Goal: Transaction & Acquisition: Obtain resource

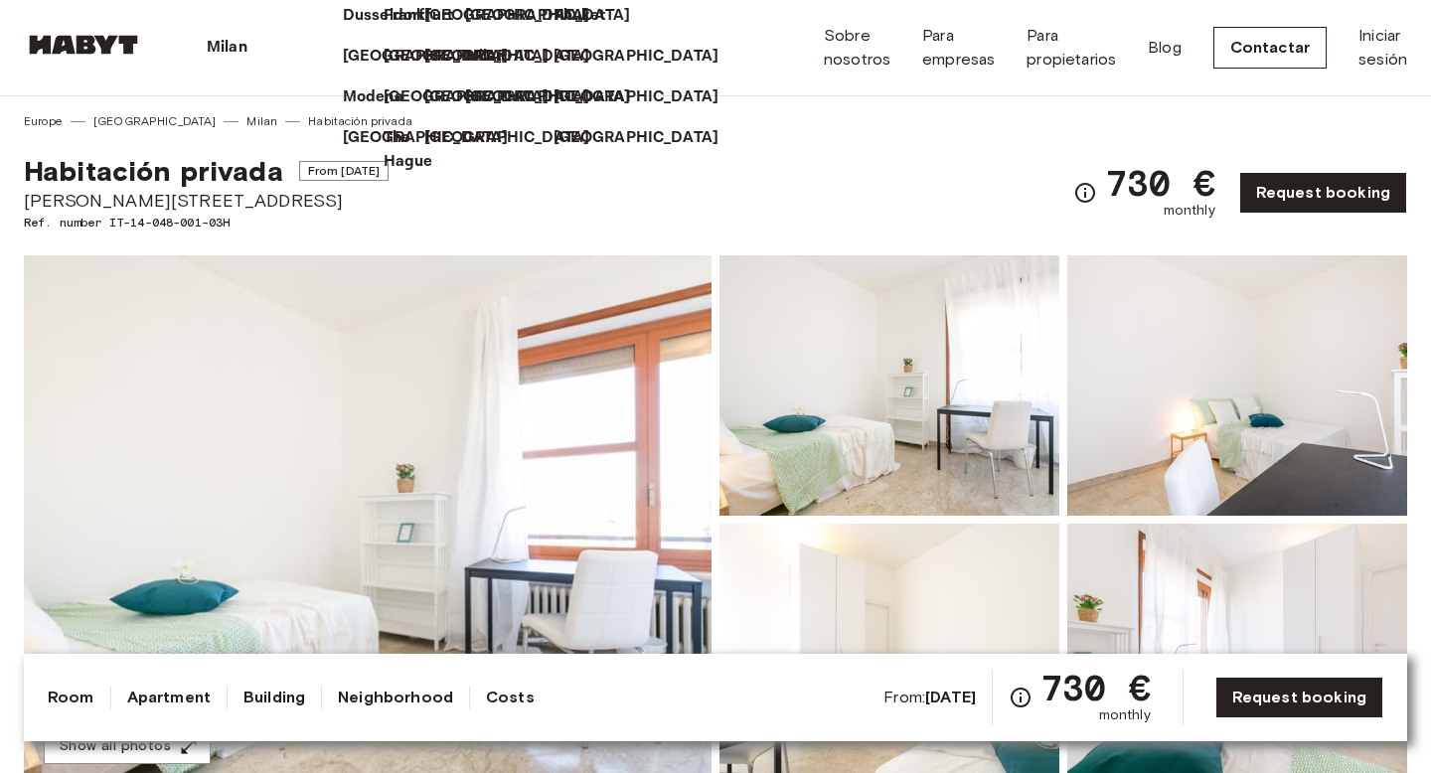
click at [219, 51] on p "Milan" at bounding box center [227, 48] width 41 height 24
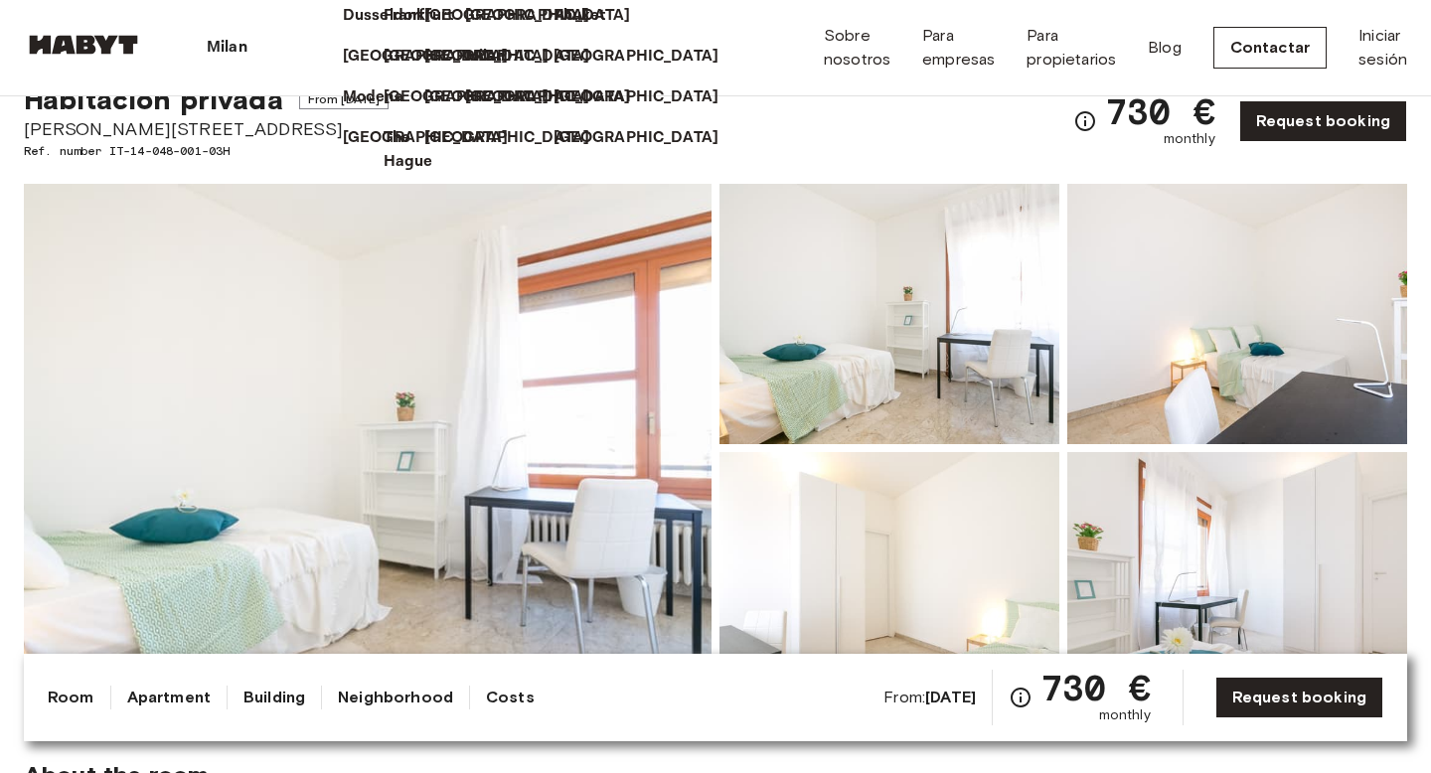
scroll to position [77, 0]
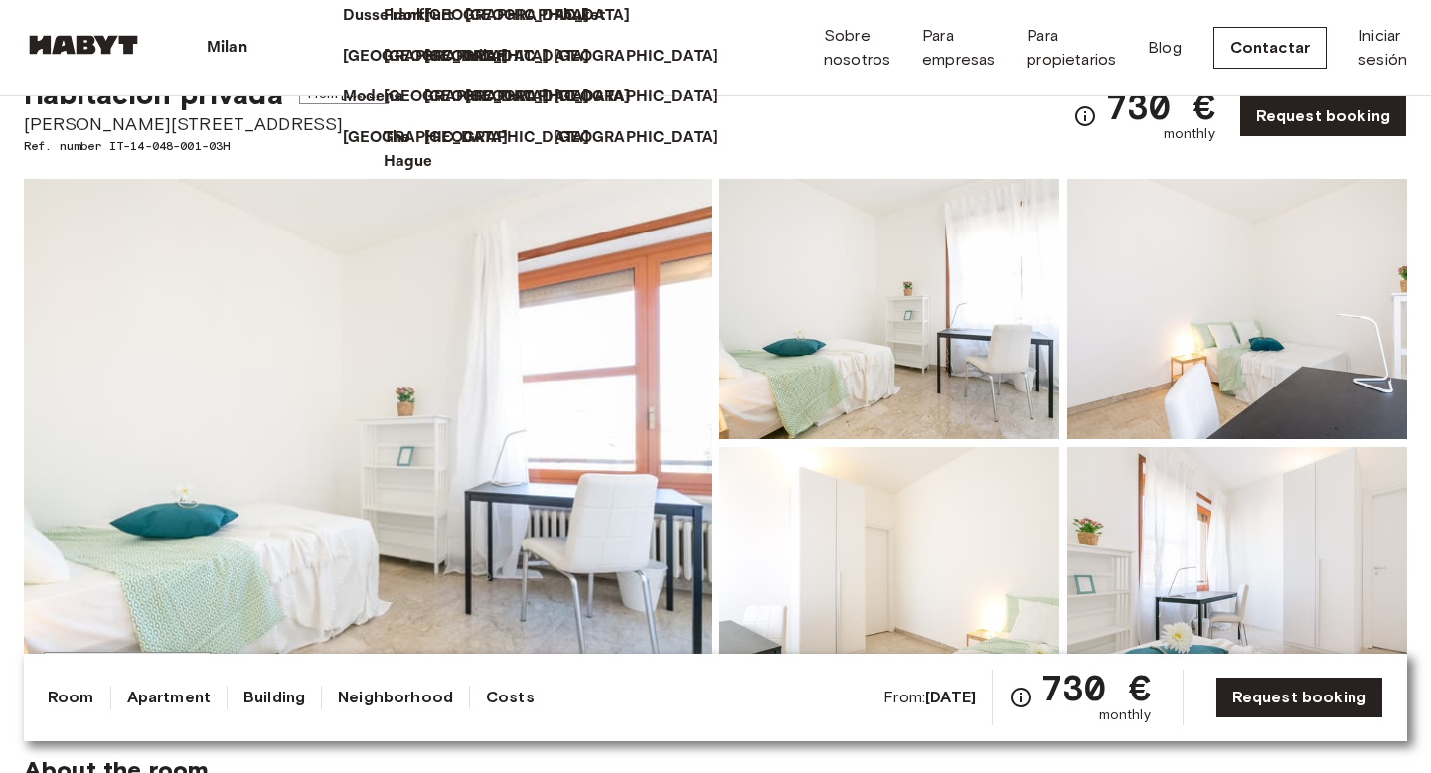
click at [231, 59] on p "Milan" at bounding box center [227, 48] width 41 height 24
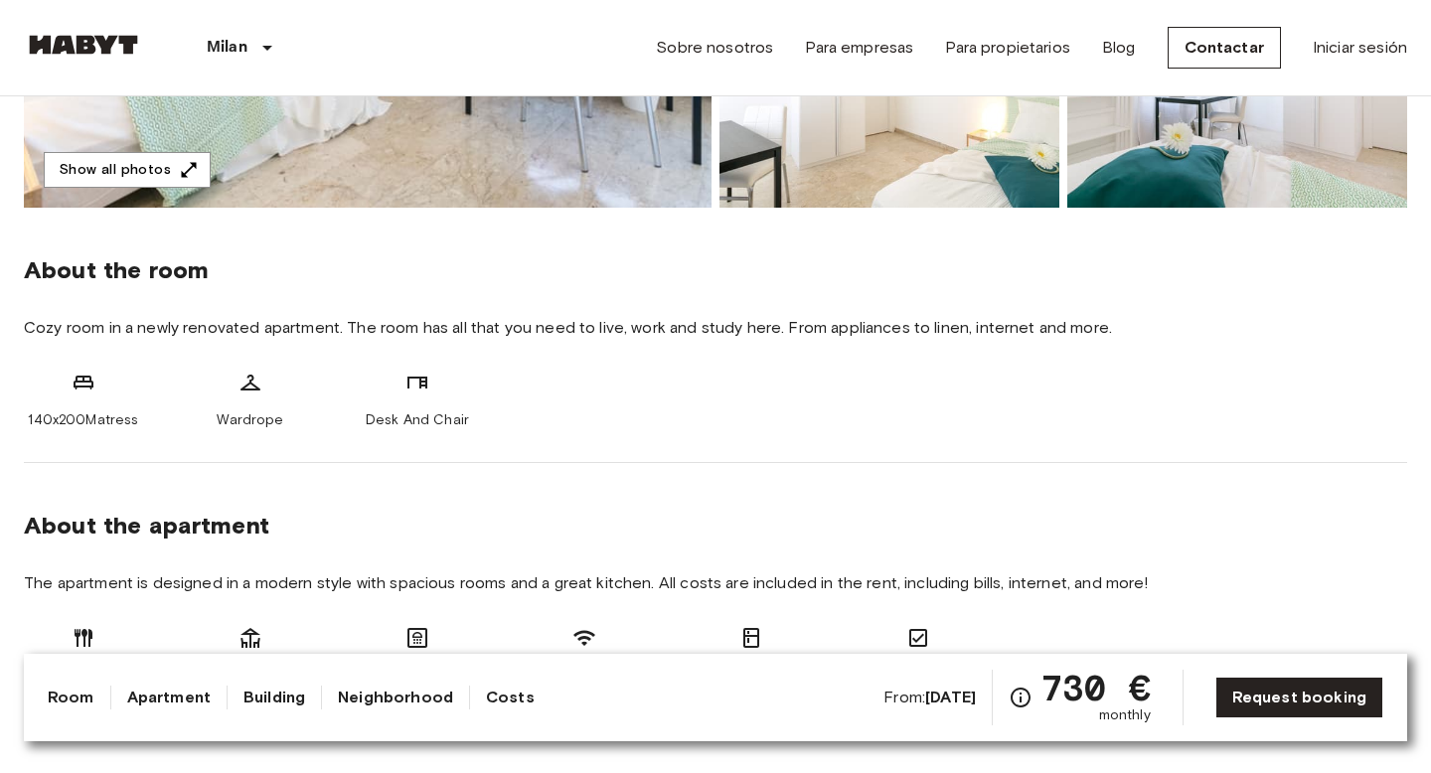
scroll to position [589, 0]
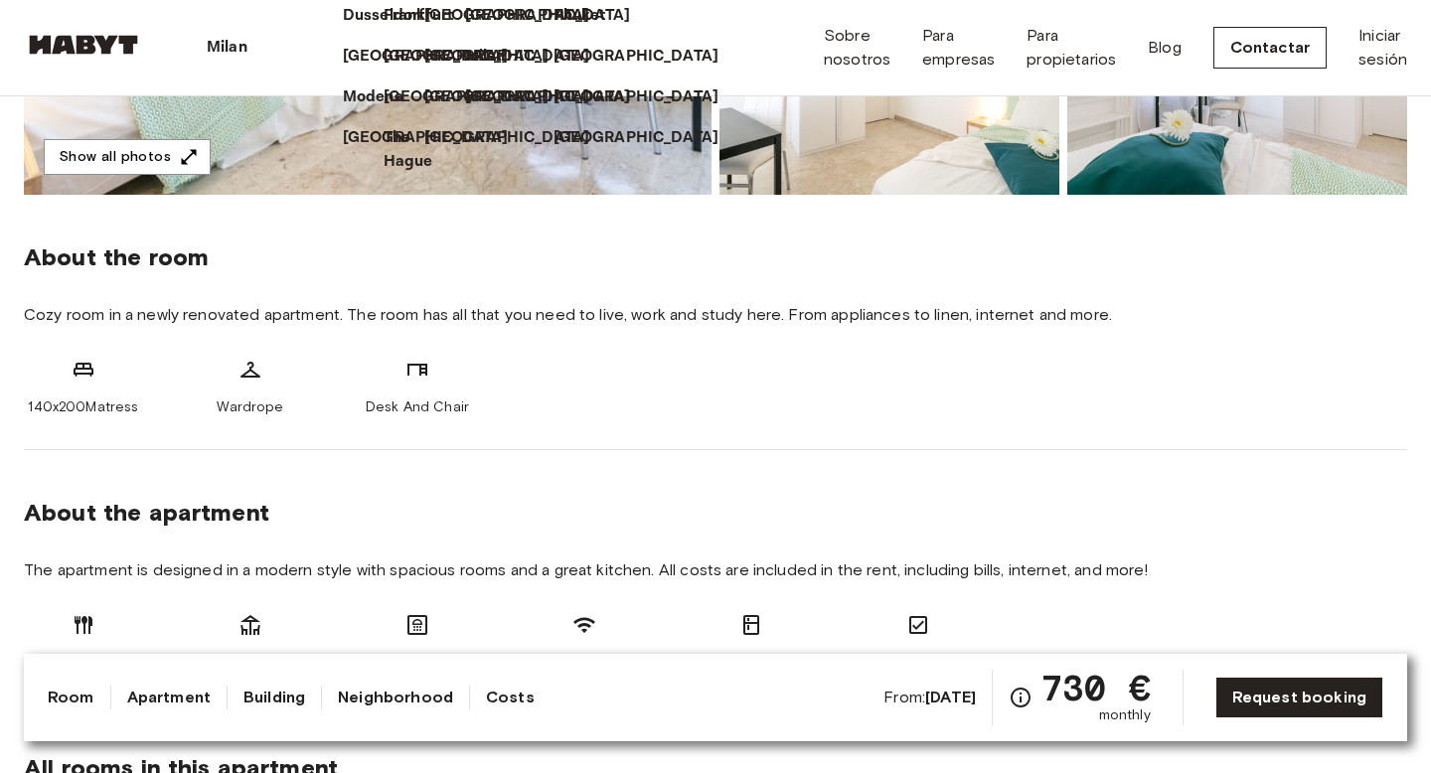
click at [232, 48] on p "Milan" at bounding box center [227, 48] width 41 height 24
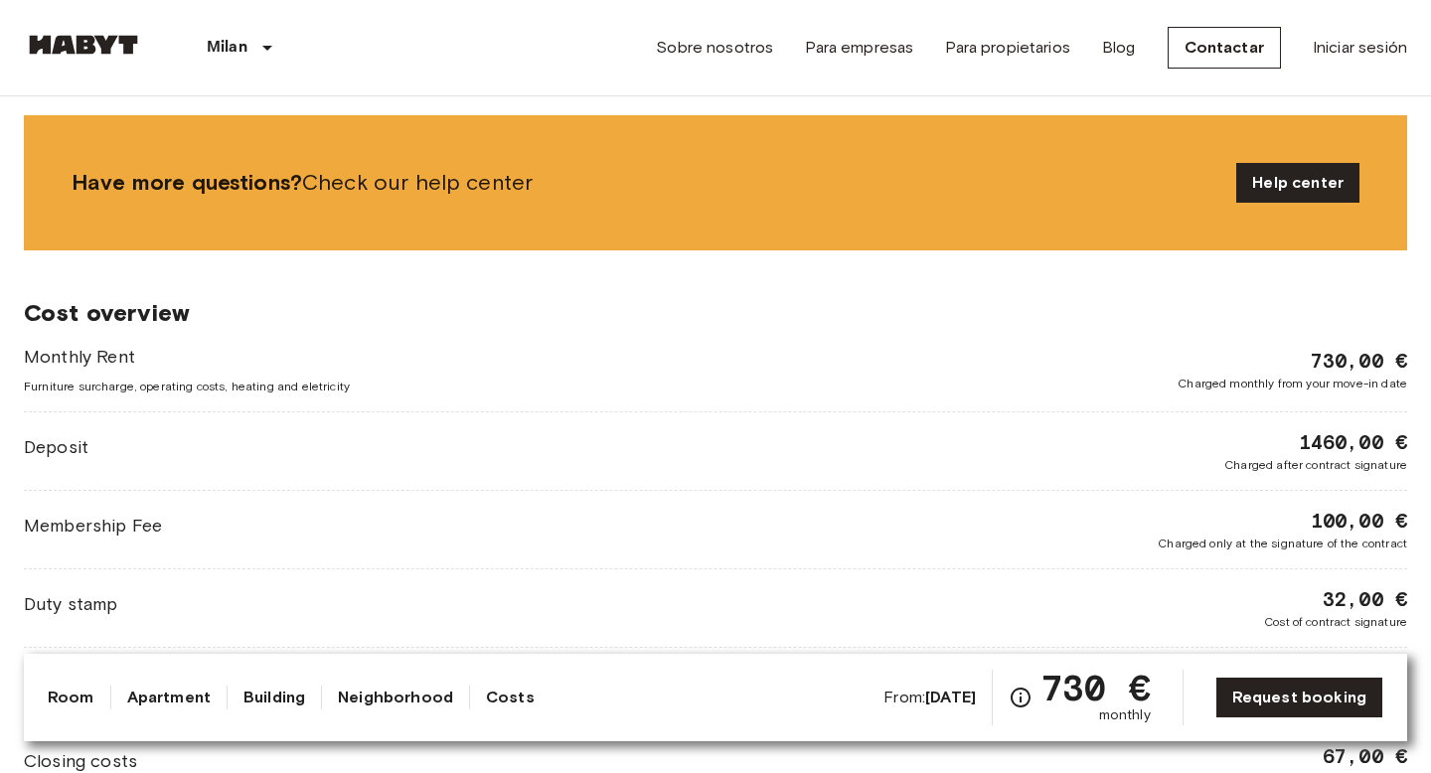
scroll to position [1776, 0]
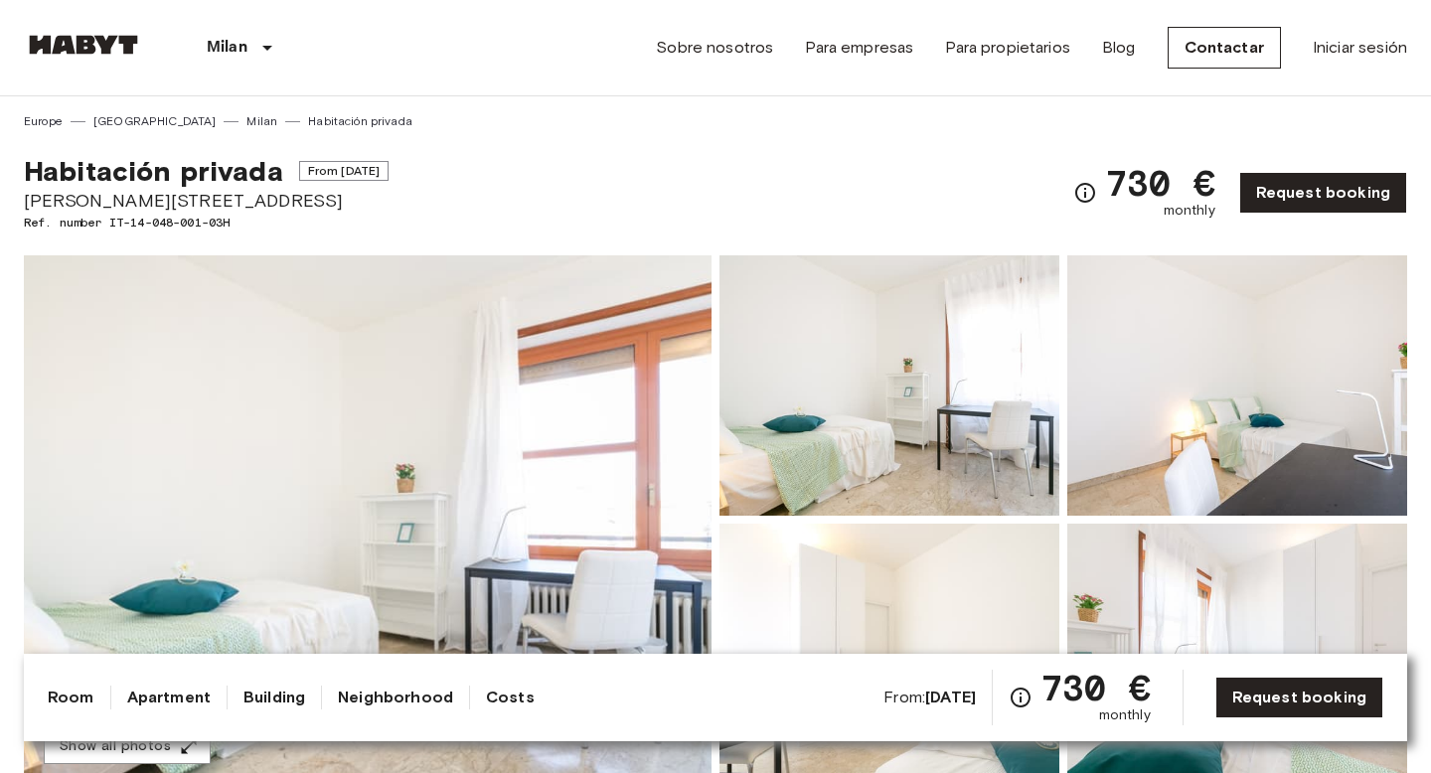
click at [246, 124] on link "Milan" at bounding box center [261, 121] width 31 height 18
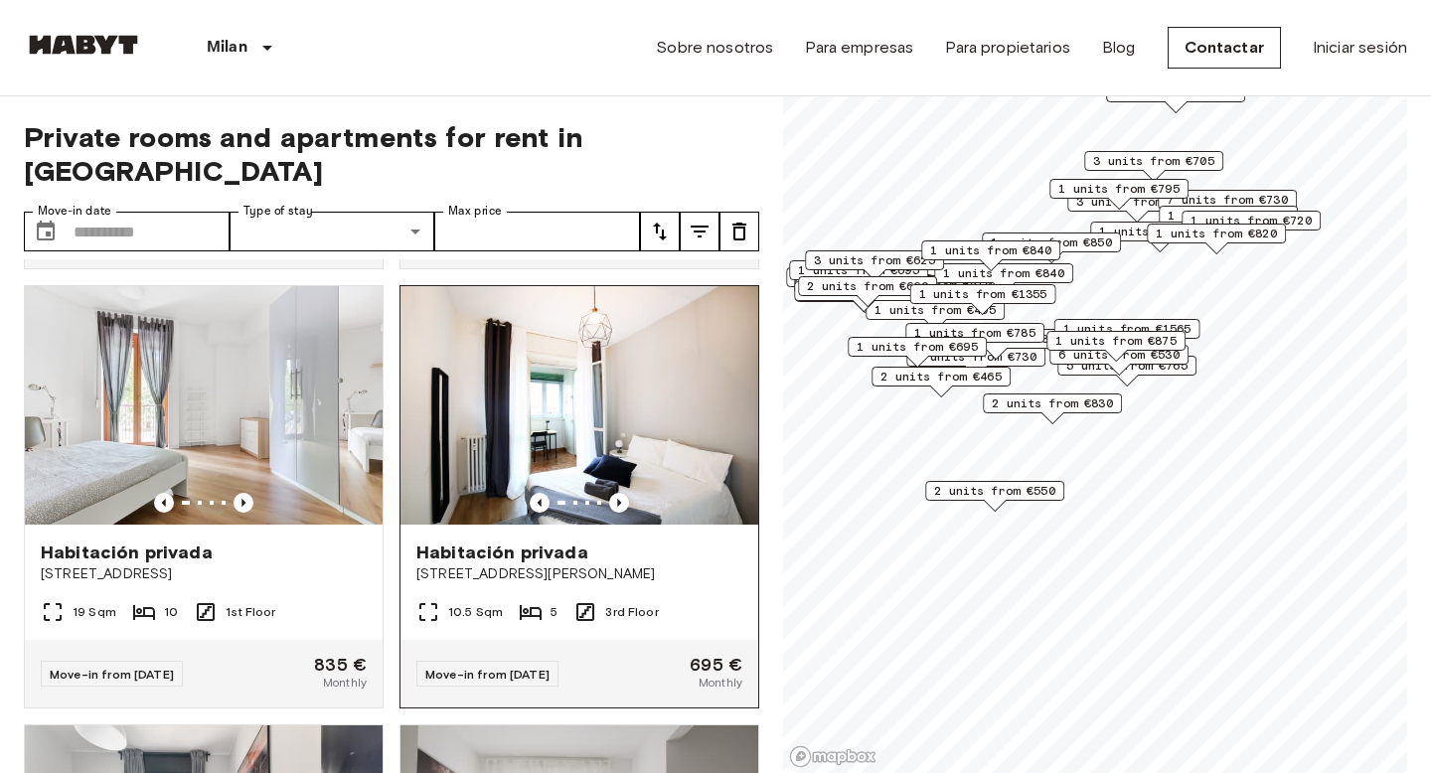
scroll to position [871, 0]
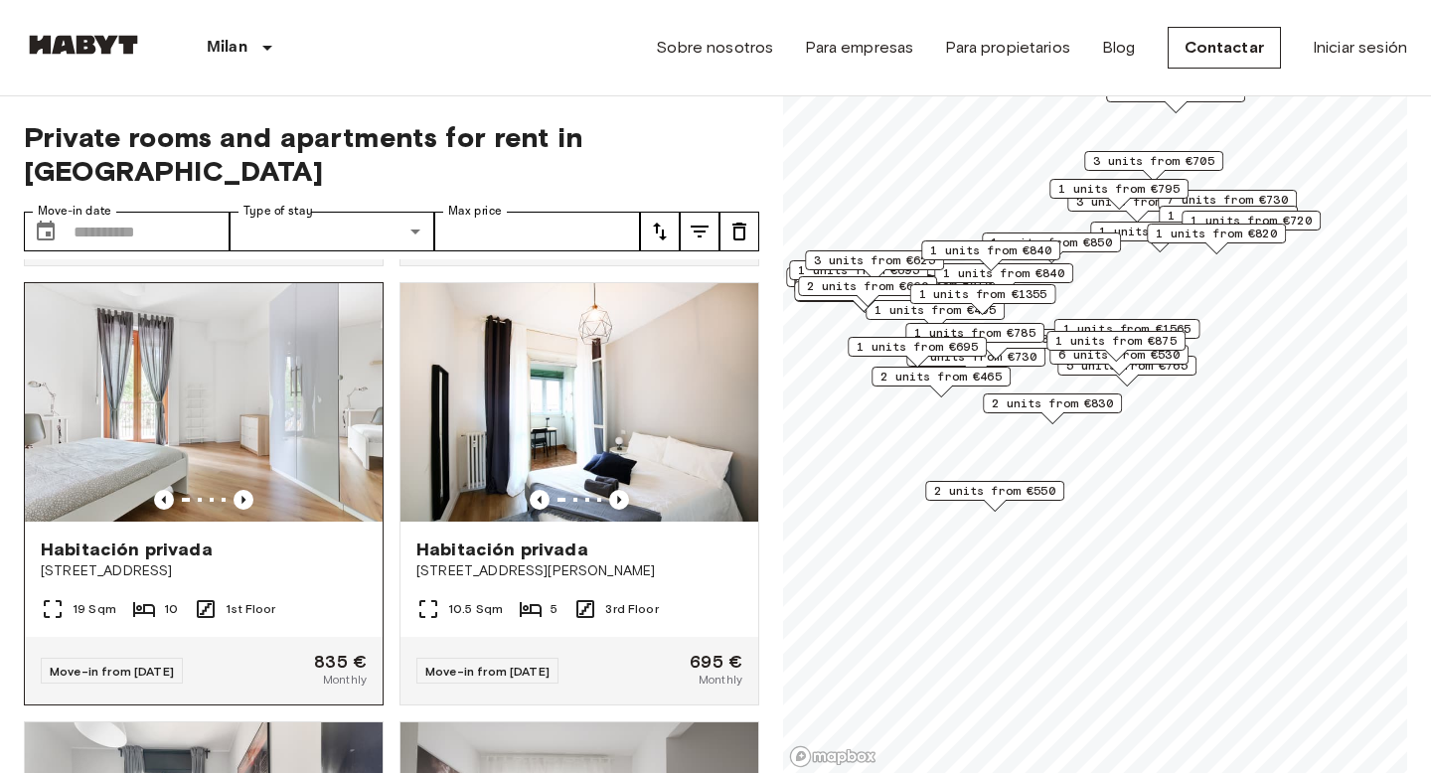
click at [153, 538] on span "Habitación privada" at bounding box center [127, 550] width 172 height 24
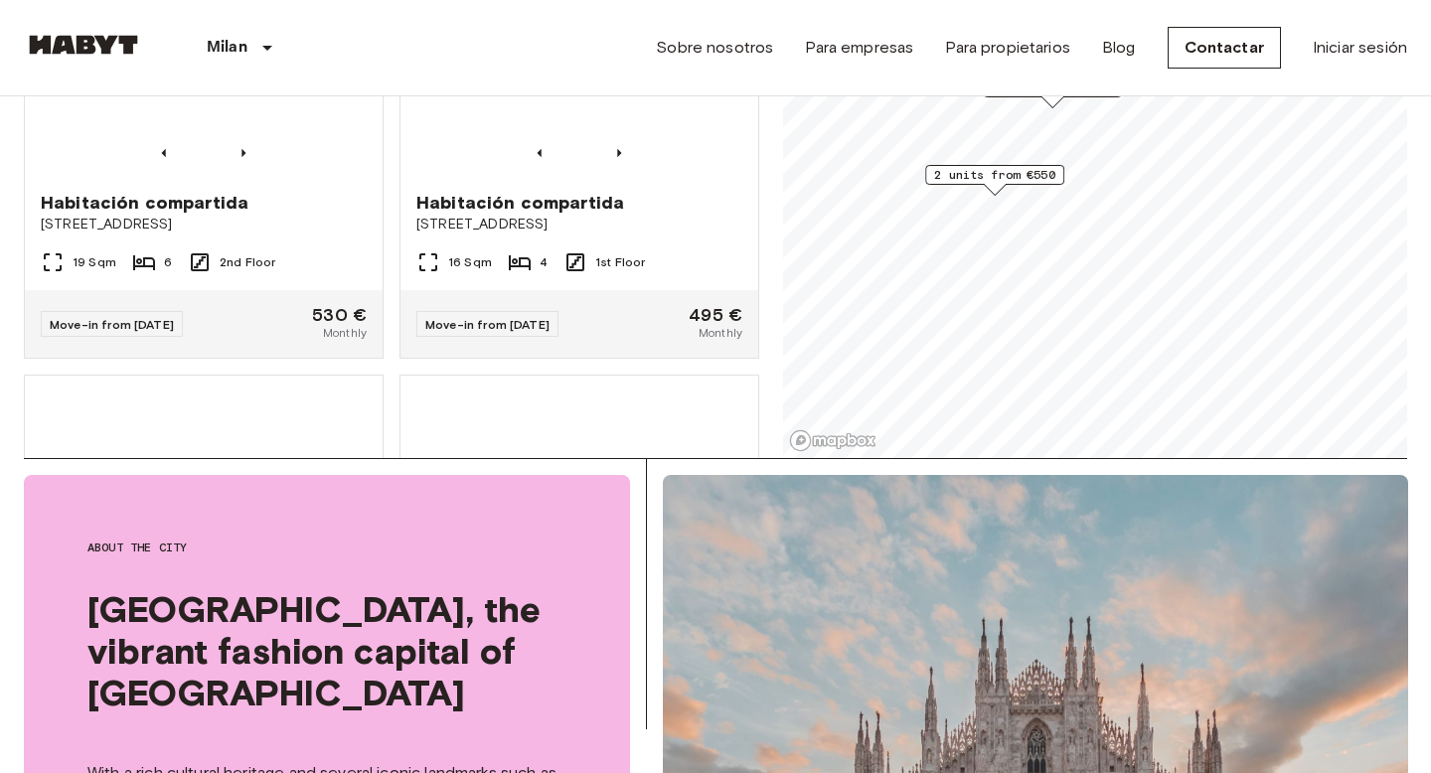
scroll to position [2718, 0]
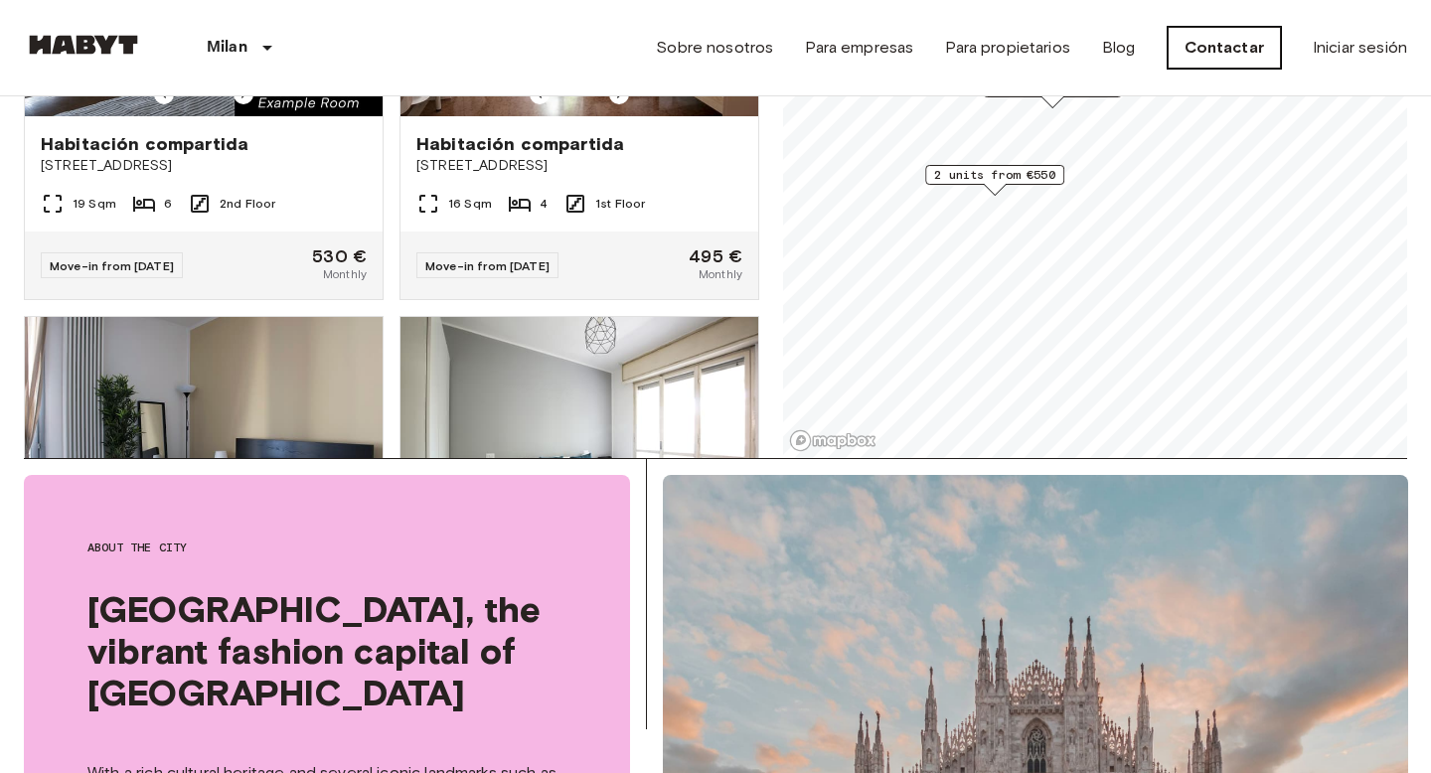
click at [1228, 54] on link "Contactar" at bounding box center [1224, 48] width 113 height 42
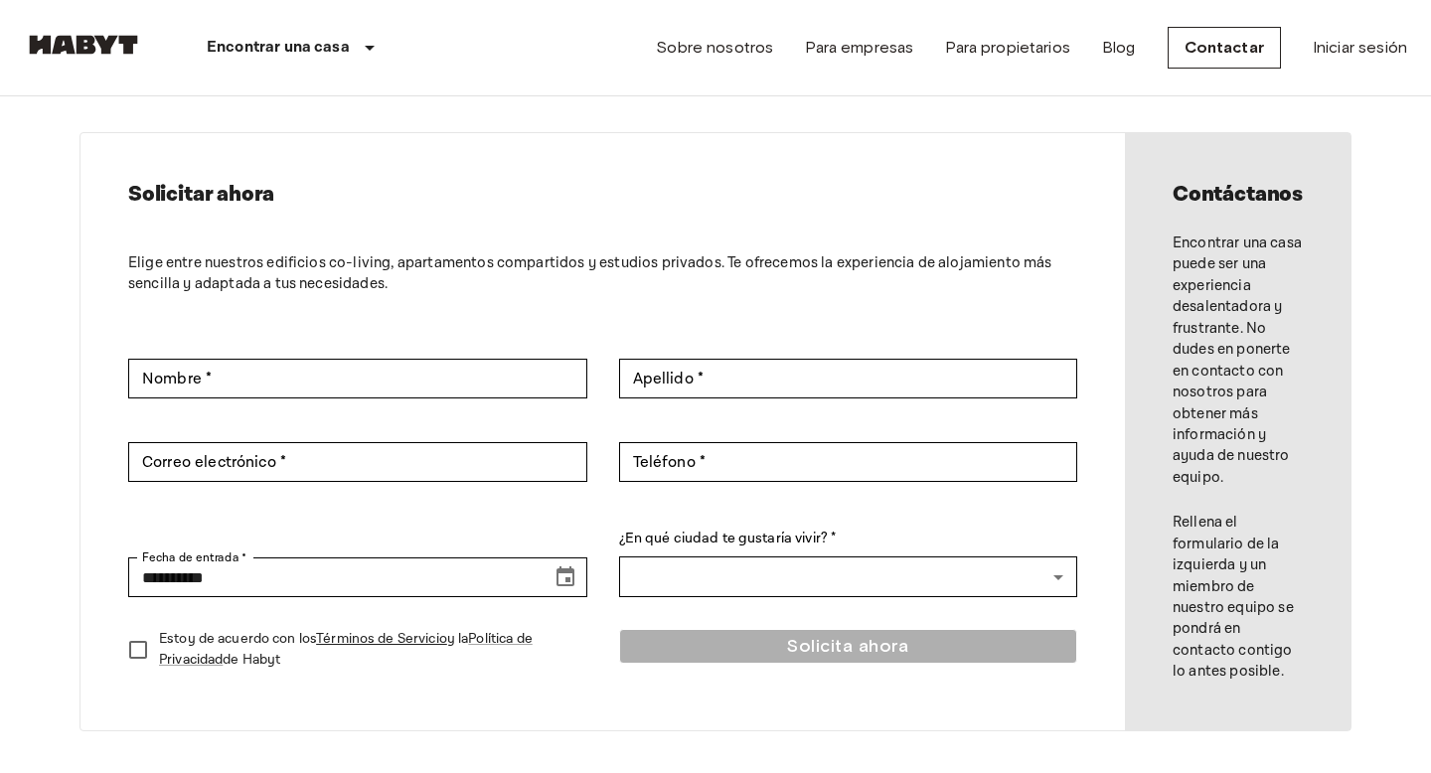
scroll to position [38, 0]
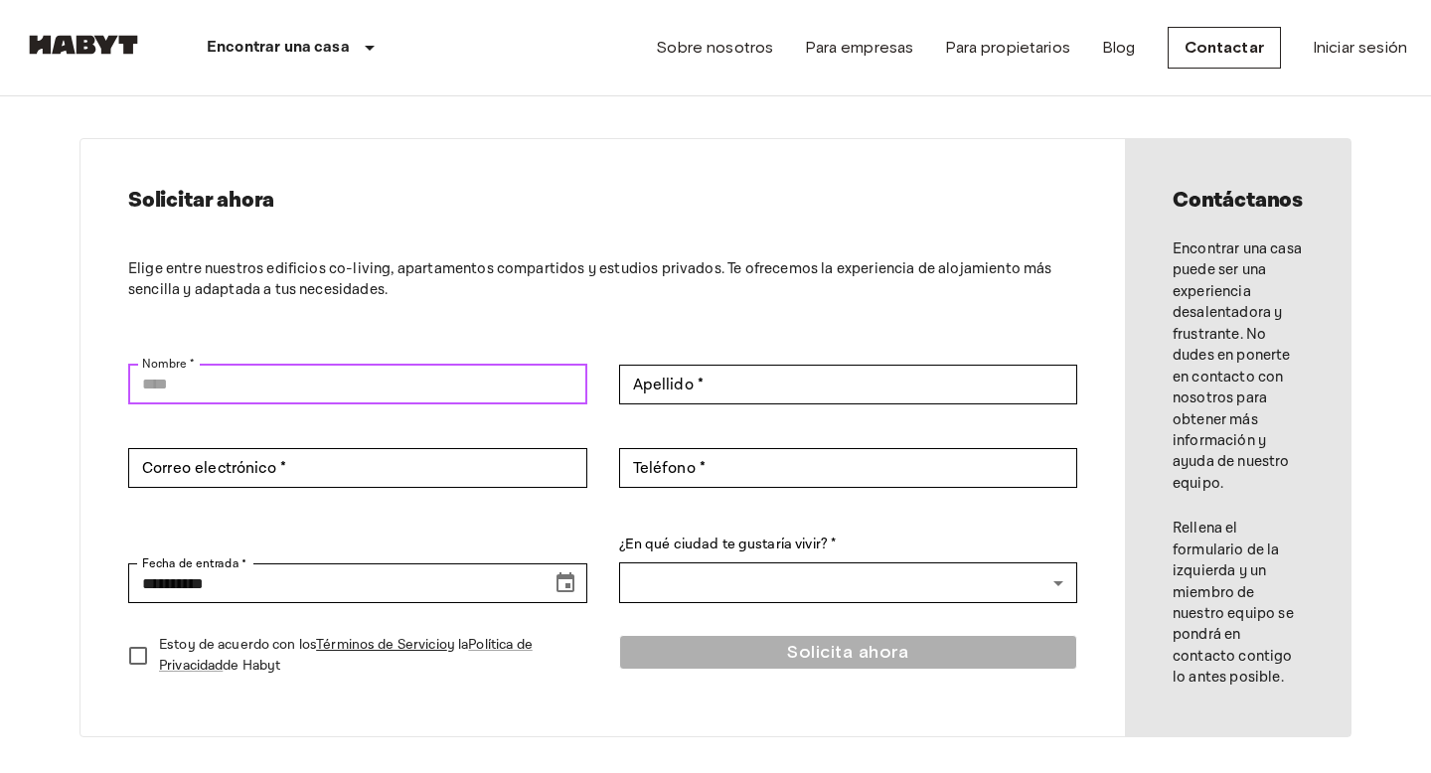
click at [210, 380] on input "Nombre *" at bounding box center [357, 385] width 459 height 40
type input "*****"
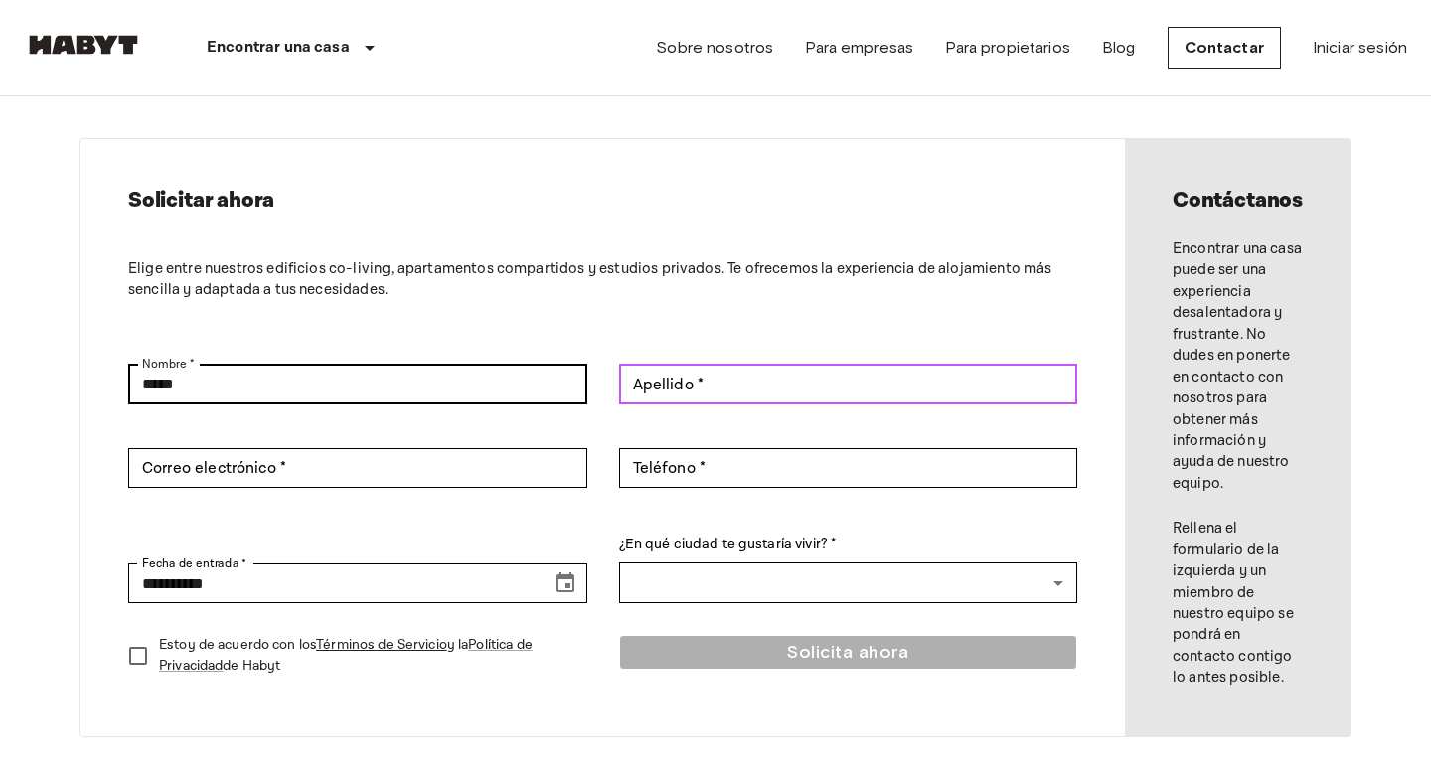
type input "**********"
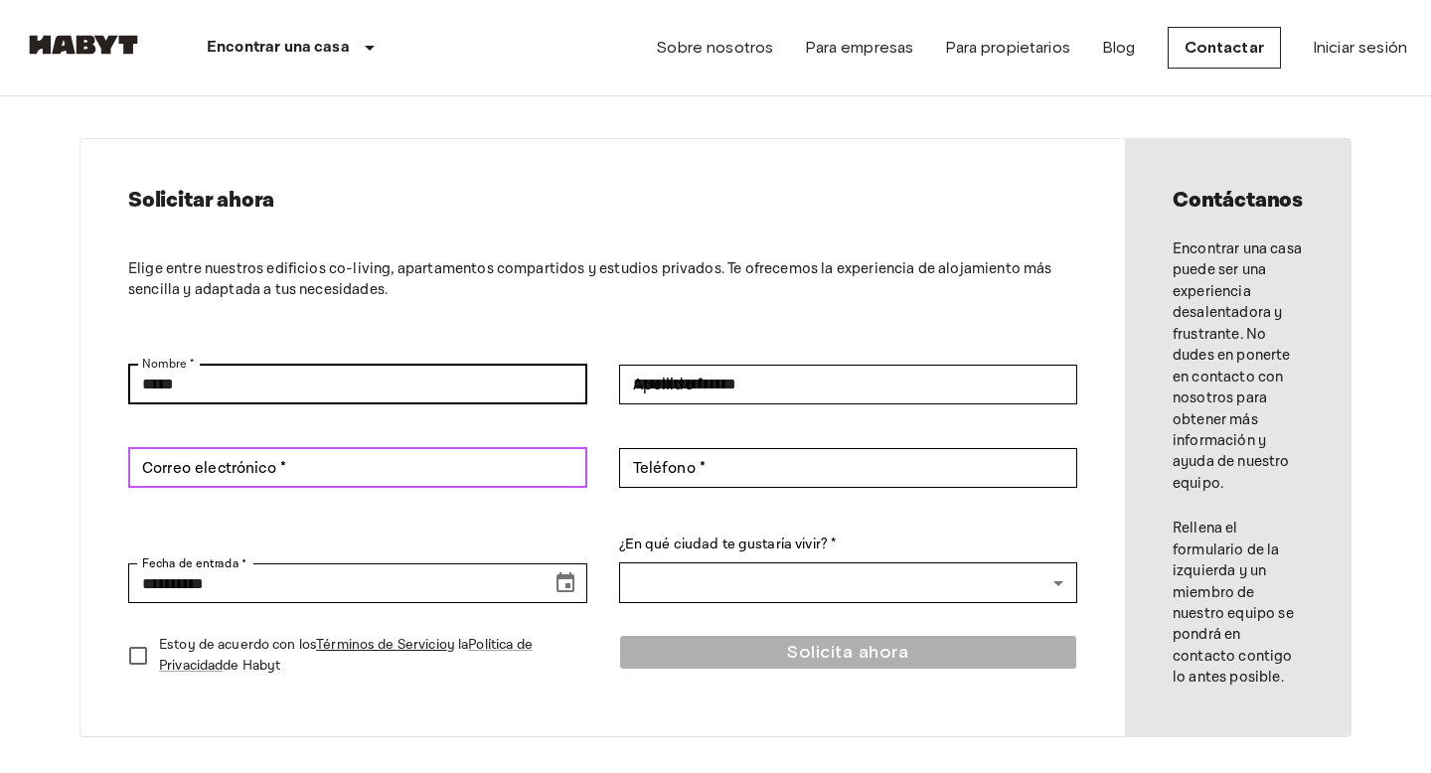
type input "**********"
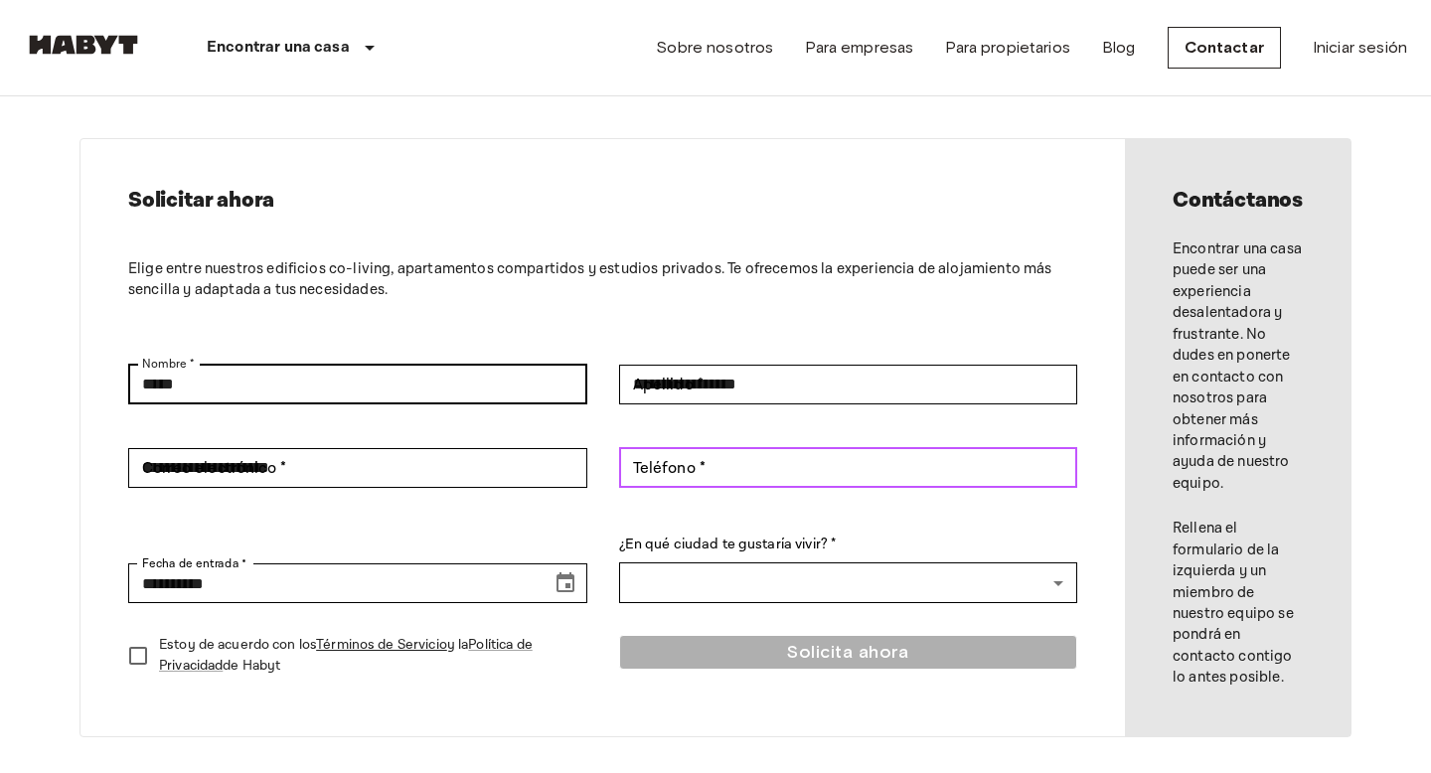
type input "**********"
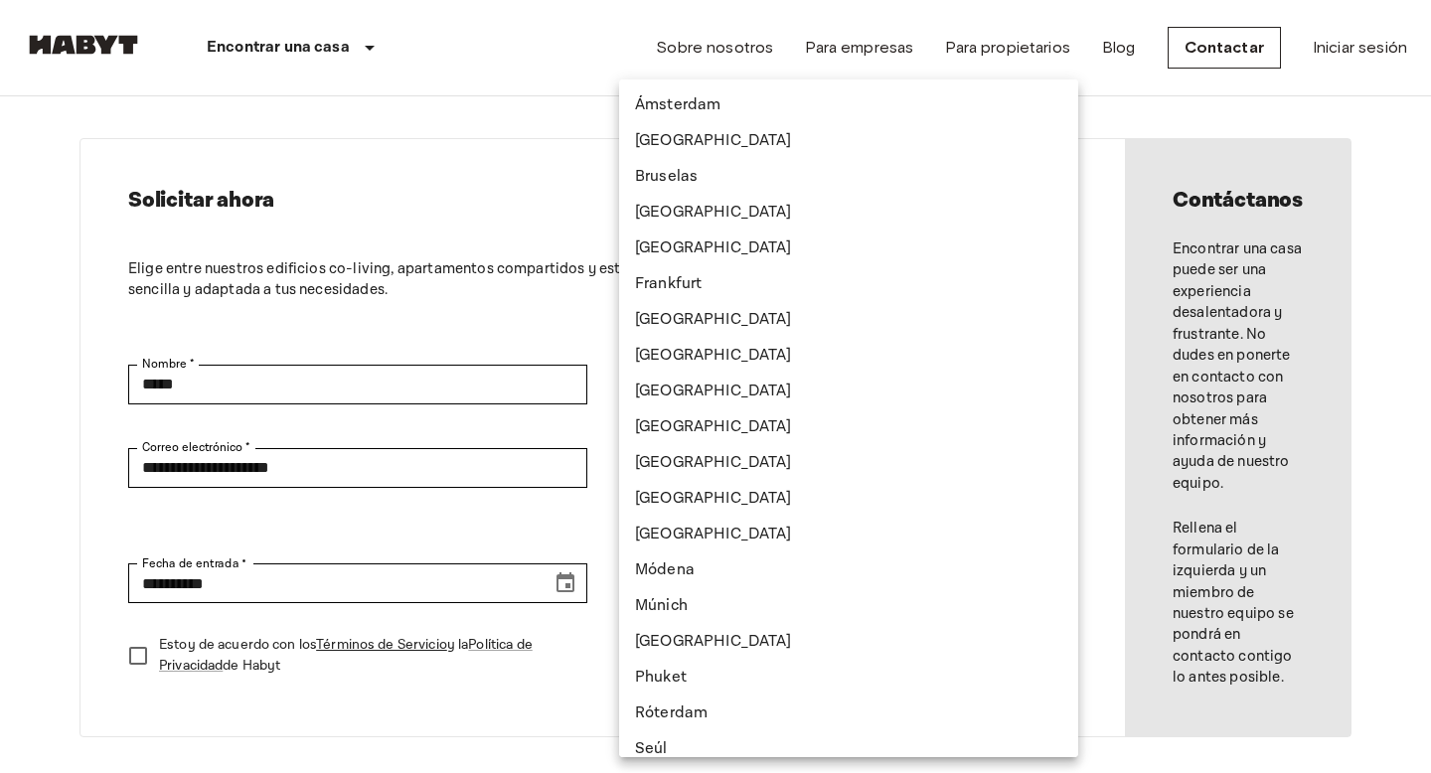
click at [744, 535] on li "Milán" at bounding box center [848, 535] width 459 height 36
type input "*****"
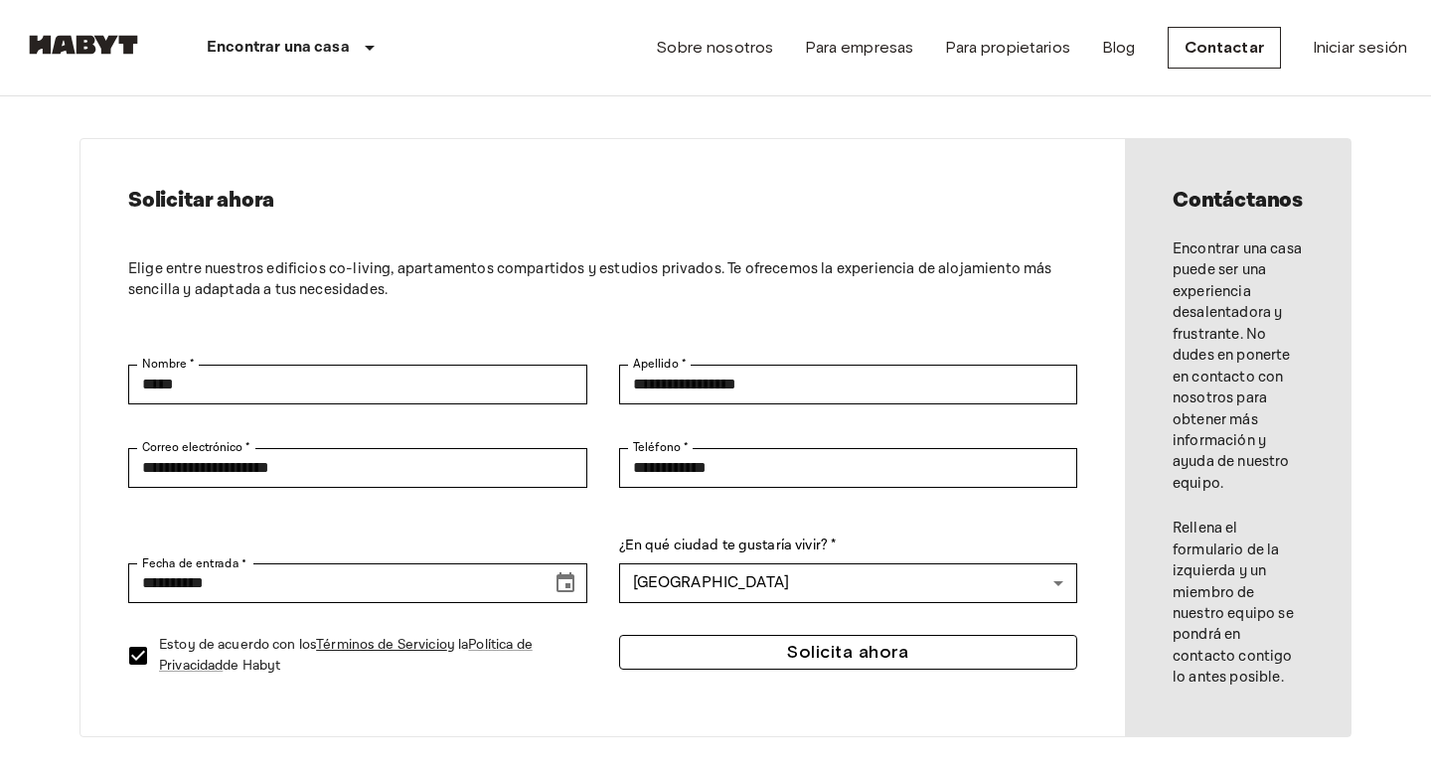
click at [824, 652] on button "Solicita ahora" at bounding box center [848, 652] width 459 height 35
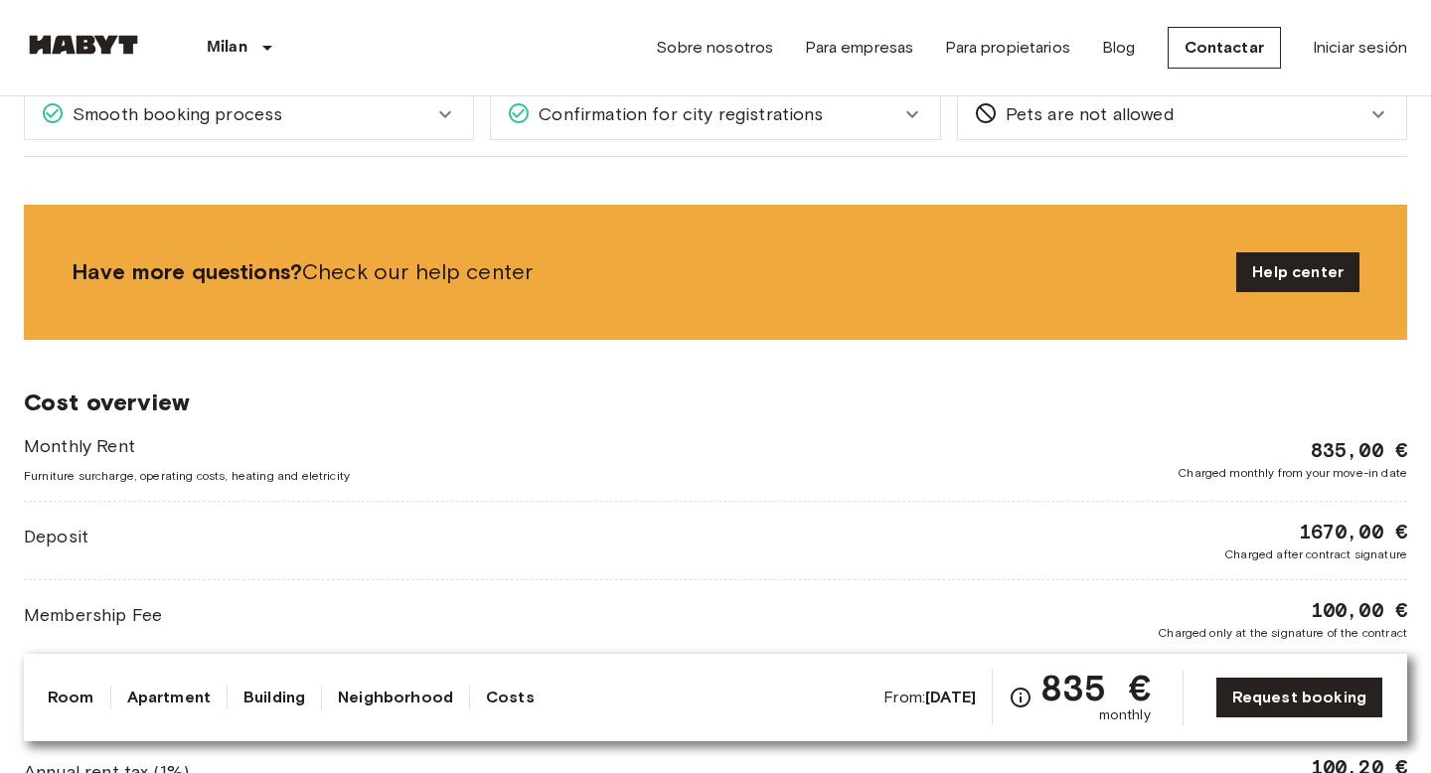
scroll to position [1835, 0]
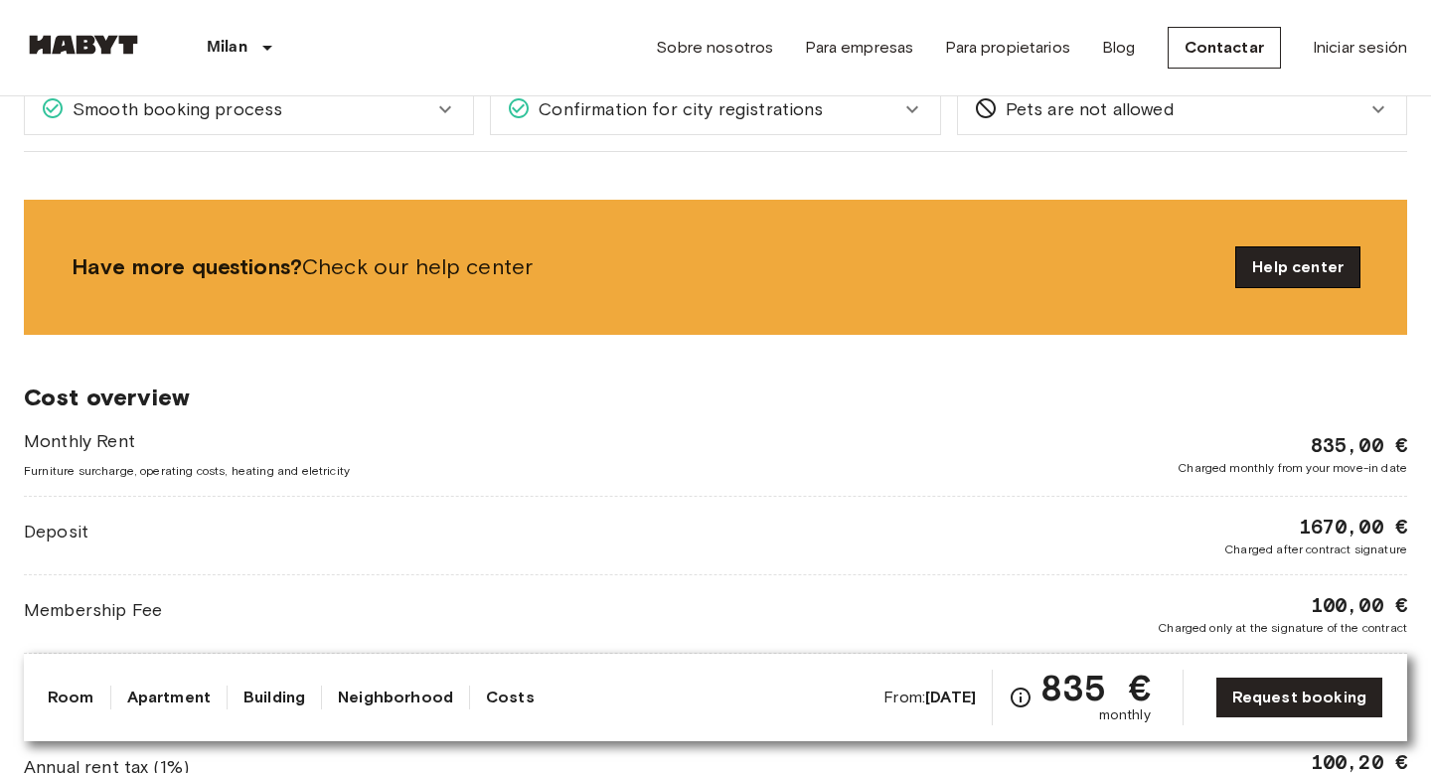
click at [1284, 249] on link "Help center" at bounding box center [1297, 267] width 123 height 40
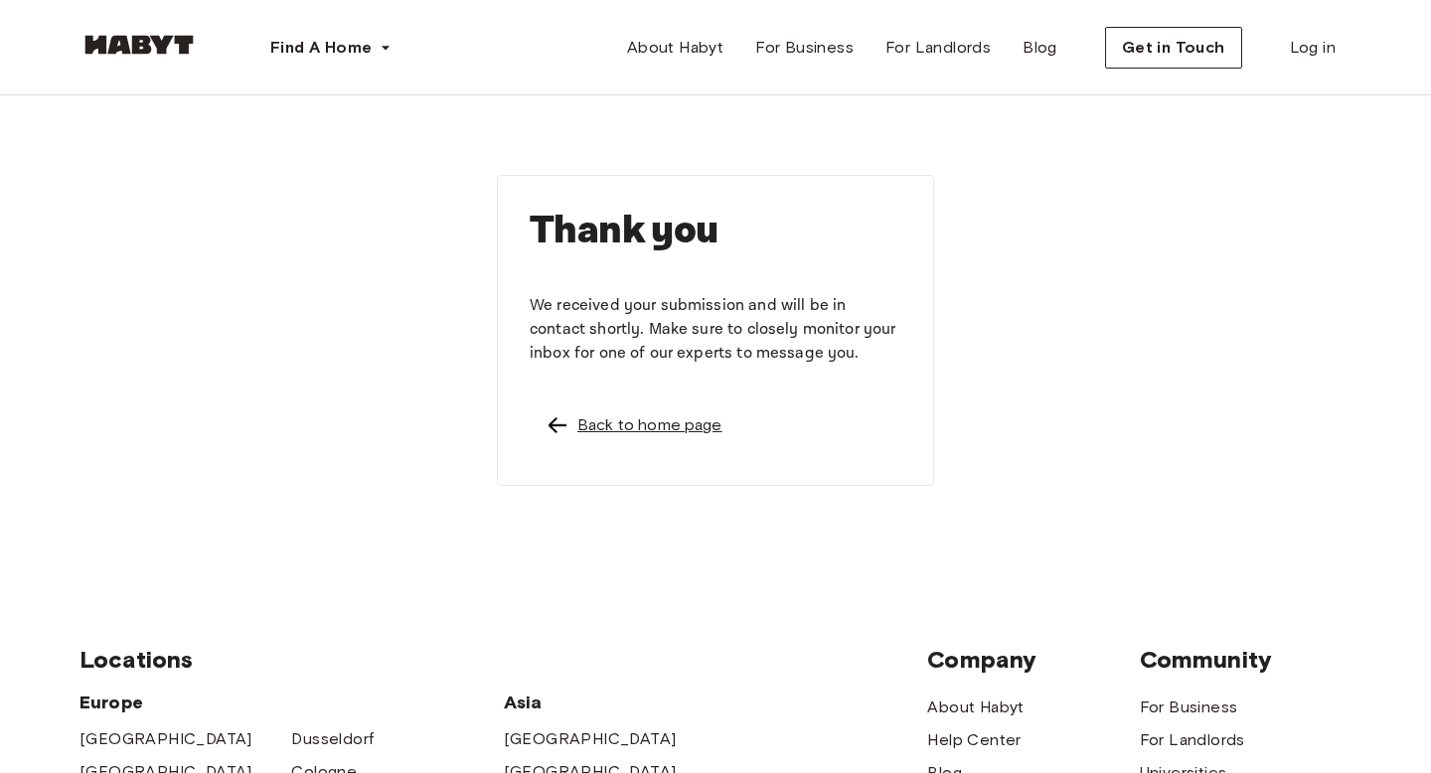
click at [602, 430] on div "Back to home page" at bounding box center [649, 425] width 145 height 24
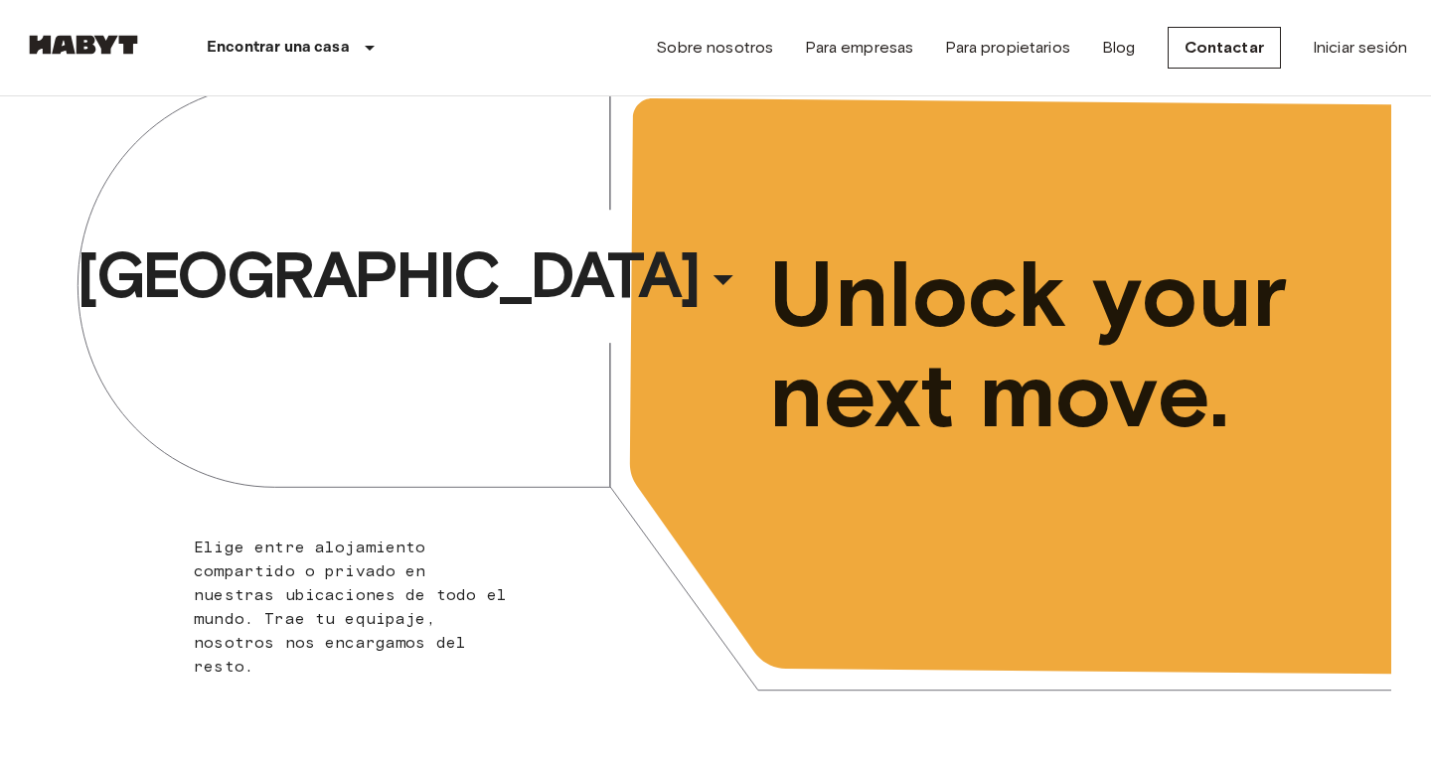
scroll to position [55, 0]
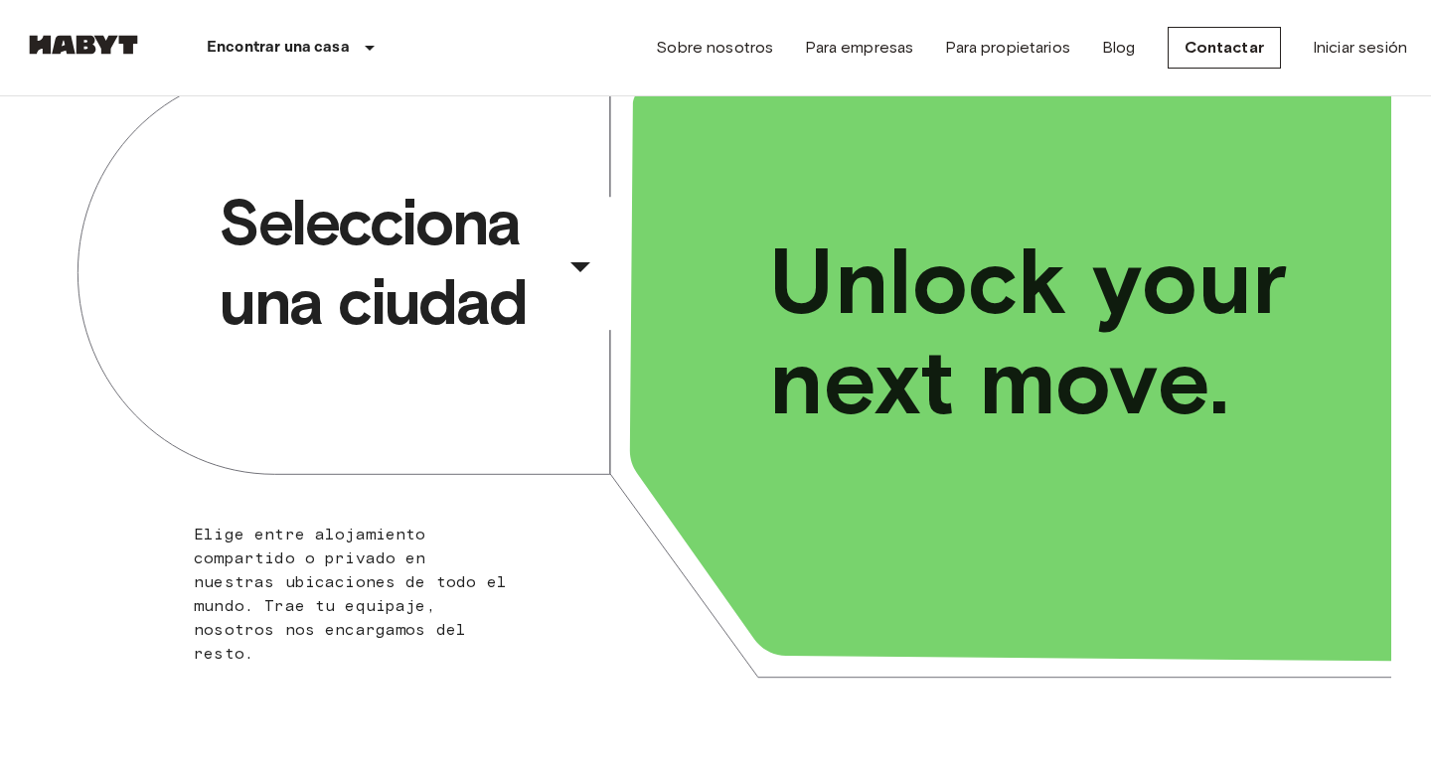
click at [579, 268] on div "​" at bounding box center [607, 282] width 205 height 41
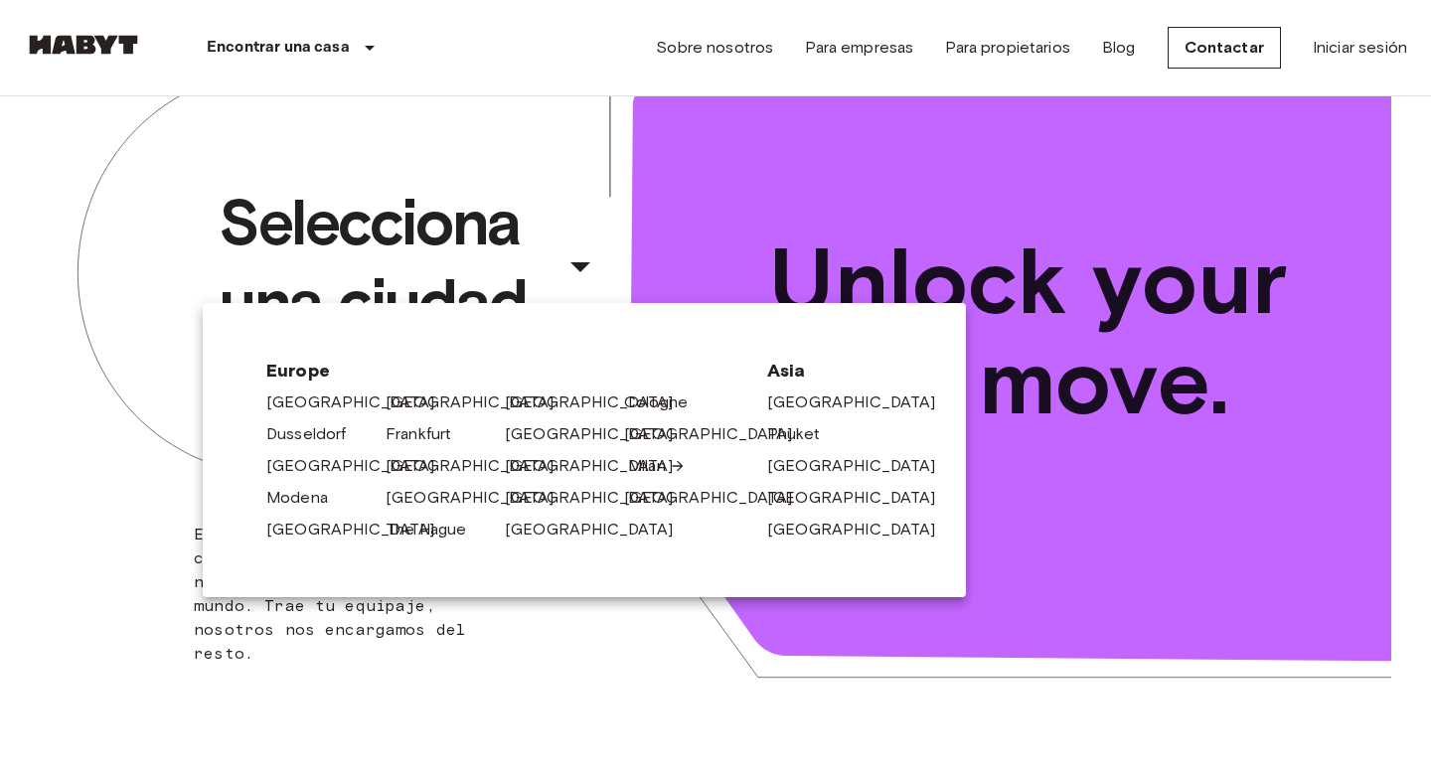
click at [649, 464] on link "Milan" at bounding box center [657, 466] width 58 height 24
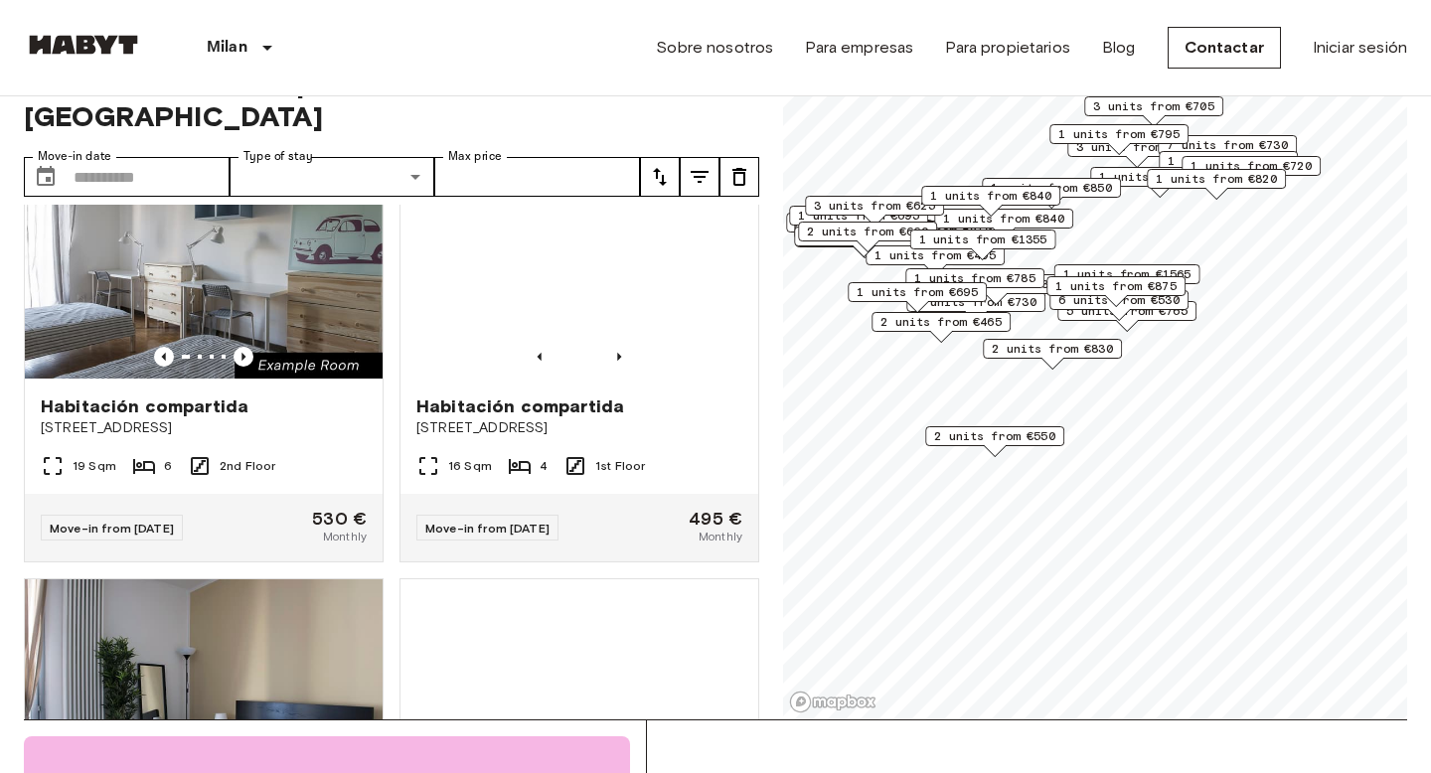
scroll to position [2716, 0]
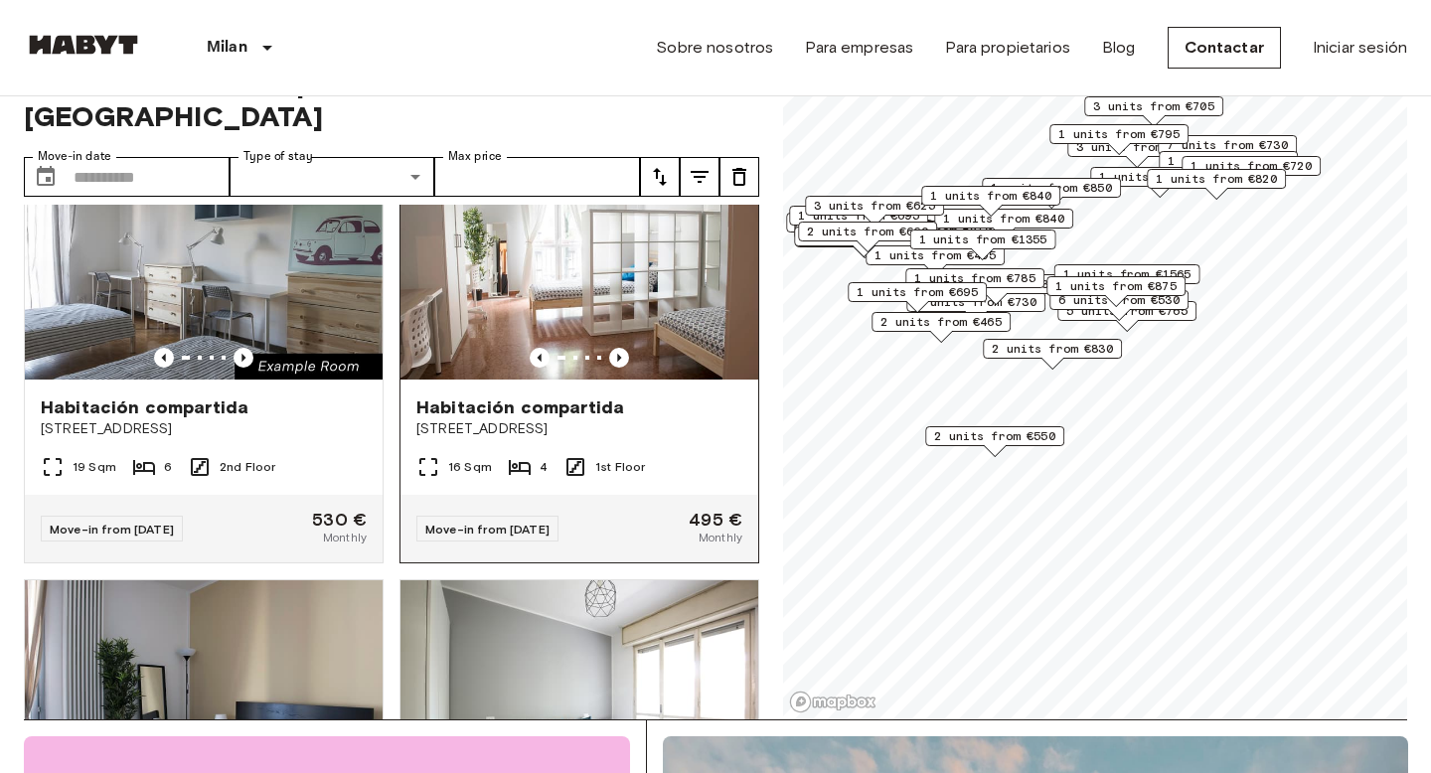
click at [571, 395] on span "Habitación compartida" at bounding box center [520, 407] width 208 height 24
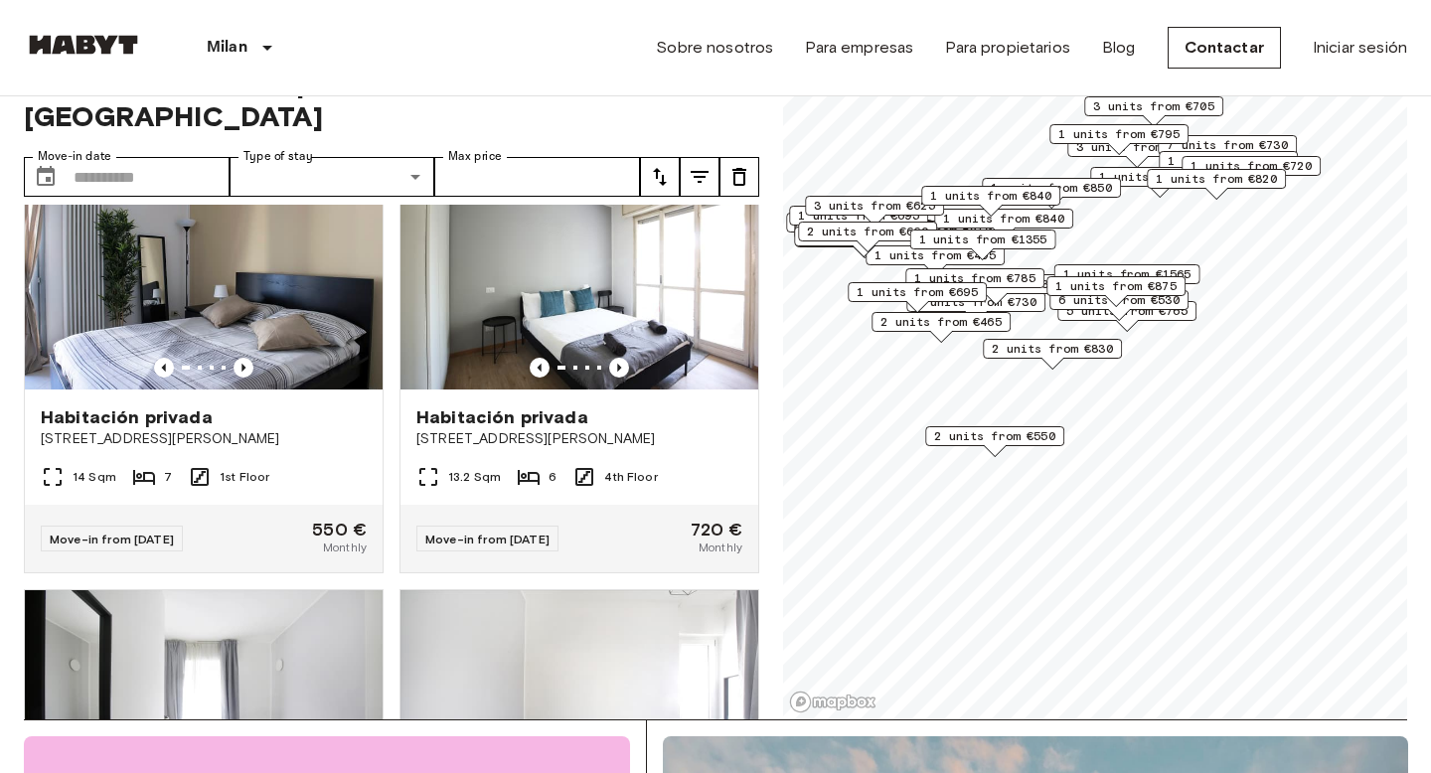
scroll to position [3136, 0]
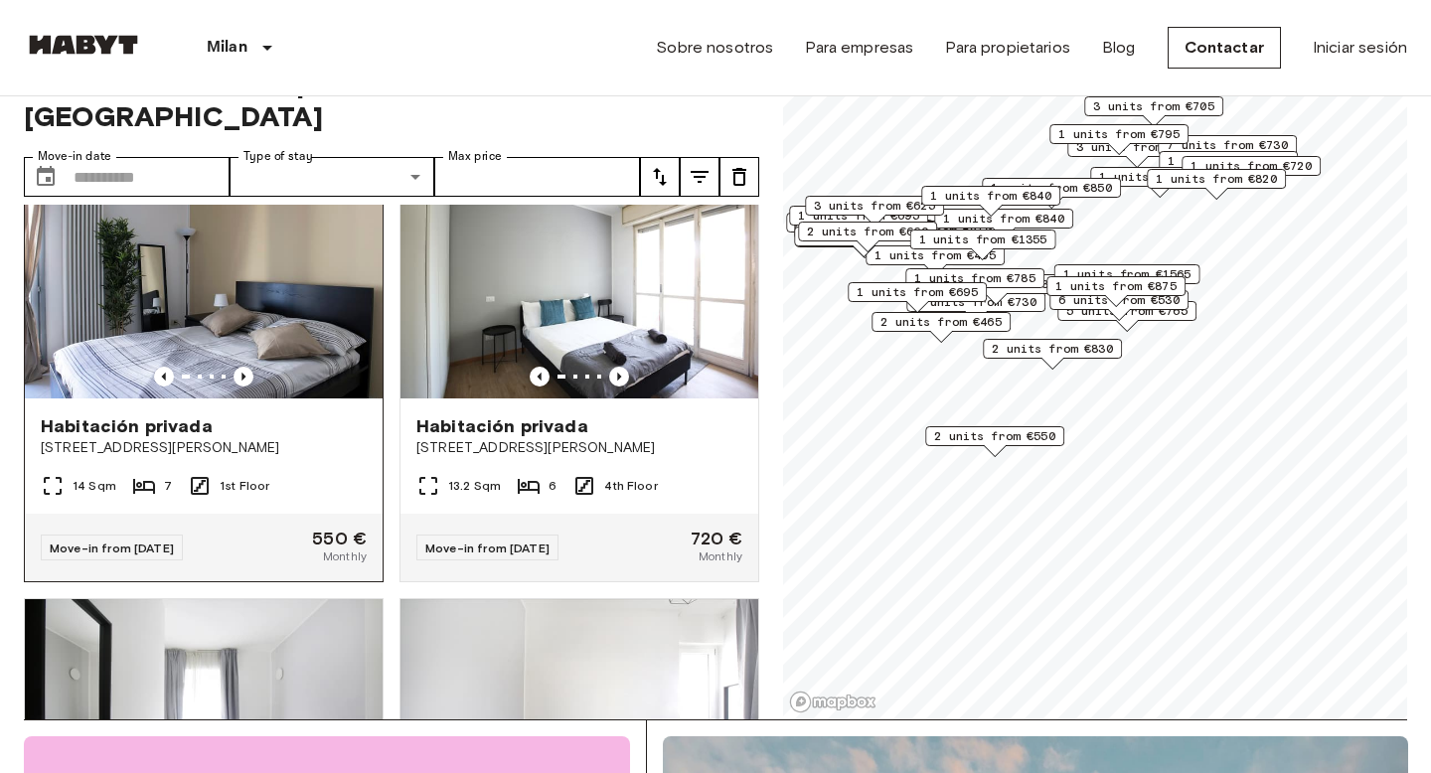
click at [115, 438] on span "[STREET_ADDRESS][PERSON_NAME]" at bounding box center [204, 448] width 326 height 20
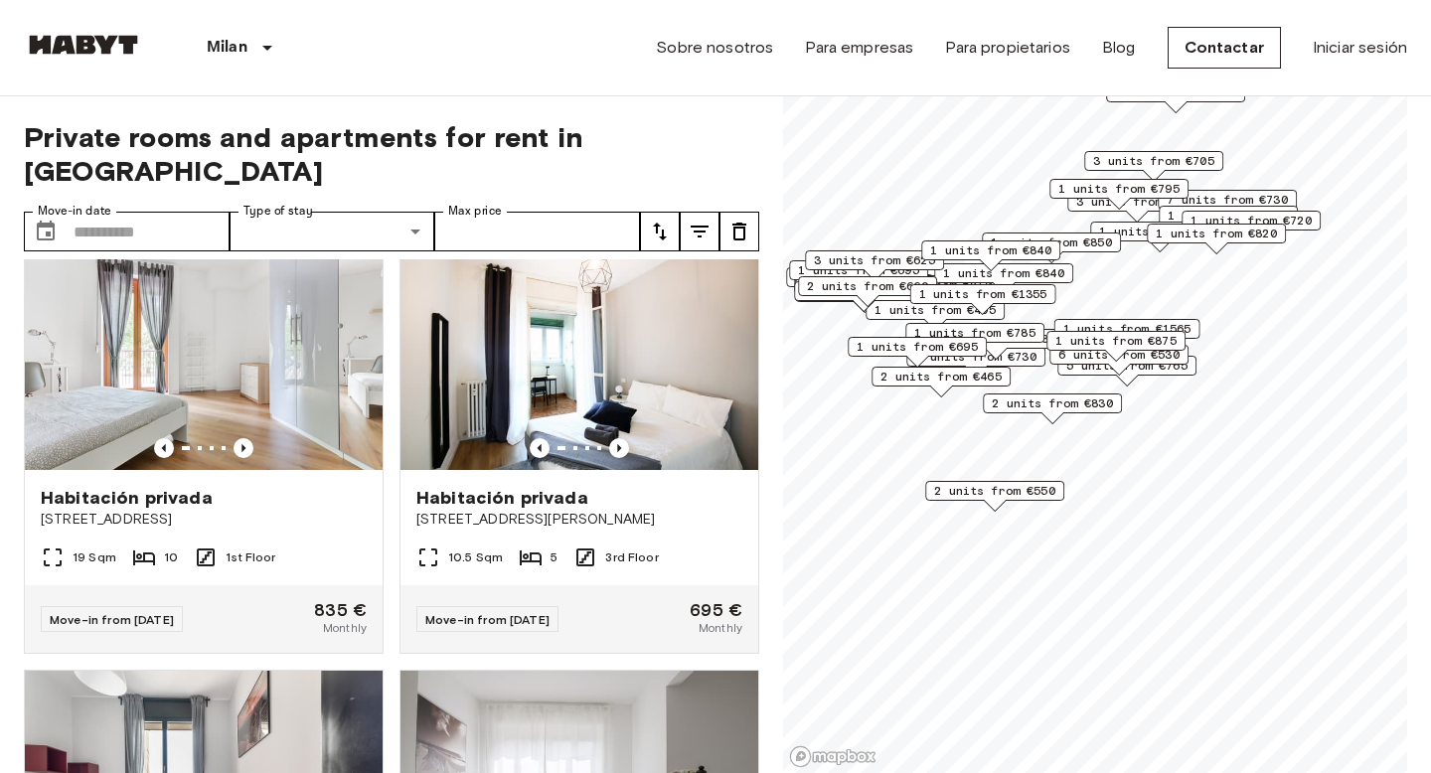
scroll to position [922, 0]
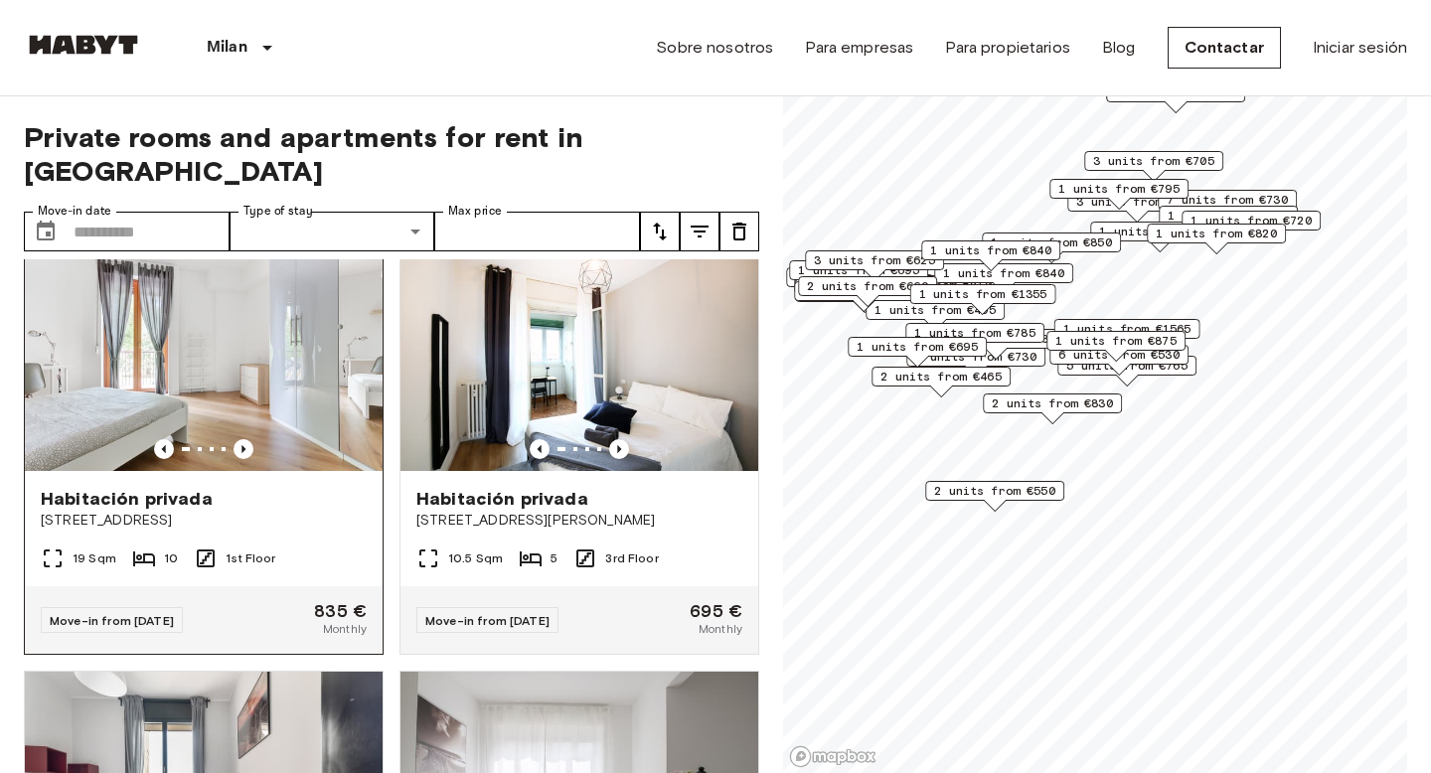
click at [80, 511] on span "[STREET_ADDRESS]" at bounding box center [204, 521] width 326 height 20
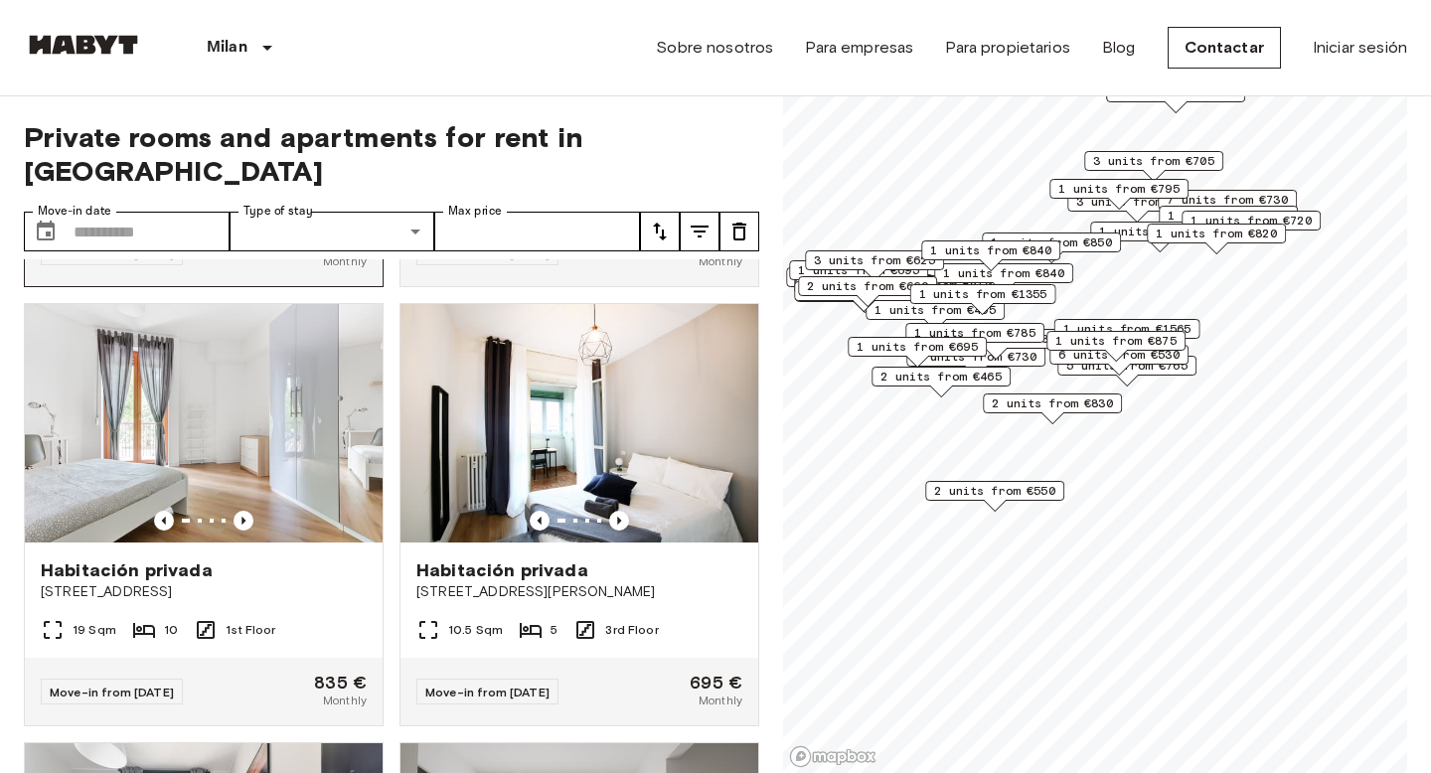
scroll to position [849, 0]
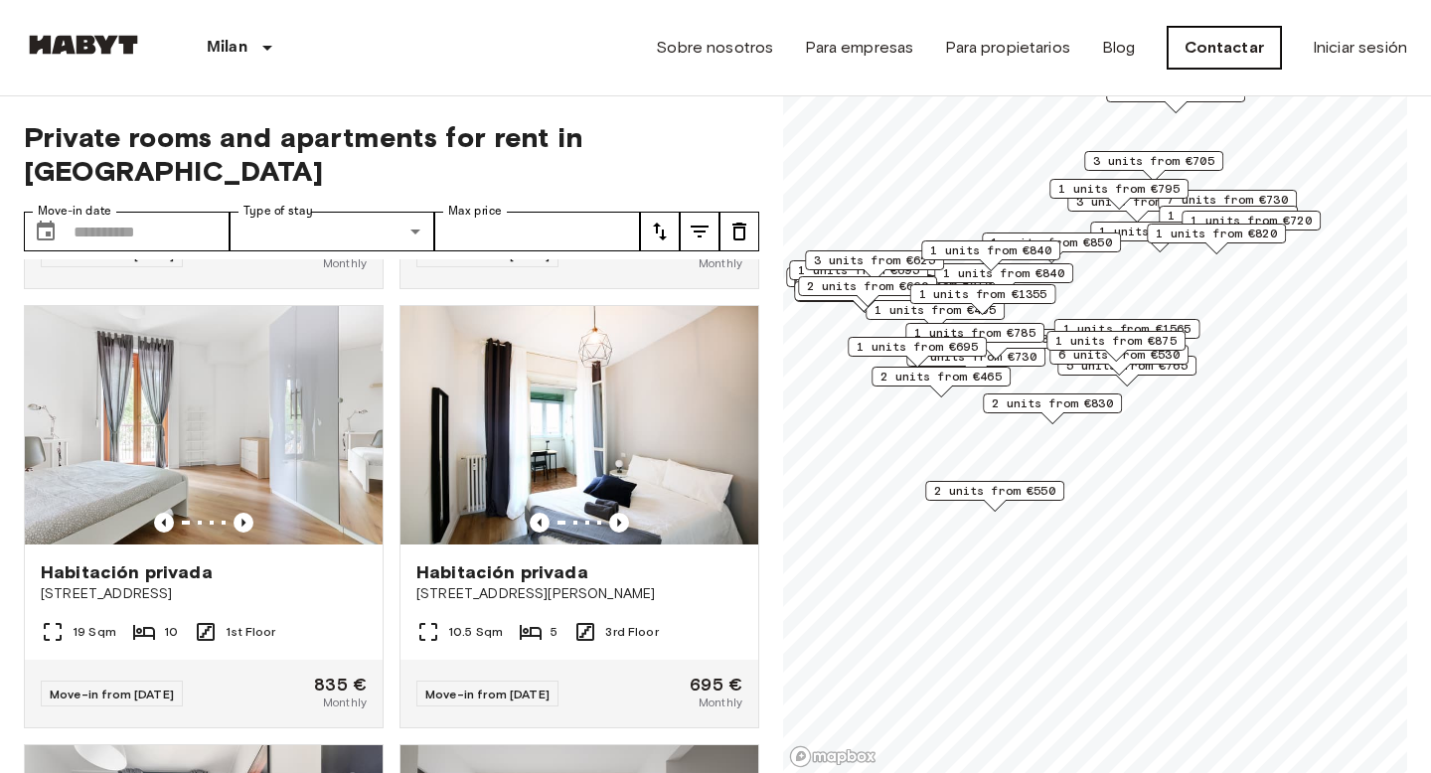
click at [1235, 41] on link "Contactar" at bounding box center [1224, 48] width 113 height 42
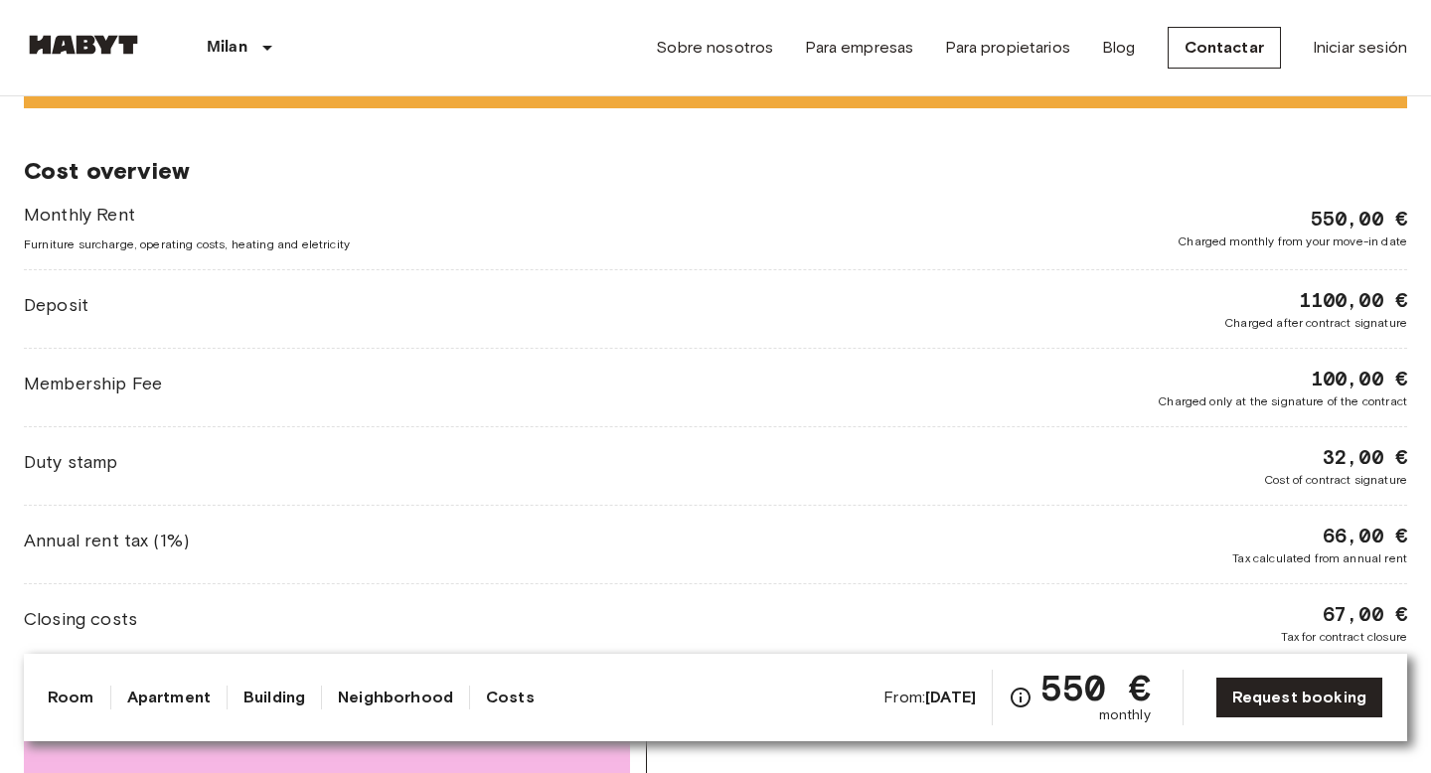
scroll to position [1773, 0]
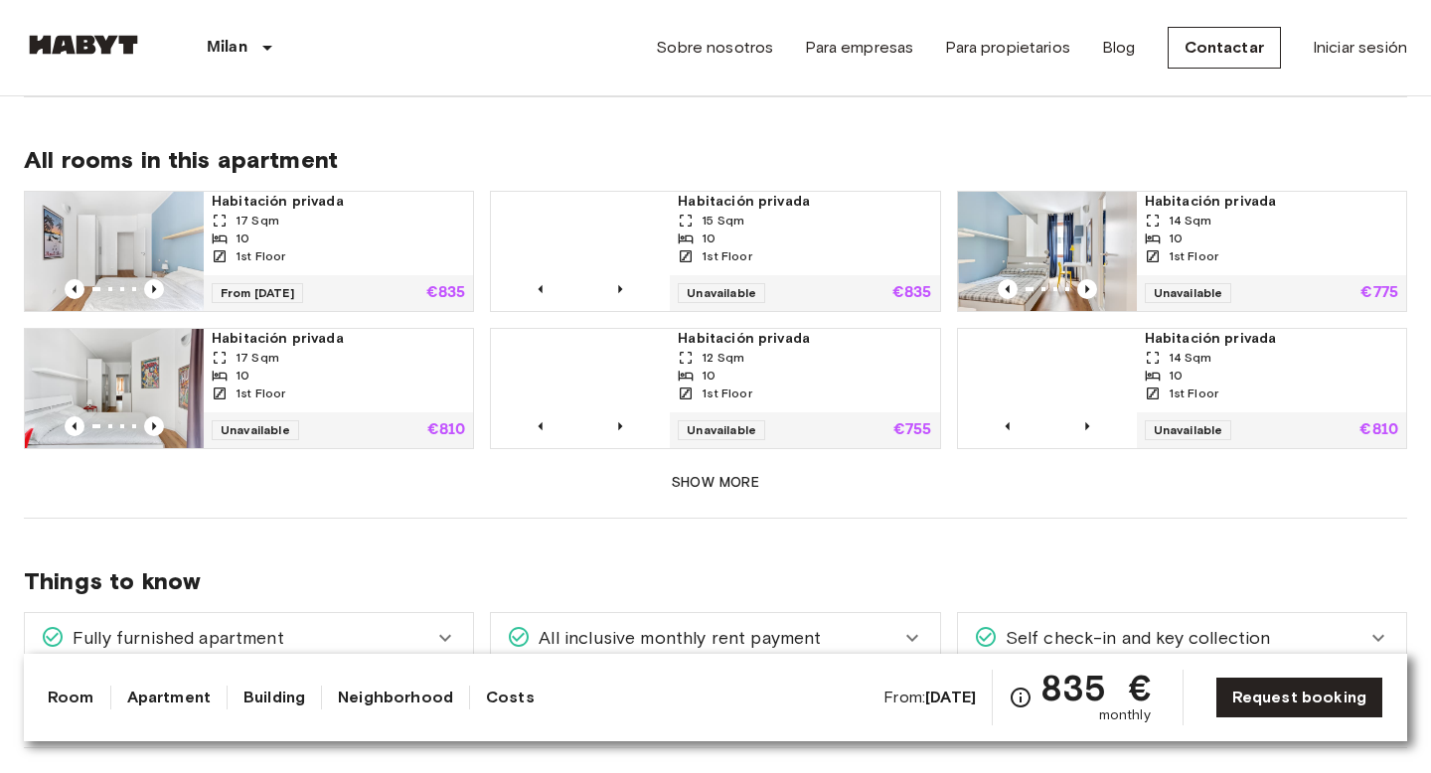
scroll to position [1117, 0]
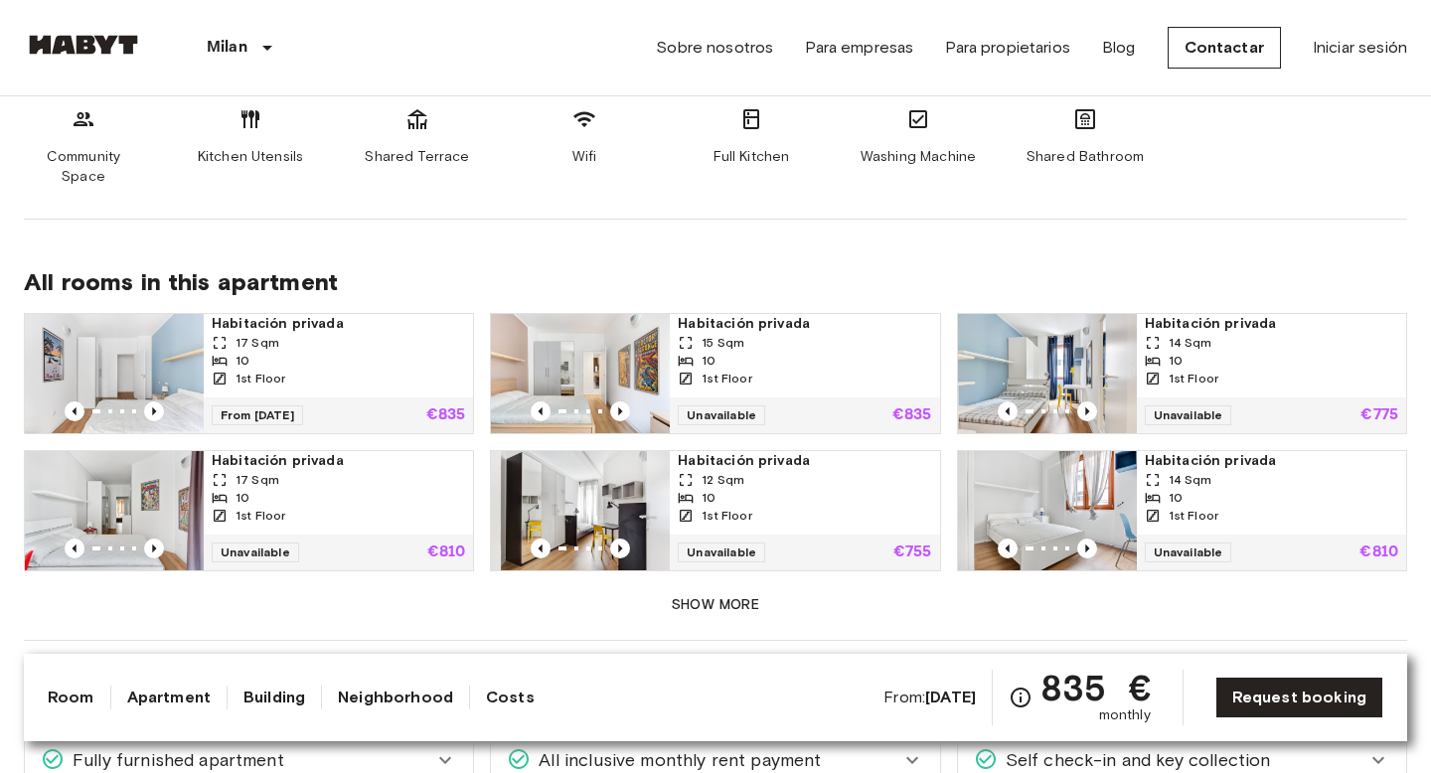
click at [364, 371] on div "Habitación privada 17 Sqm 10 1st Floor" at bounding box center [338, 355] width 269 height 83
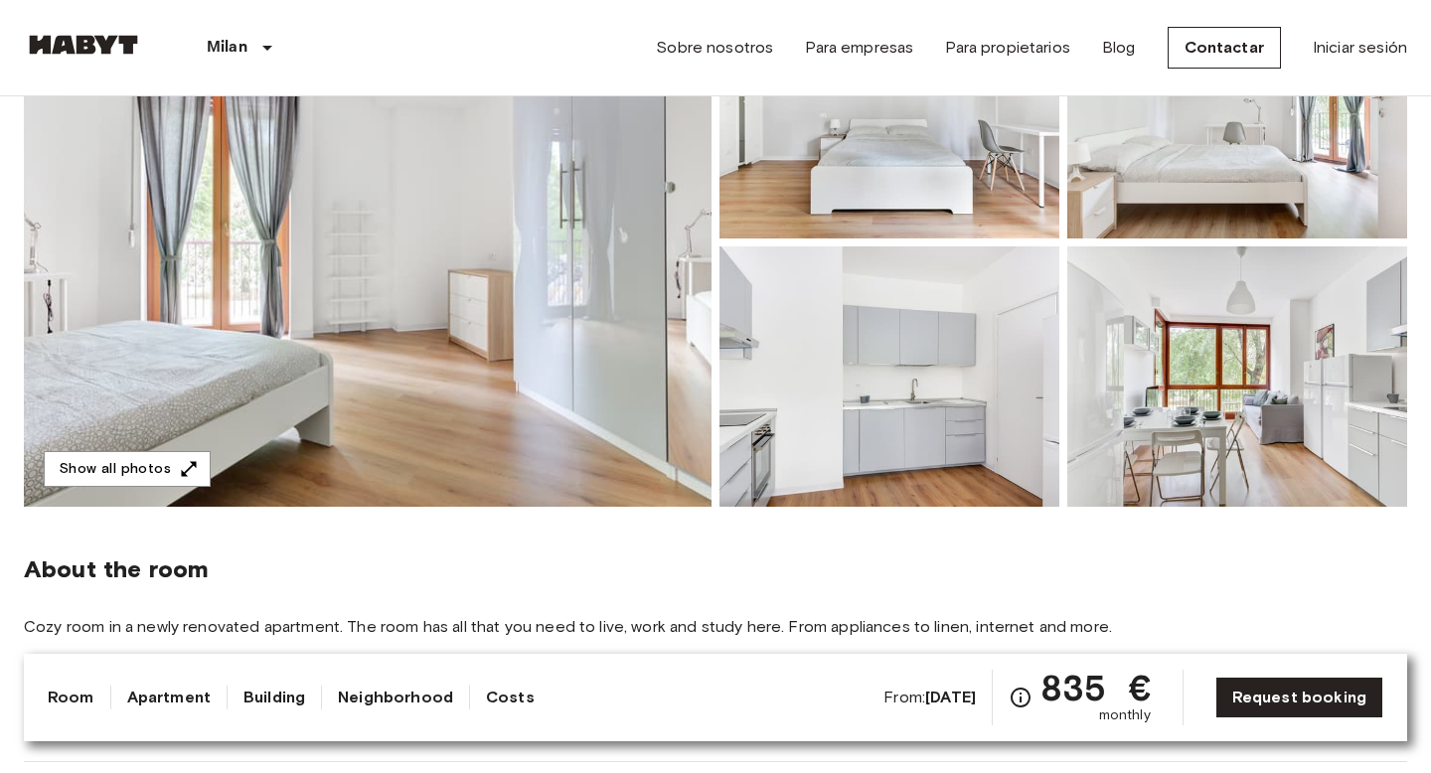
scroll to position [278, 0]
click at [121, 472] on button "Show all photos" at bounding box center [127, 468] width 167 height 37
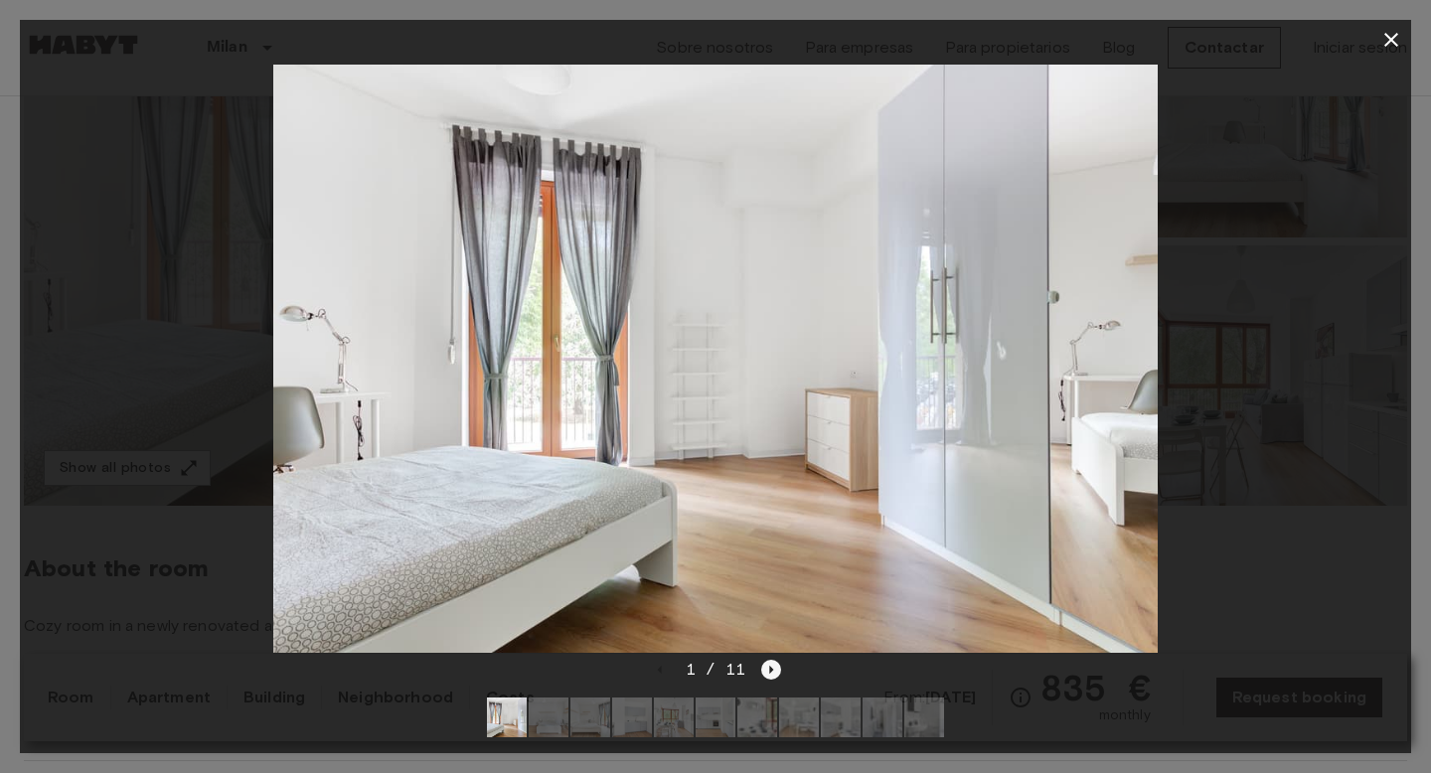
click at [773, 664] on icon "Next image" at bounding box center [771, 670] width 20 height 20
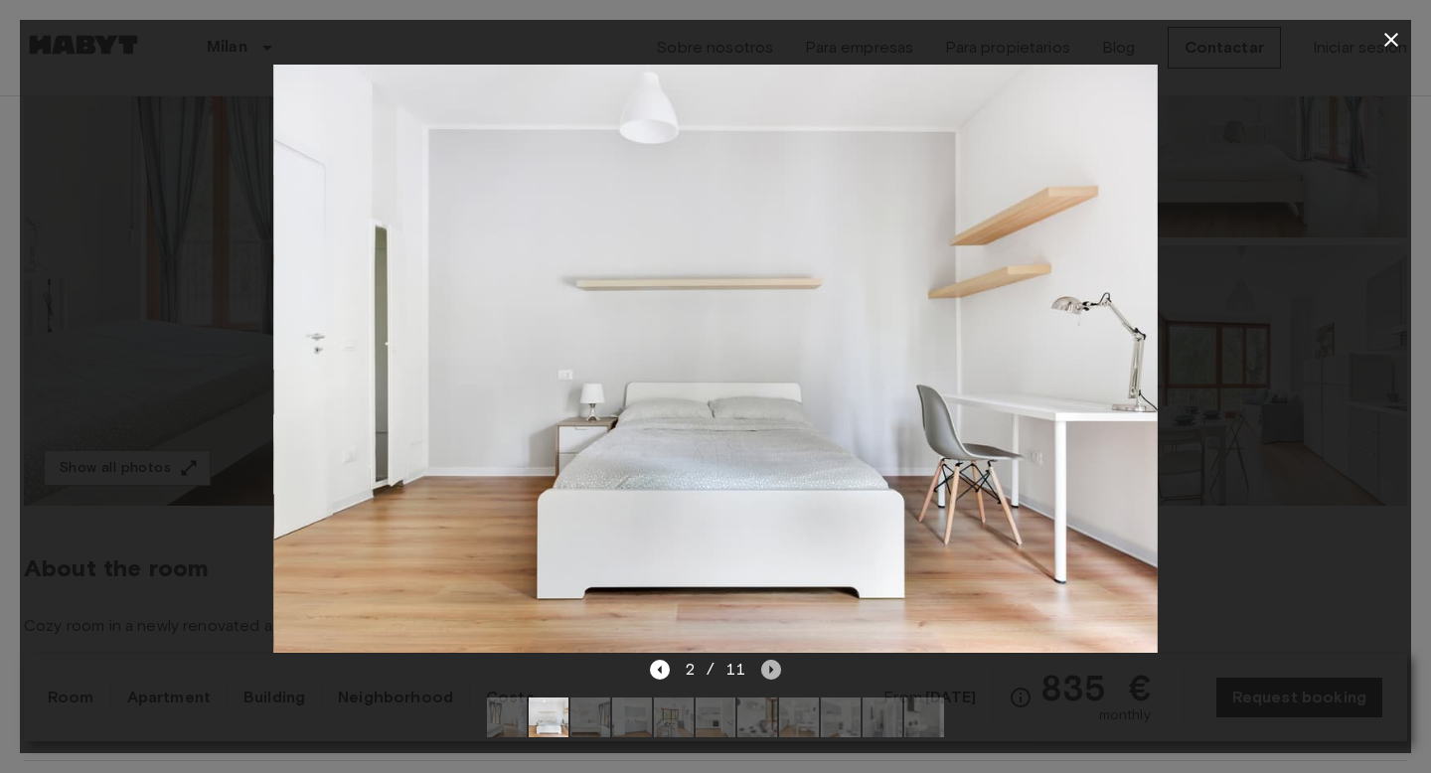
click at [773, 664] on icon "Next image" at bounding box center [771, 670] width 20 height 20
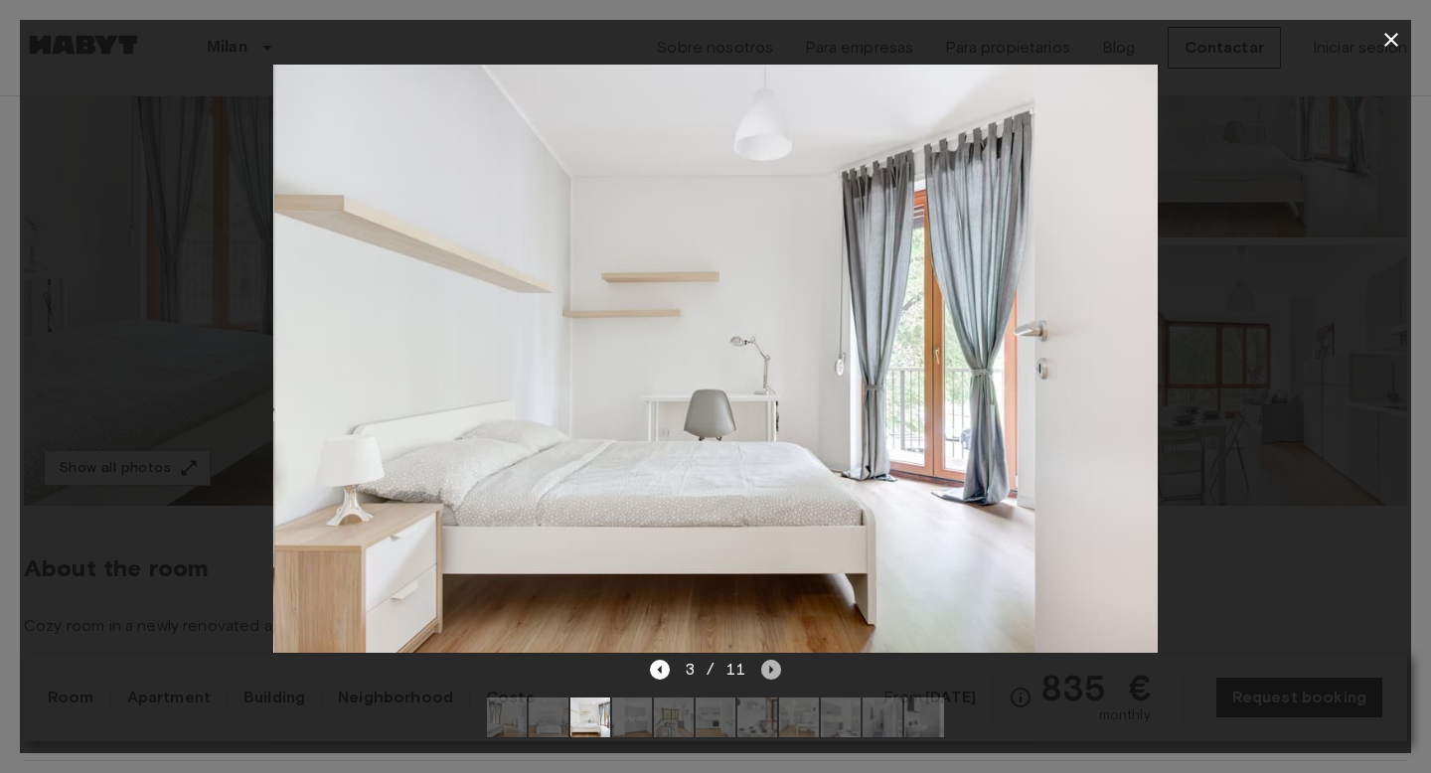
click at [773, 664] on icon "Next image" at bounding box center [771, 670] width 20 height 20
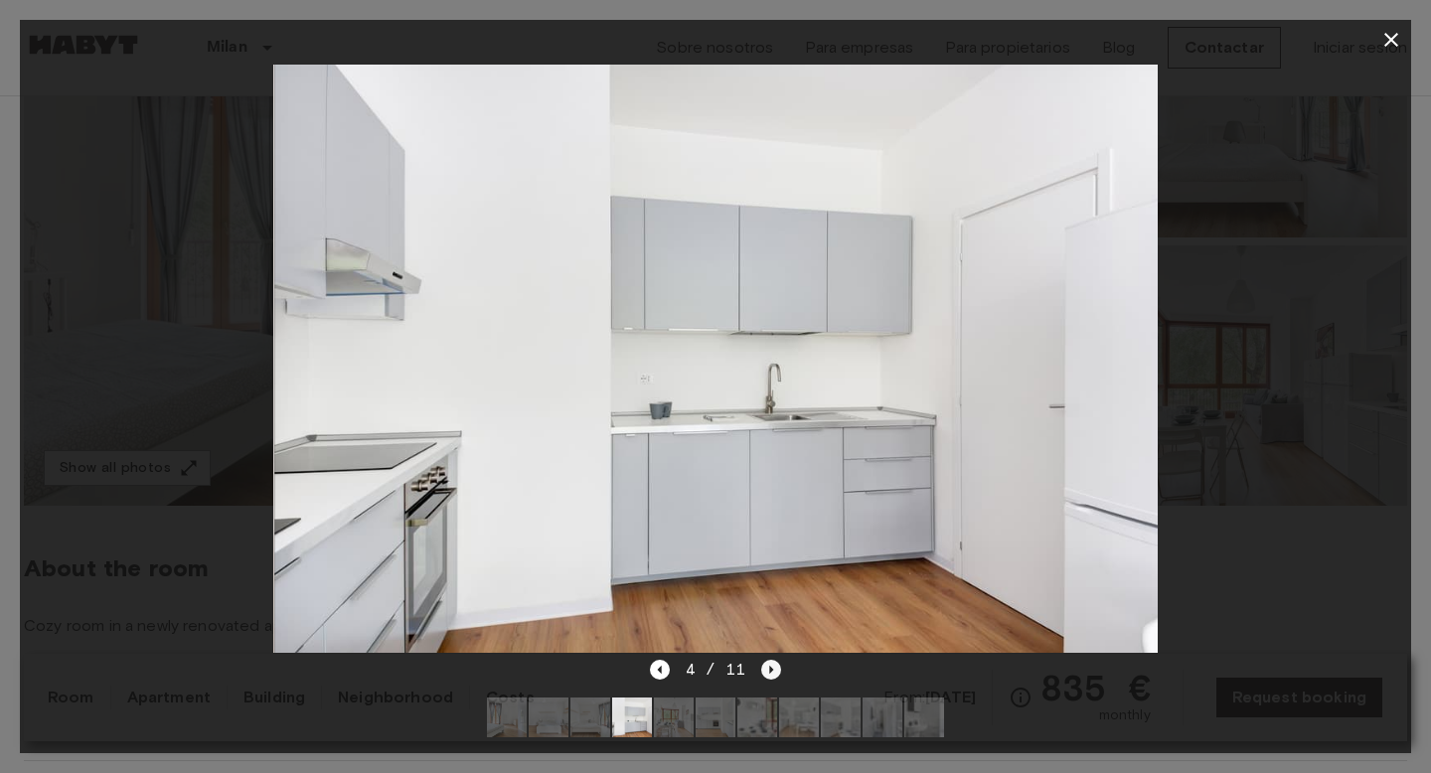
click at [773, 664] on icon "Next image" at bounding box center [771, 670] width 20 height 20
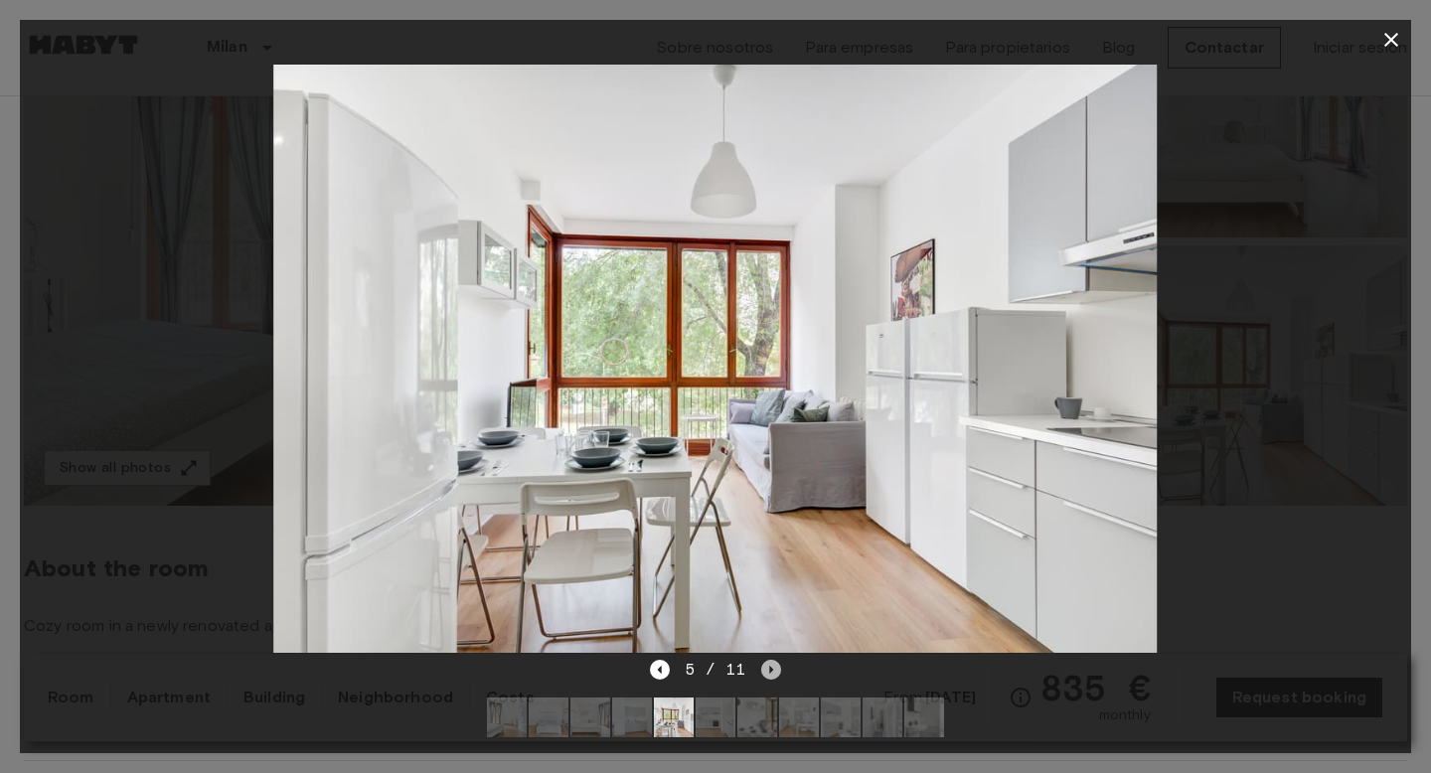
click at [773, 664] on icon "Next image" at bounding box center [771, 670] width 20 height 20
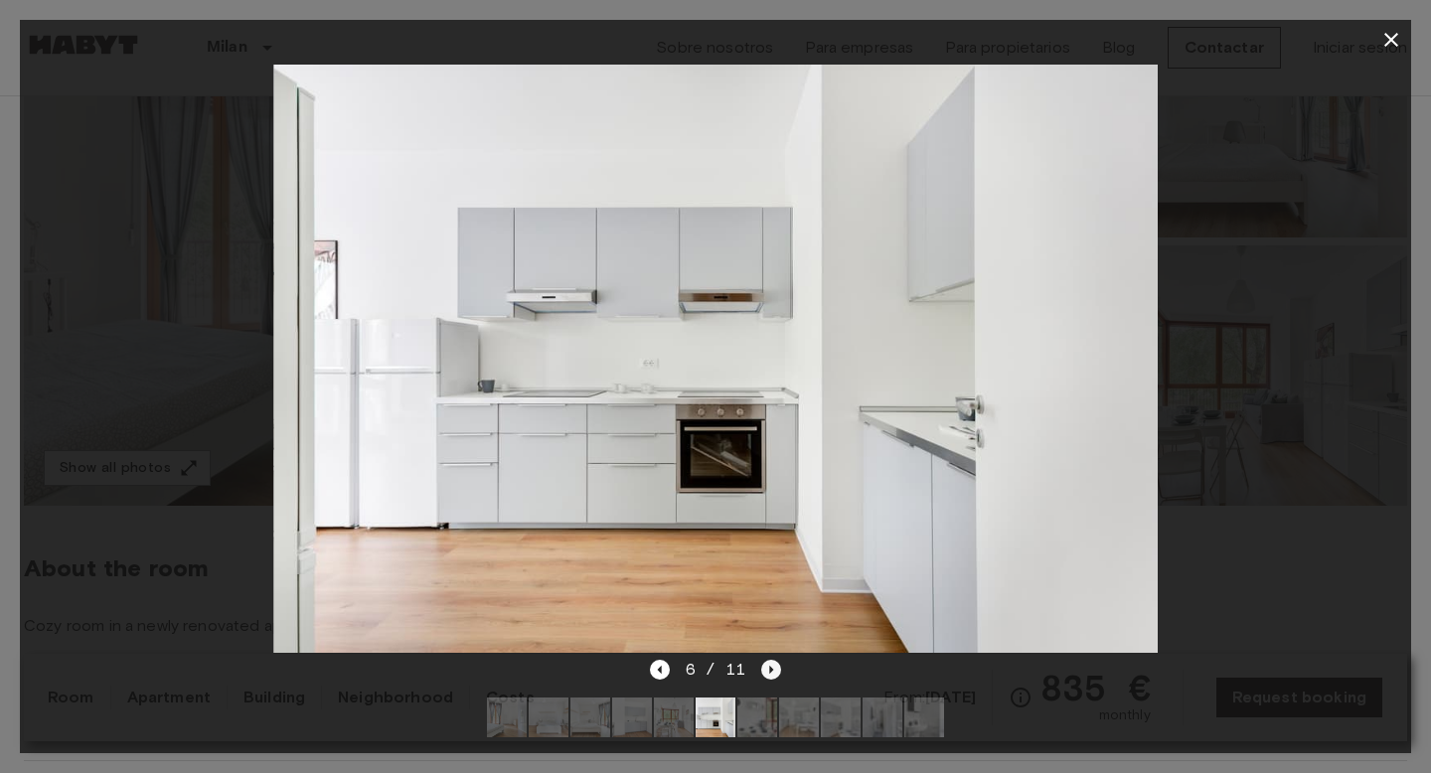
click at [773, 664] on icon "Next image" at bounding box center [771, 670] width 20 height 20
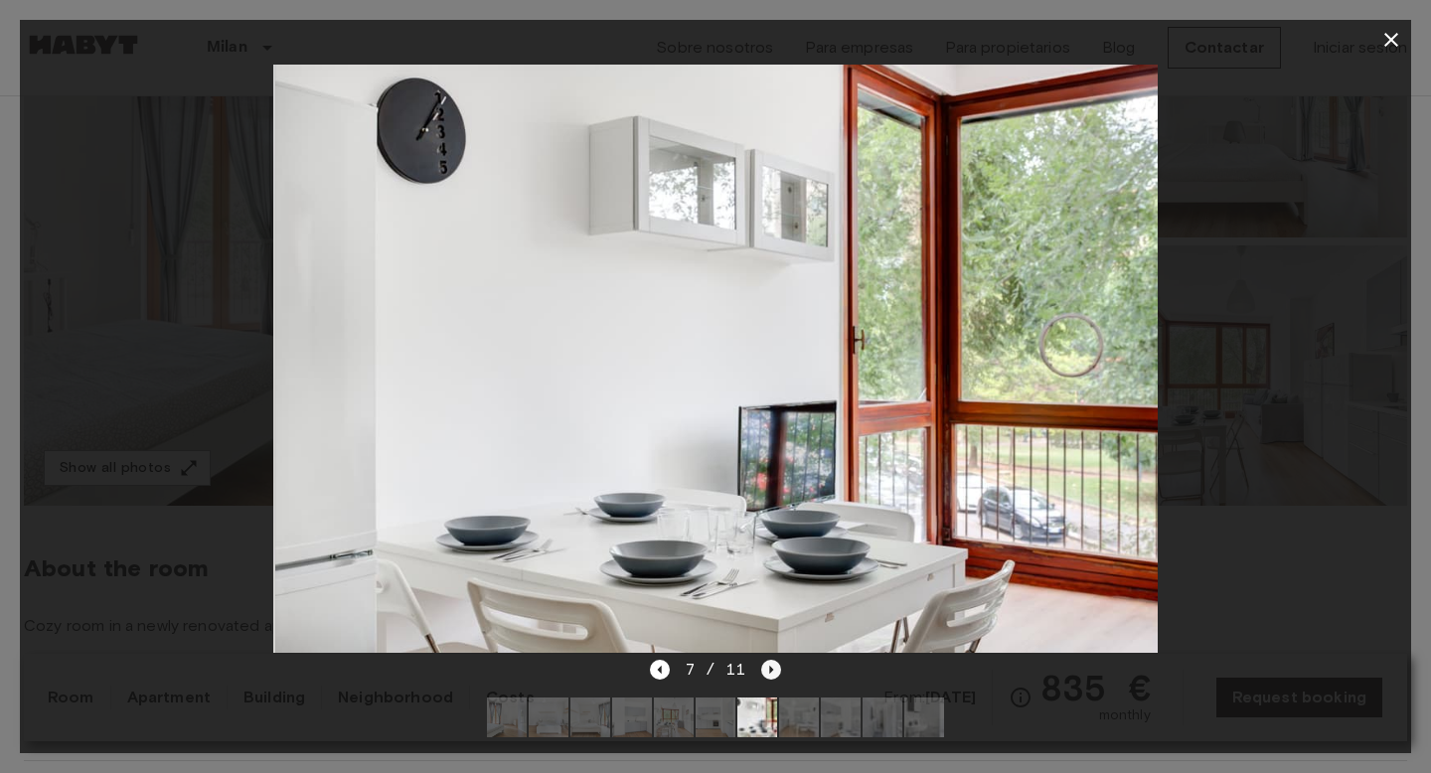
click at [773, 664] on icon "Next image" at bounding box center [771, 670] width 20 height 20
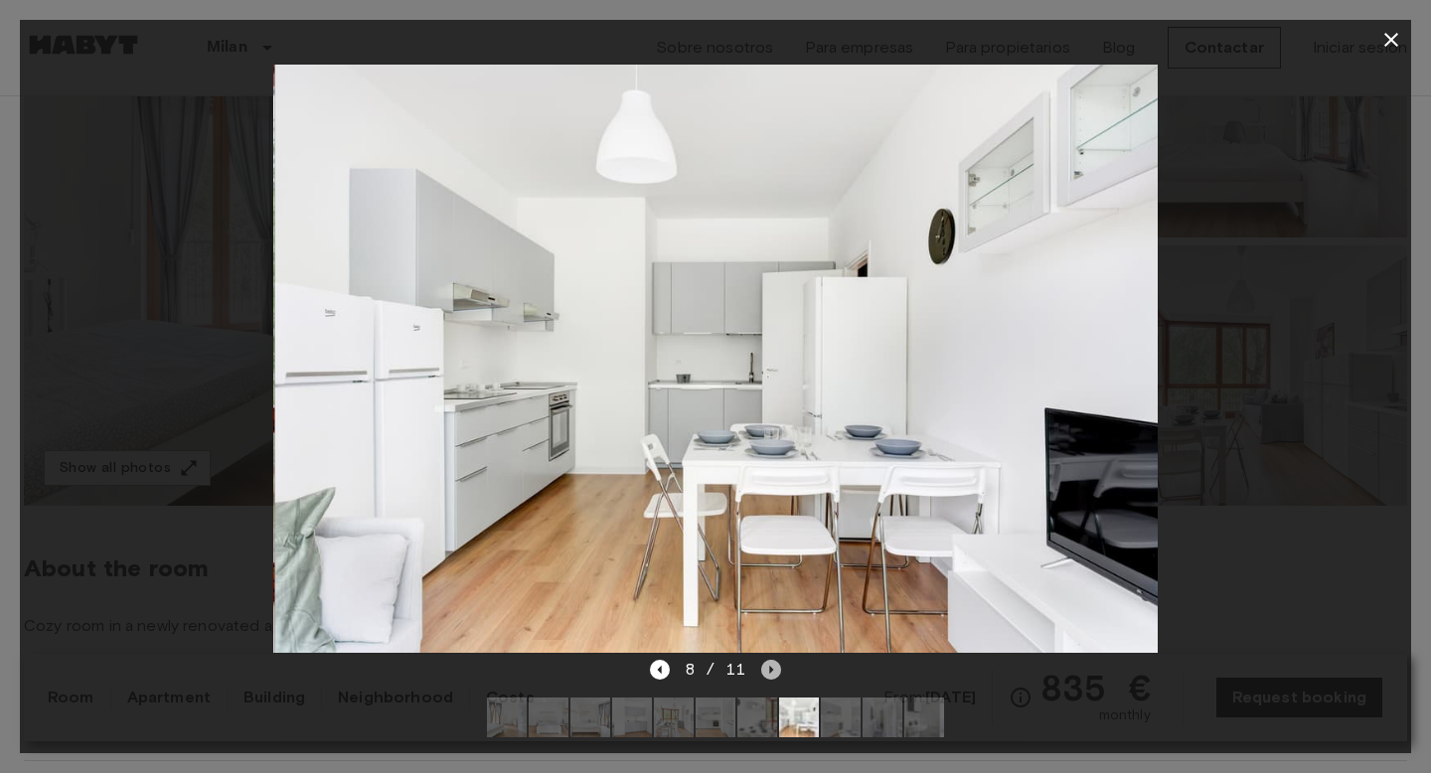
click at [773, 664] on icon "Next image" at bounding box center [771, 670] width 20 height 20
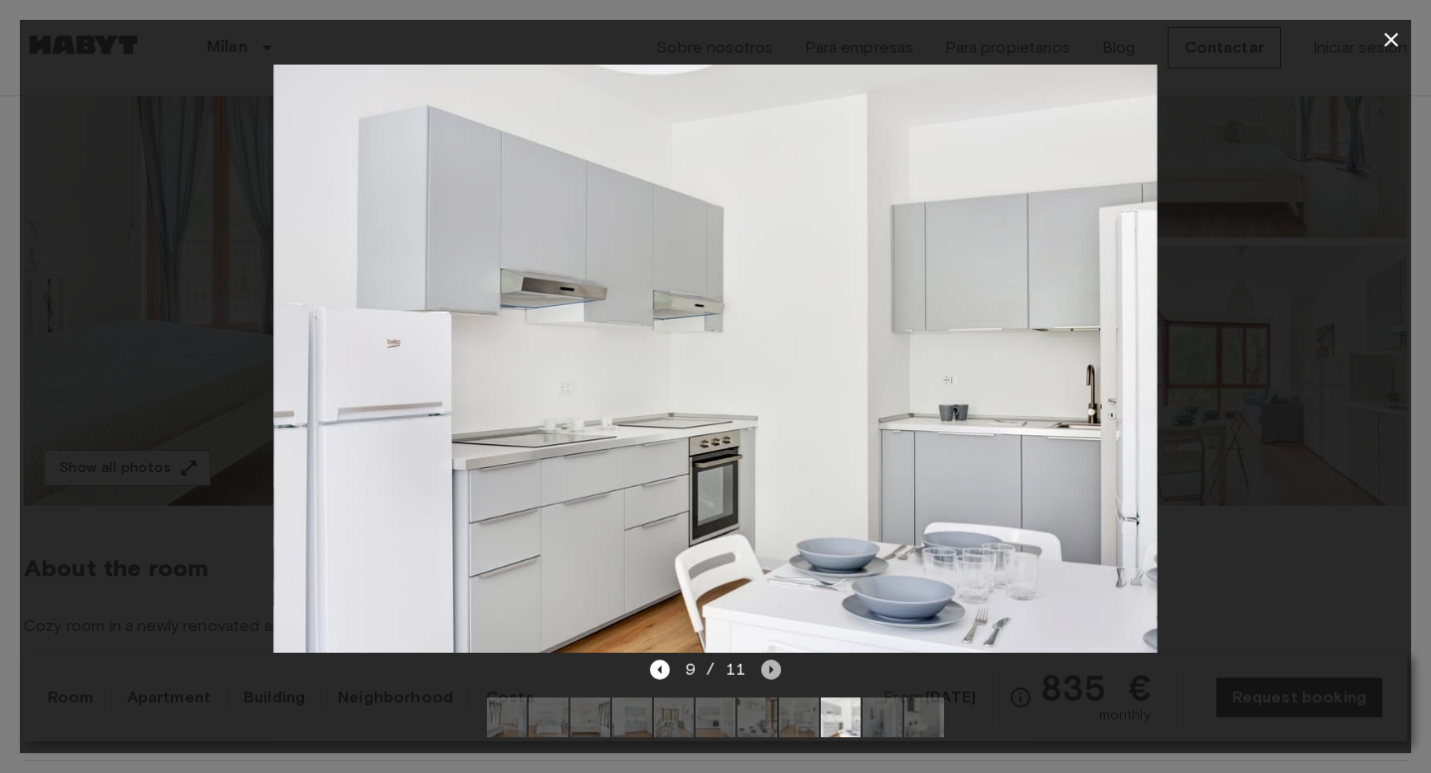
click at [773, 664] on icon "Next image" at bounding box center [771, 670] width 20 height 20
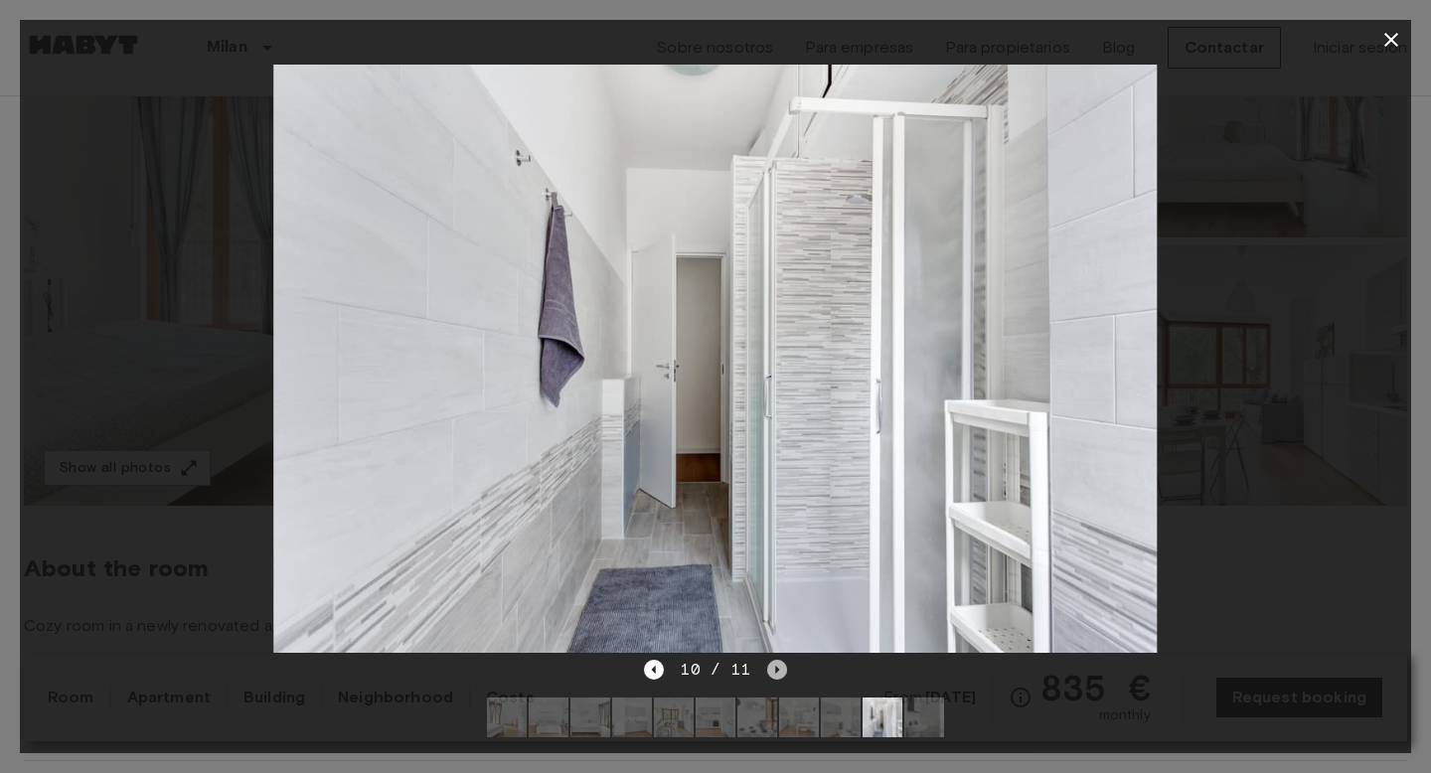
click at [773, 664] on icon "Next image" at bounding box center [777, 670] width 20 height 20
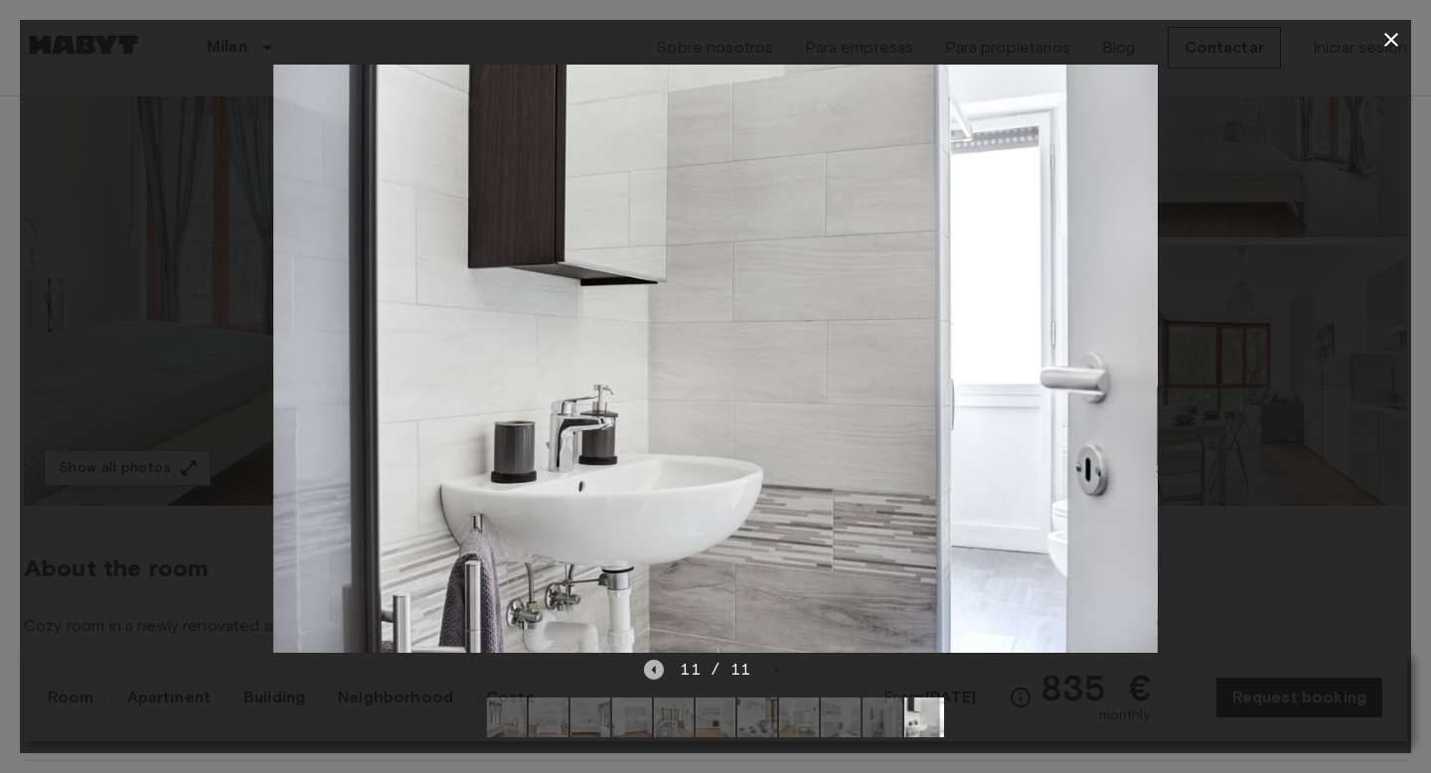
click at [659, 674] on icon "Previous image" at bounding box center [654, 670] width 20 height 20
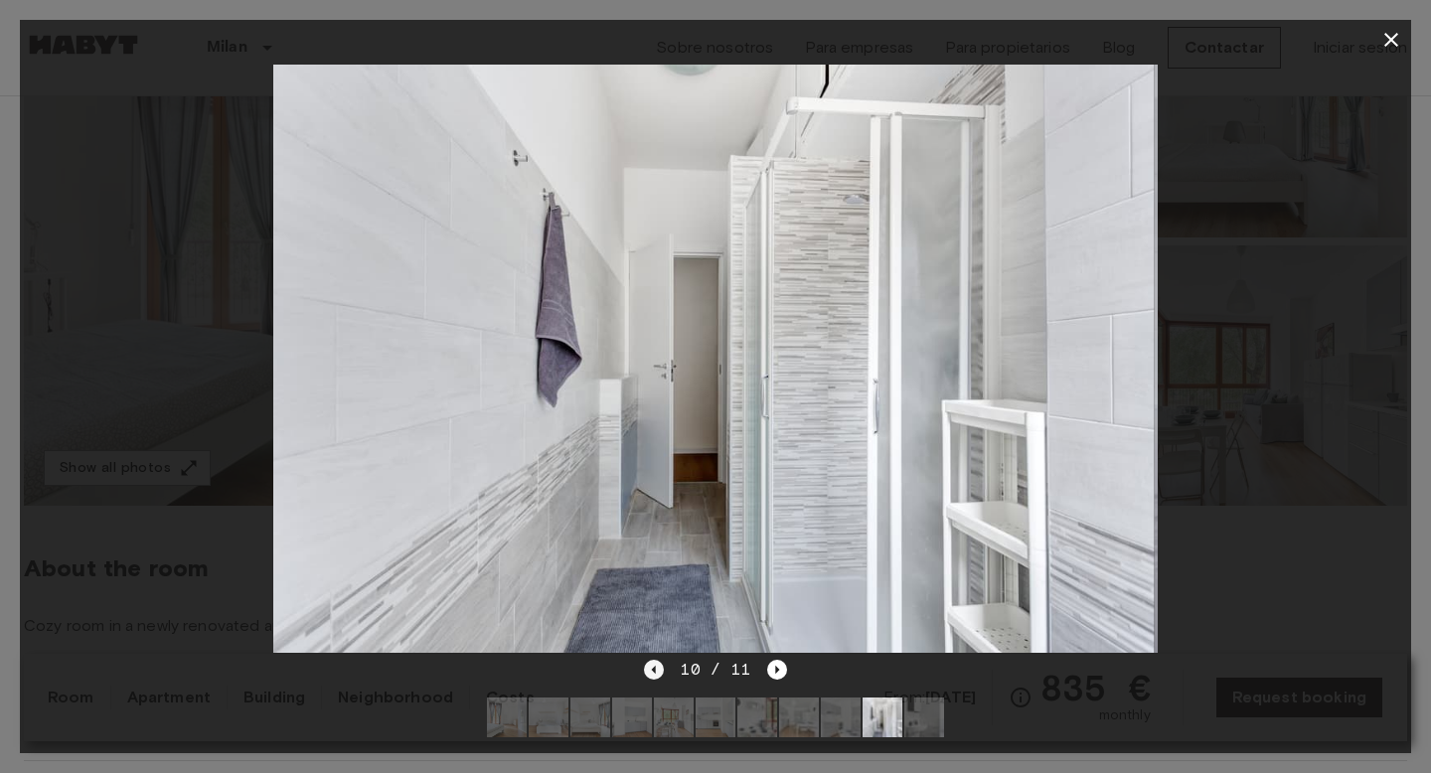
click at [659, 674] on icon "Previous image" at bounding box center [654, 670] width 20 height 20
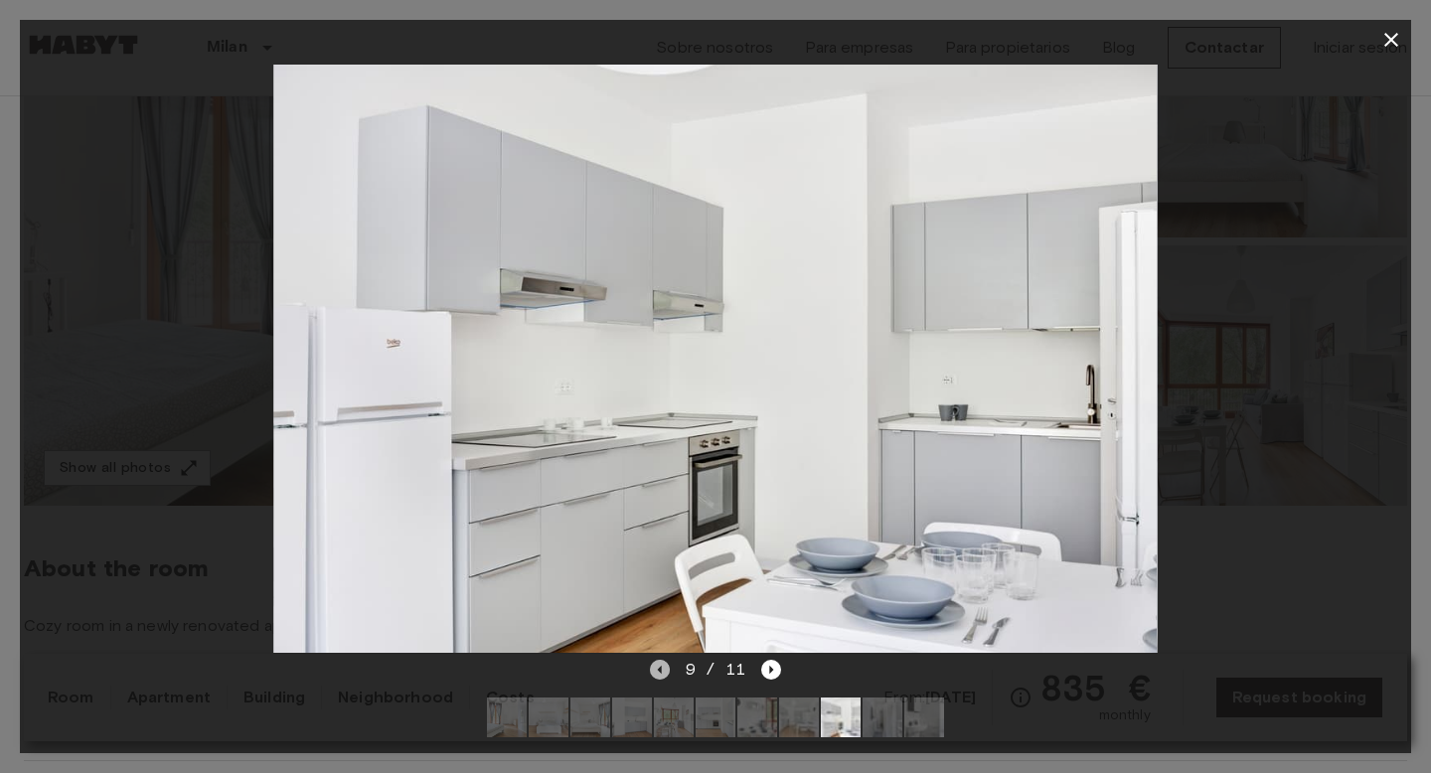
click at [659, 674] on icon "Previous image" at bounding box center [660, 670] width 20 height 20
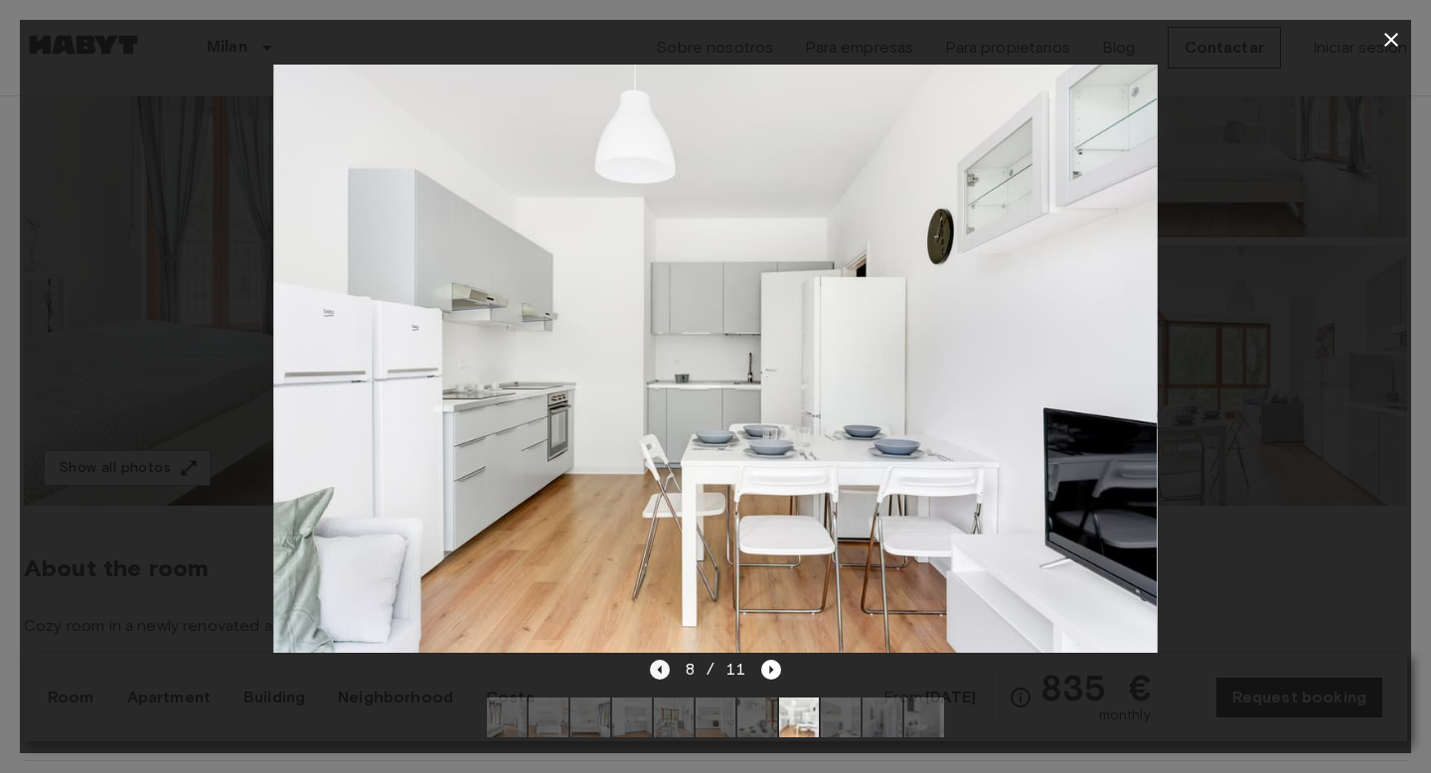
click at [659, 674] on icon "Previous image" at bounding box center [660, 670] width 20 height 20
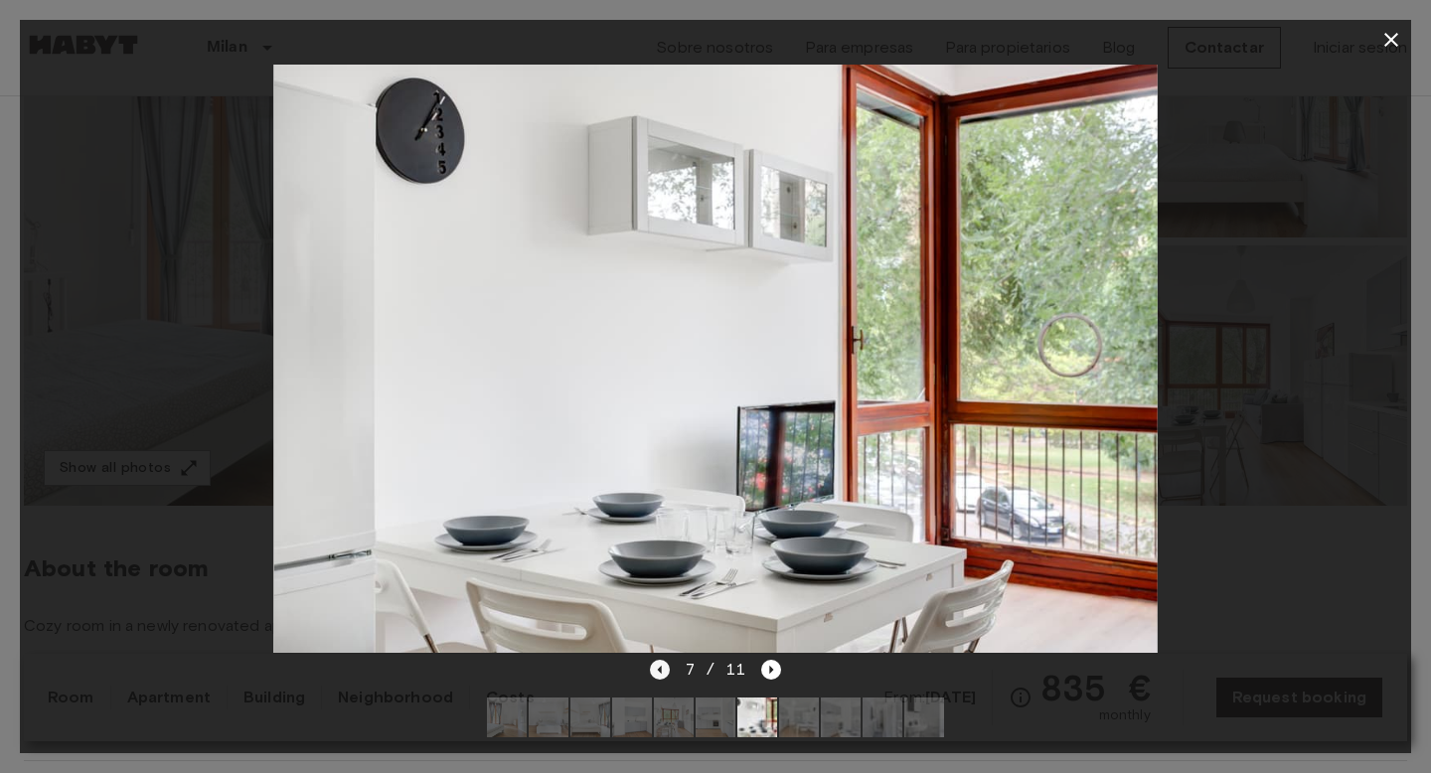
click at [659, 674] on icon "Previous image" at bounding box center [660, 670] width 20 height 20
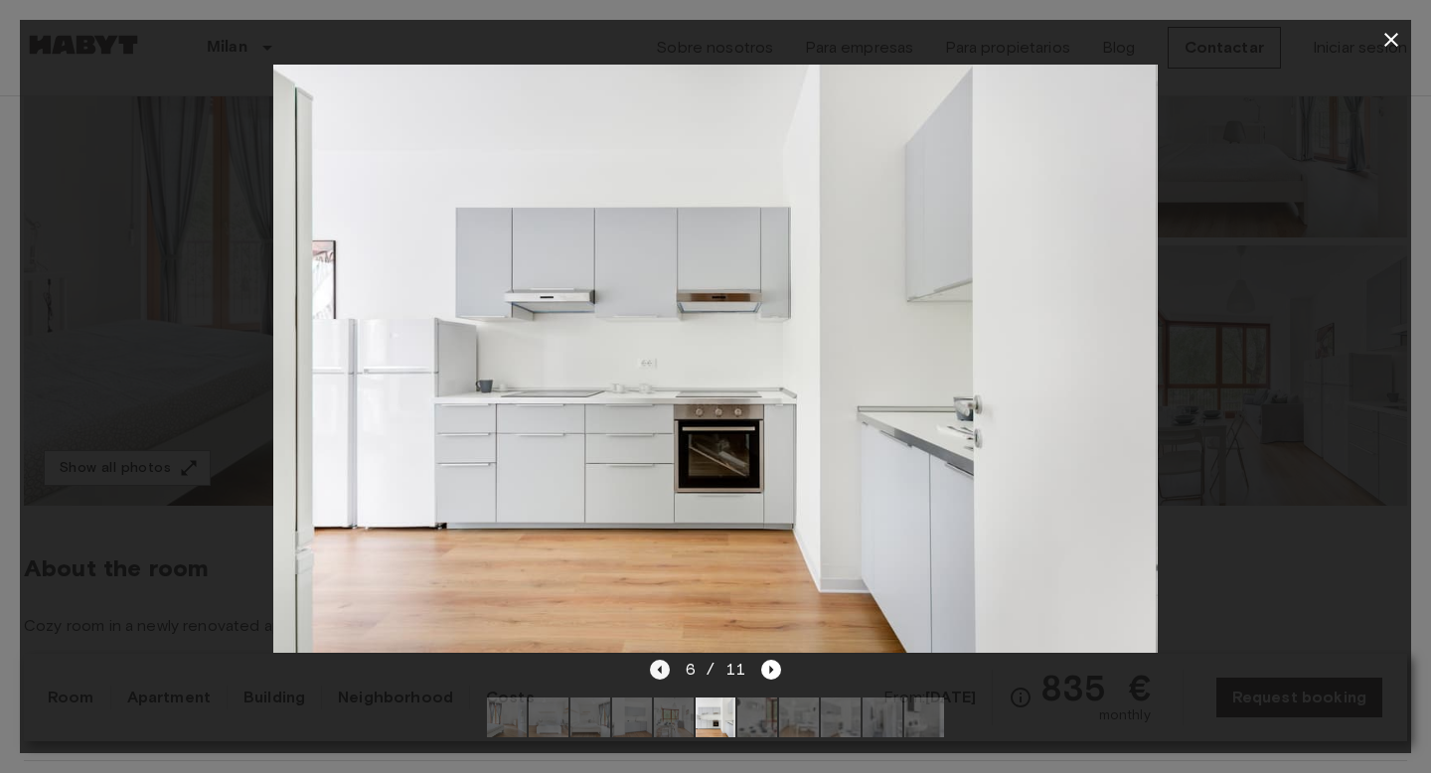
click at [659, 674] on icon "Previous image" at bounding box center [660, 670] width 20 height 20
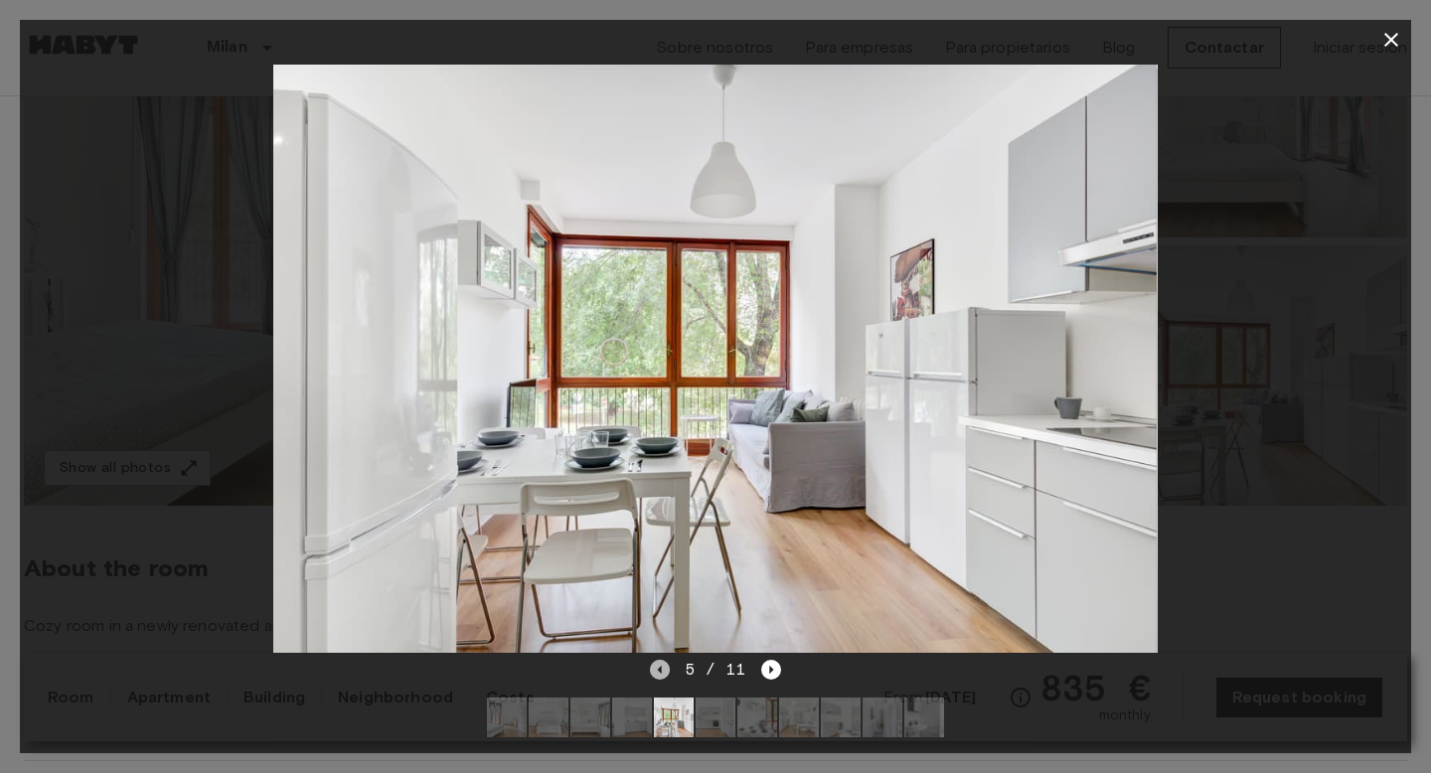
click at [659, 674] on icon "Previous image" at bounding box center [660, 670] width 20 height 20
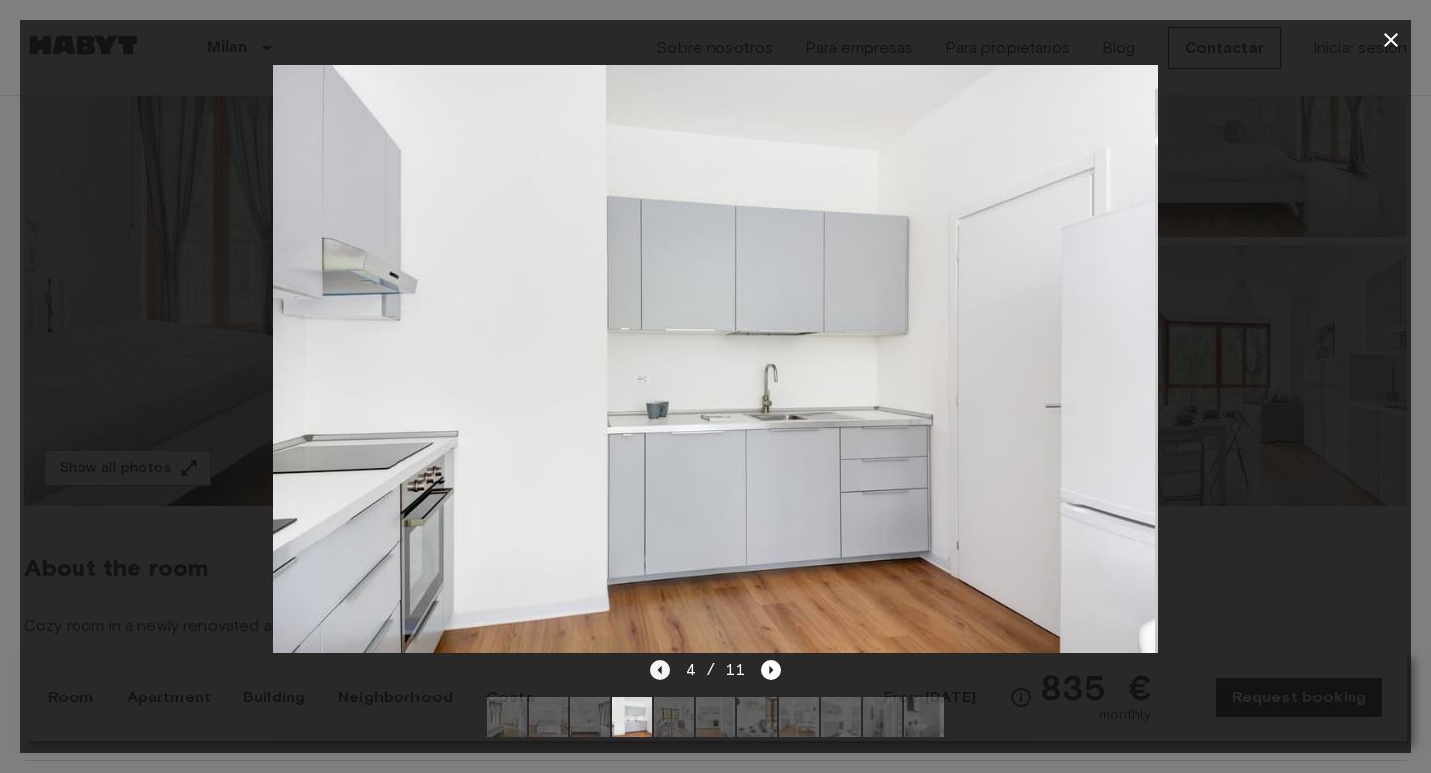
click at [659, 674] on icon "Previous image" at bounding box center [660, 670] width 20 height 20
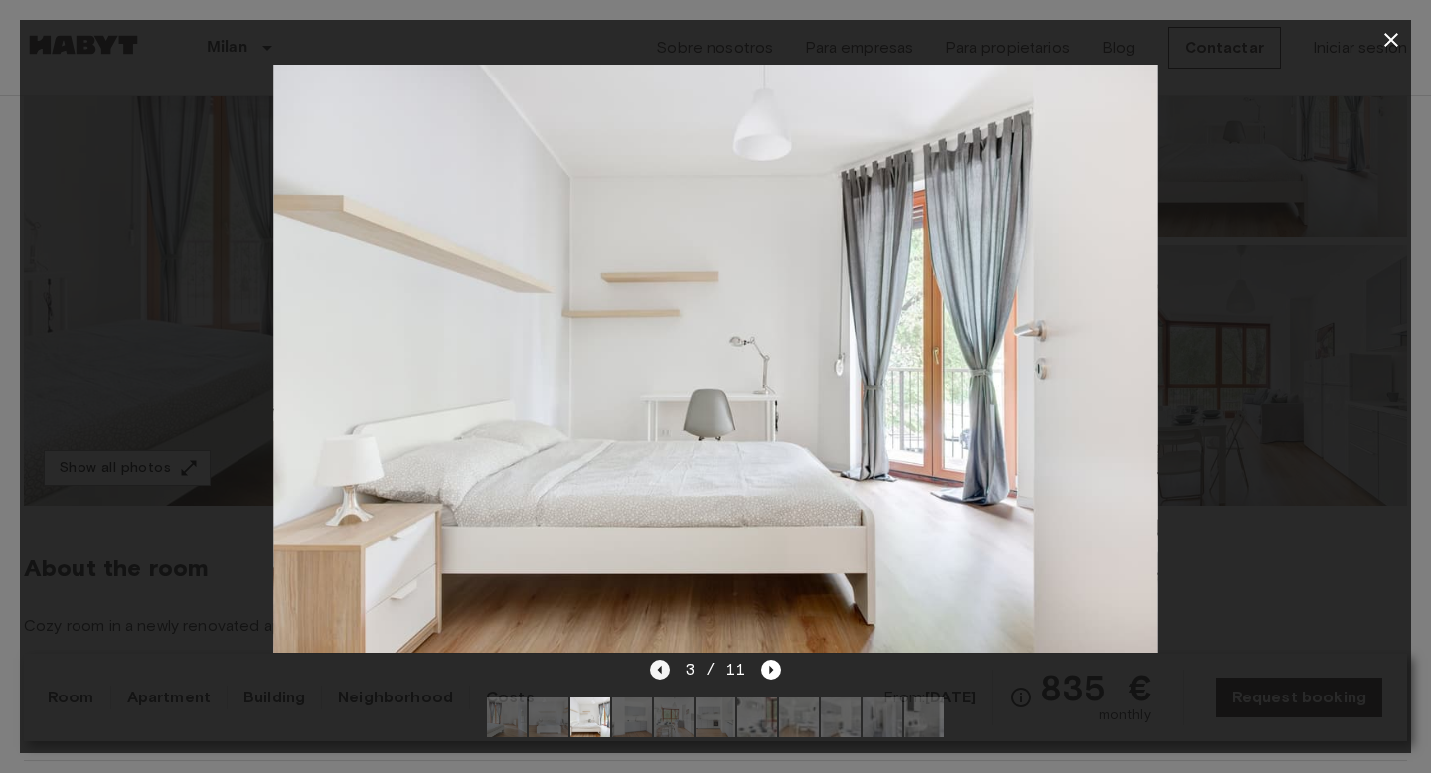
click at [659, 674] on icon "Previous image" at bounding box center [660, 670] width 20 height 20
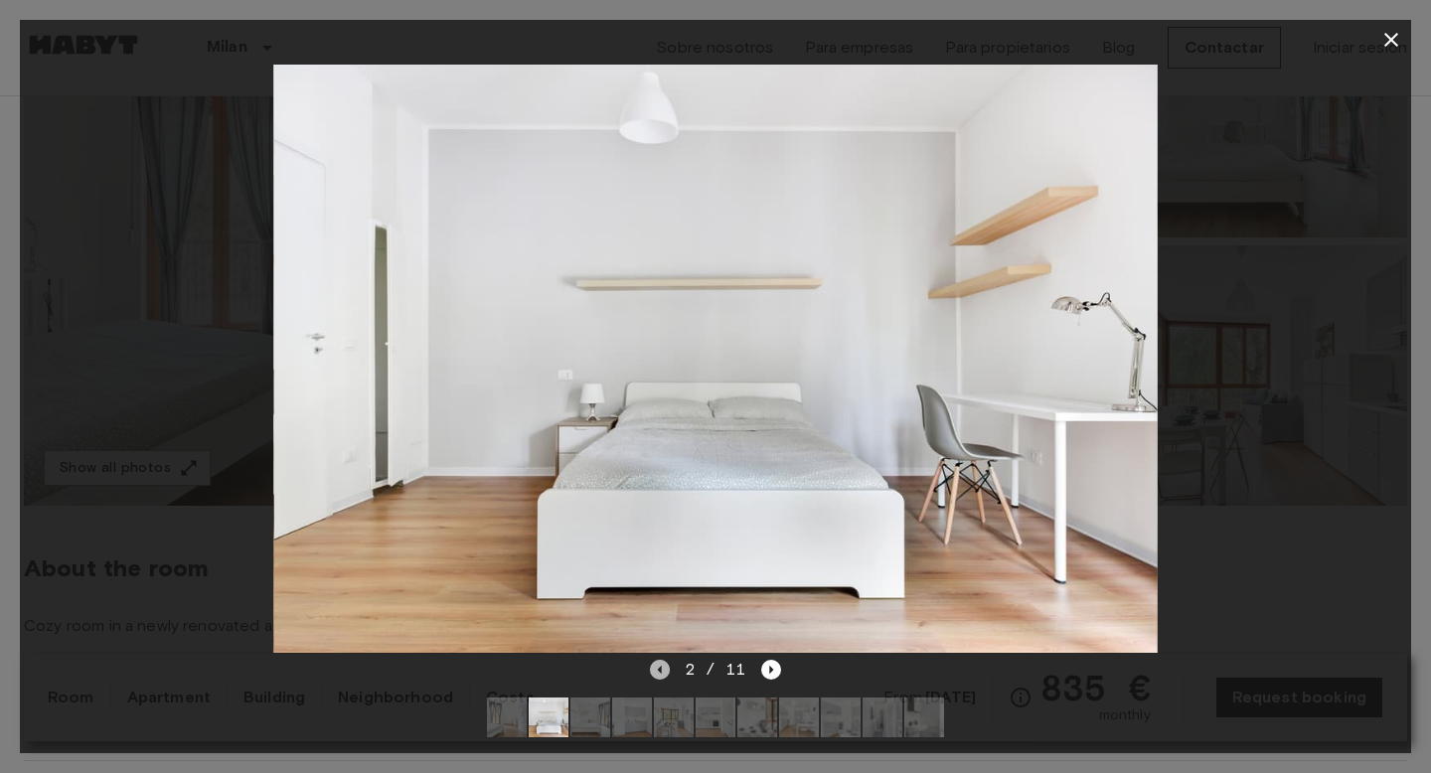
click at [659, 674] on icon "Previous image" at bounding box center [660, 670] width 20 height 20
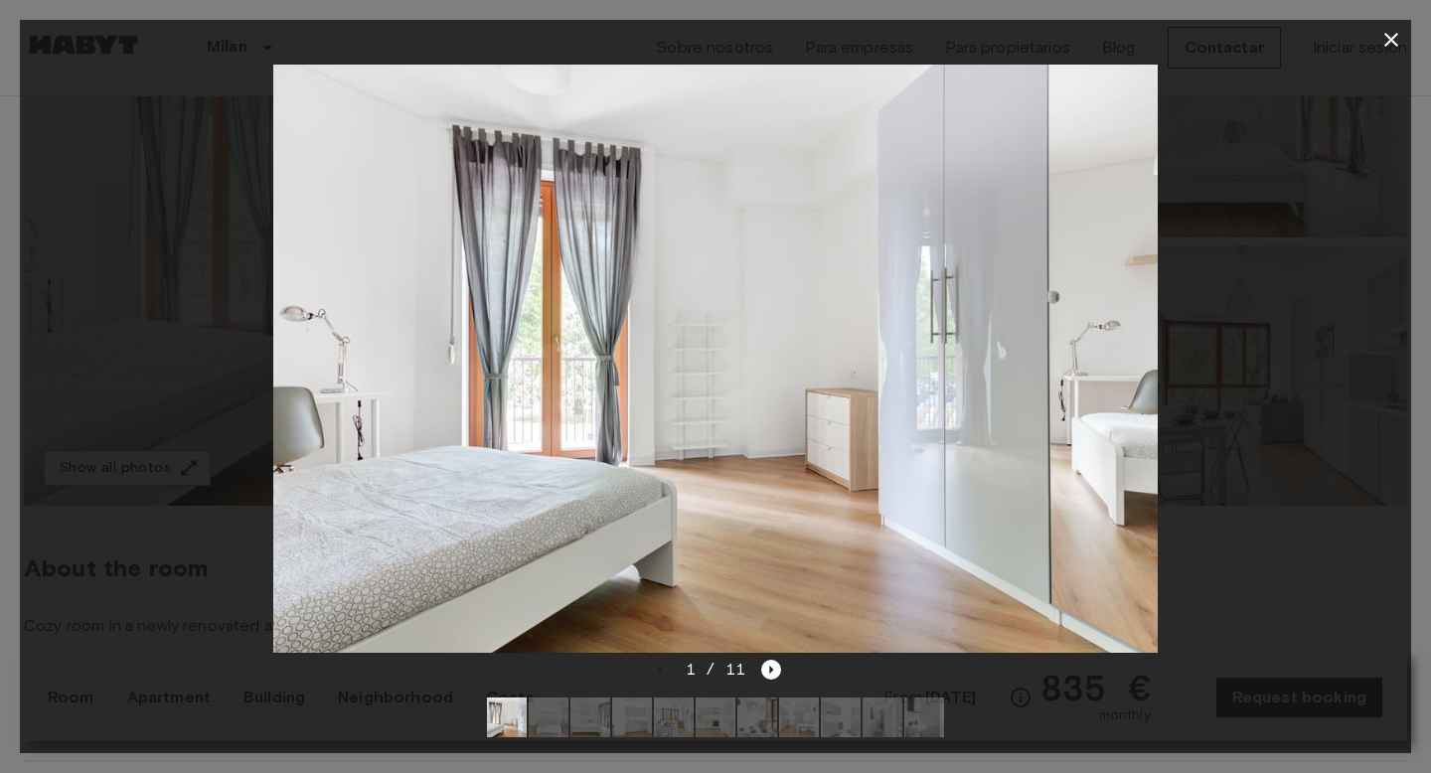
click at [663, 676] on div "1 / 11" at bounding box center [716, 670] width 132 height 24
click at [776, 666] on icon "Next image" at bounding box center [771, 670] width 20 height 20
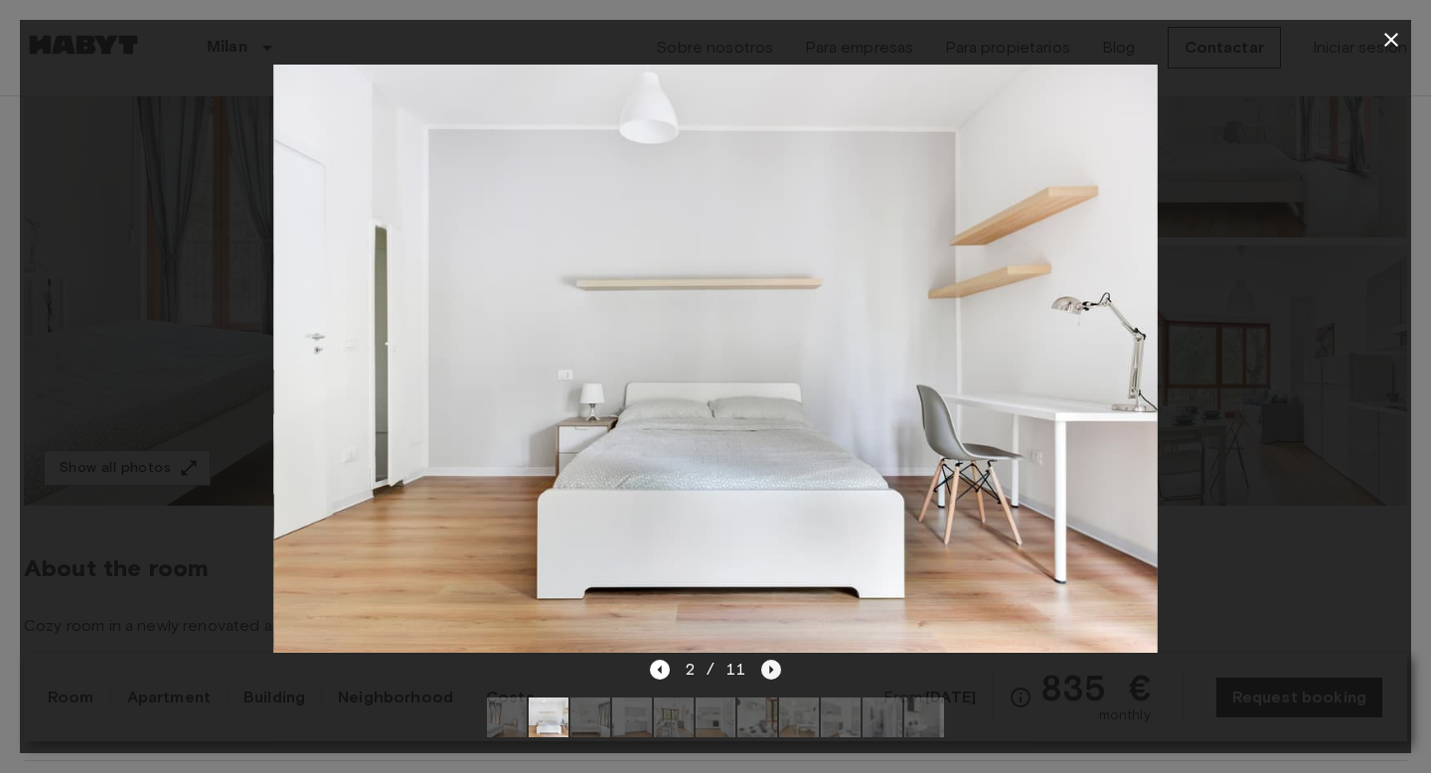
click at [776, 666] on icon "Next image" at bounding box center [771, 670] width 20 height 20
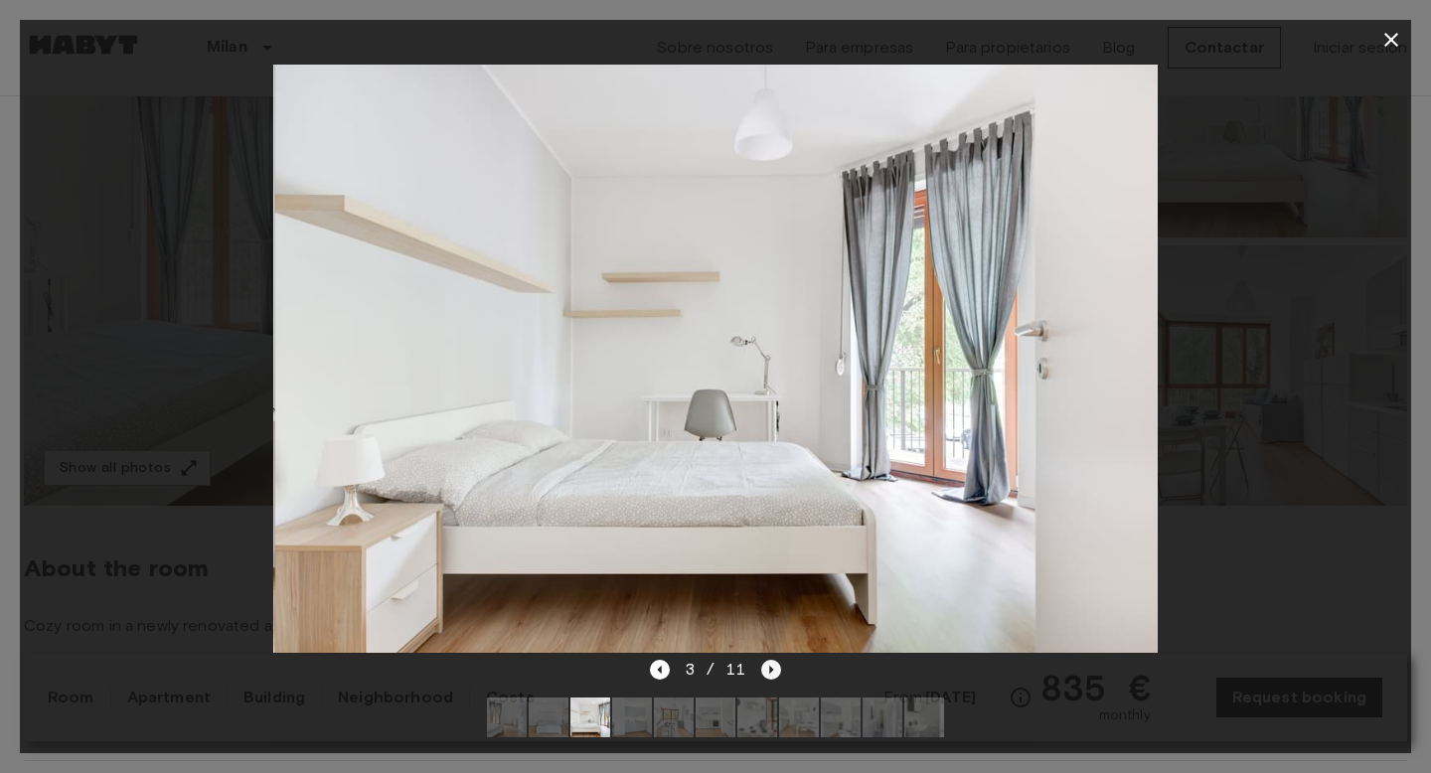
click at [776, 666] on icon "Next image" at bounding box center [771, 670] width 20 height 20
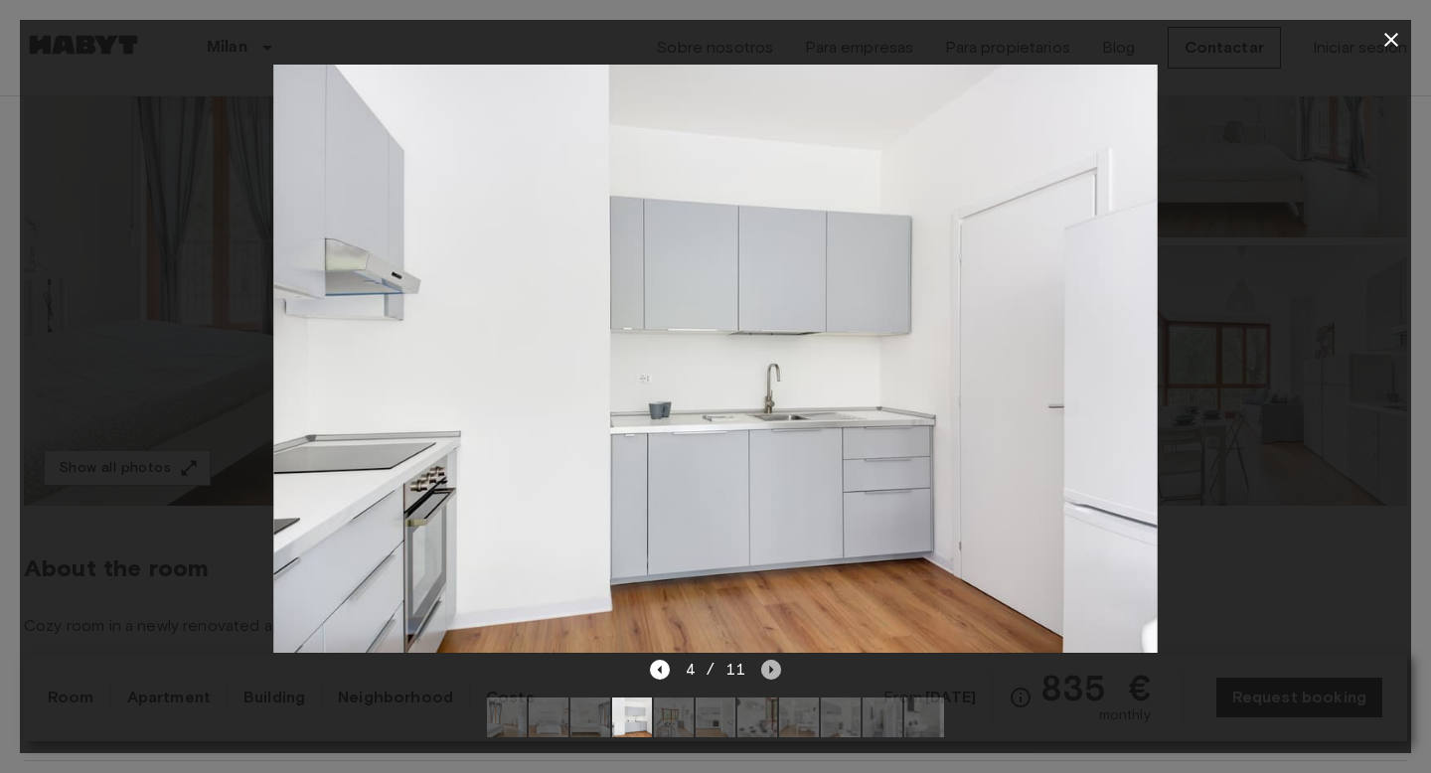
click at [776, 666] on icon "Next image" at bounding box center [771, 670] width 20 height 20
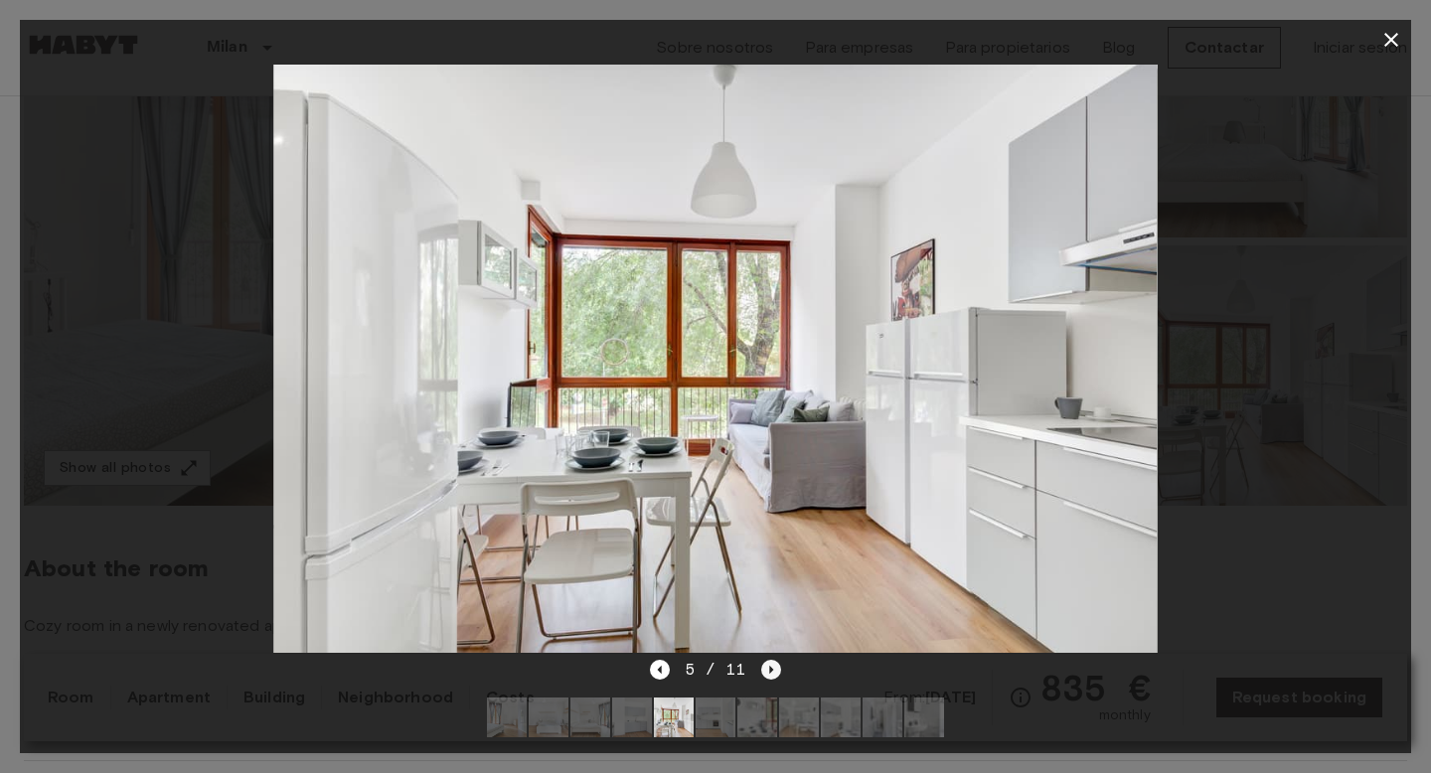
click at [776, 666] on icon "Next image" at bounding box center [771, 670] width 20 height 20
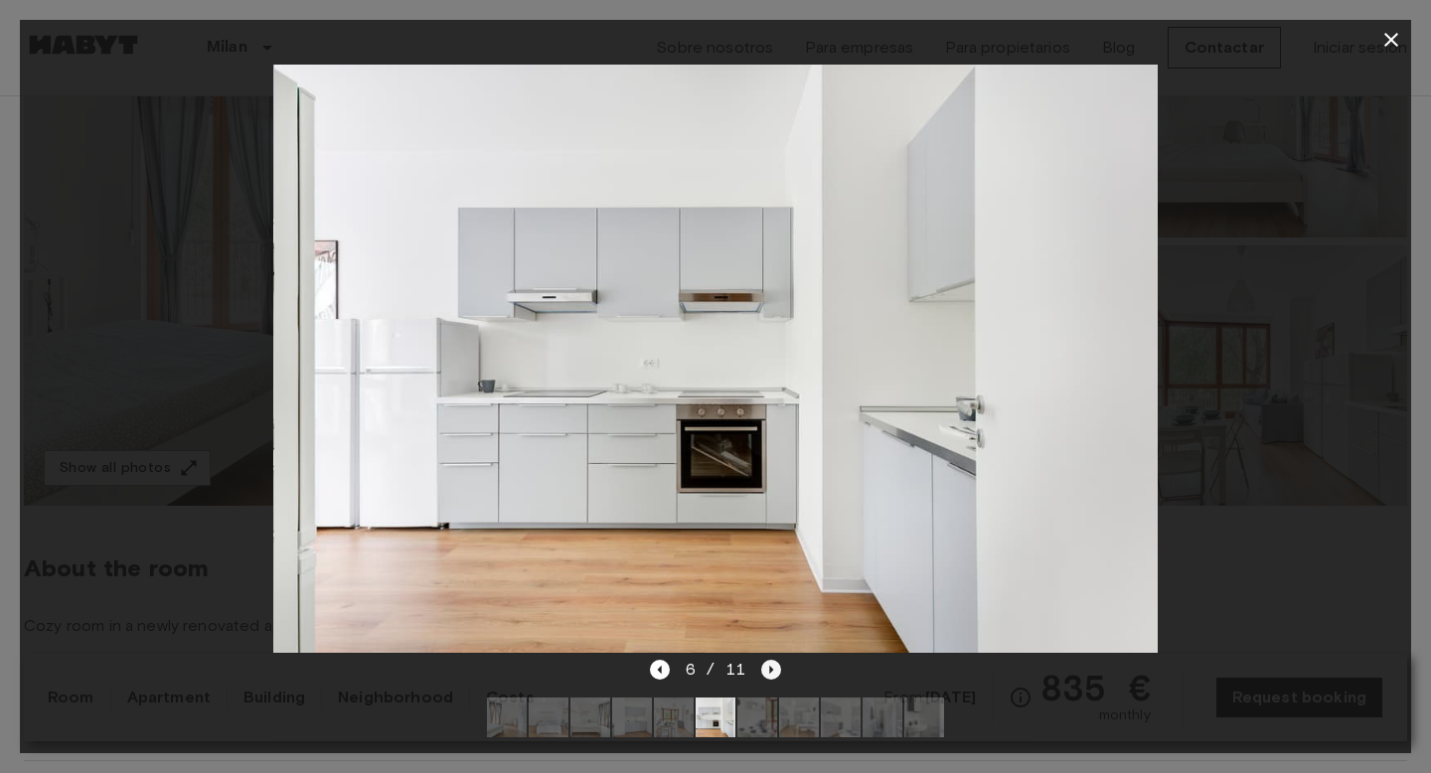
click at [776, 666] on icon "Next image" at bounding box center [771, 670] width 20 height 20
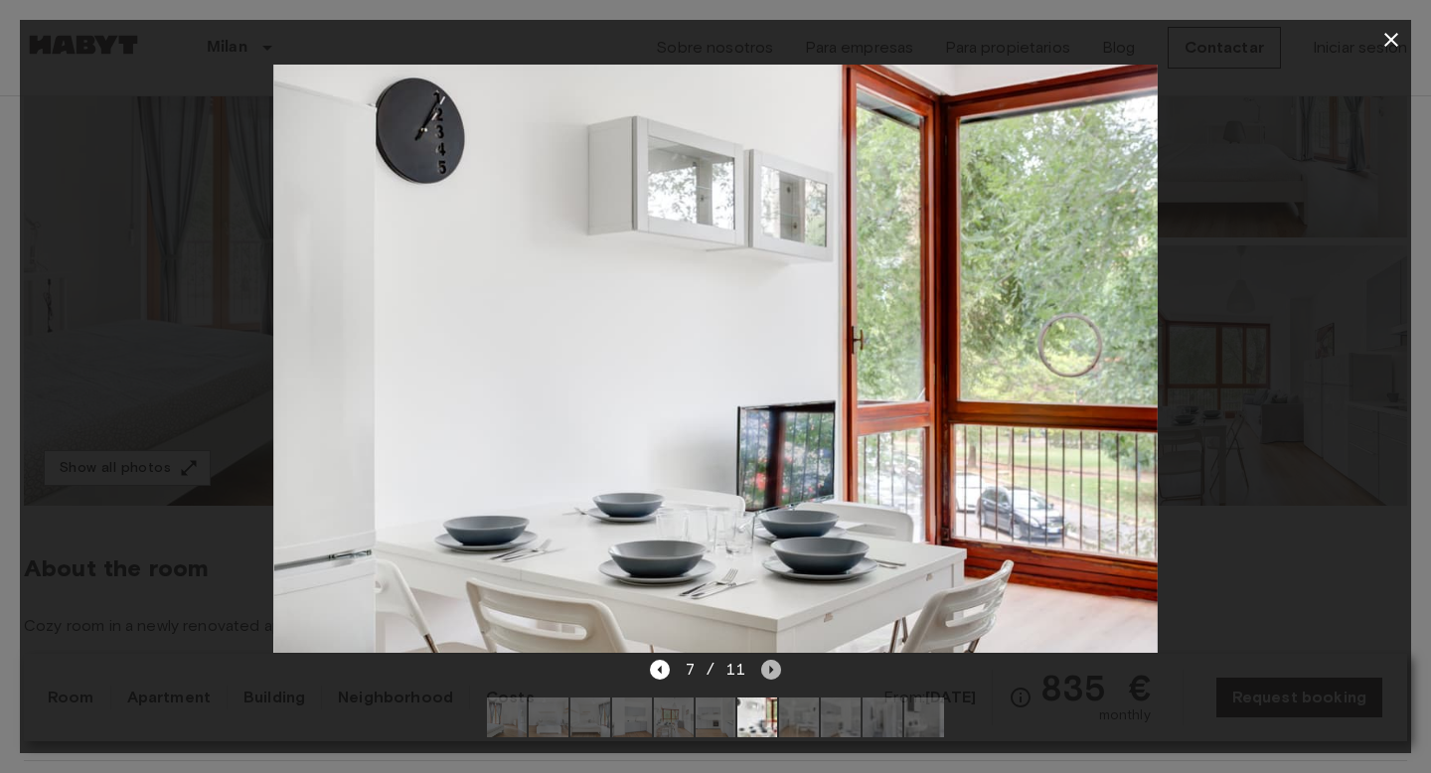
click at [776, 666] on icon "Next image" at bounding box center [771, 670] width 20 height 20
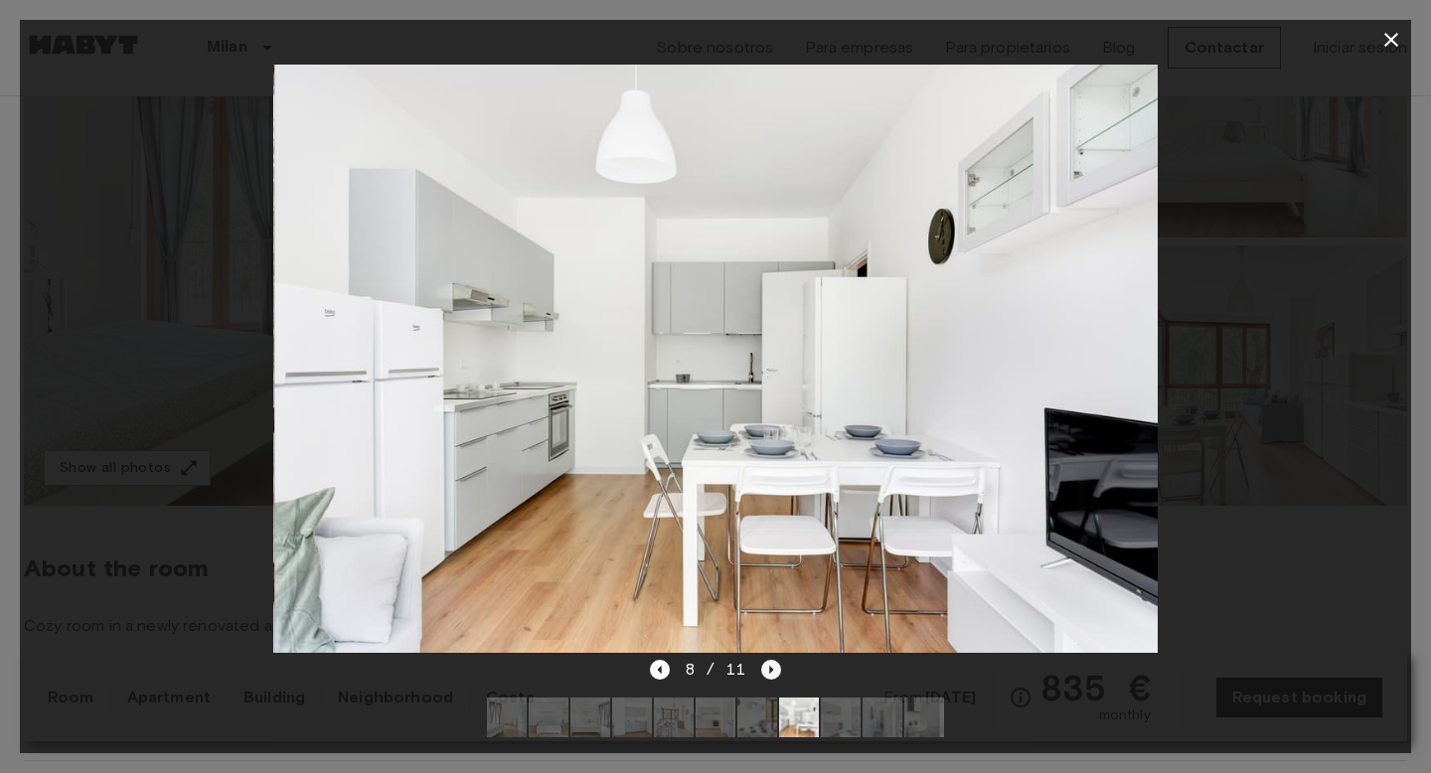
click at [776, 666] on icon "Next image" at bounding box center [771, 670] width 20 height 20
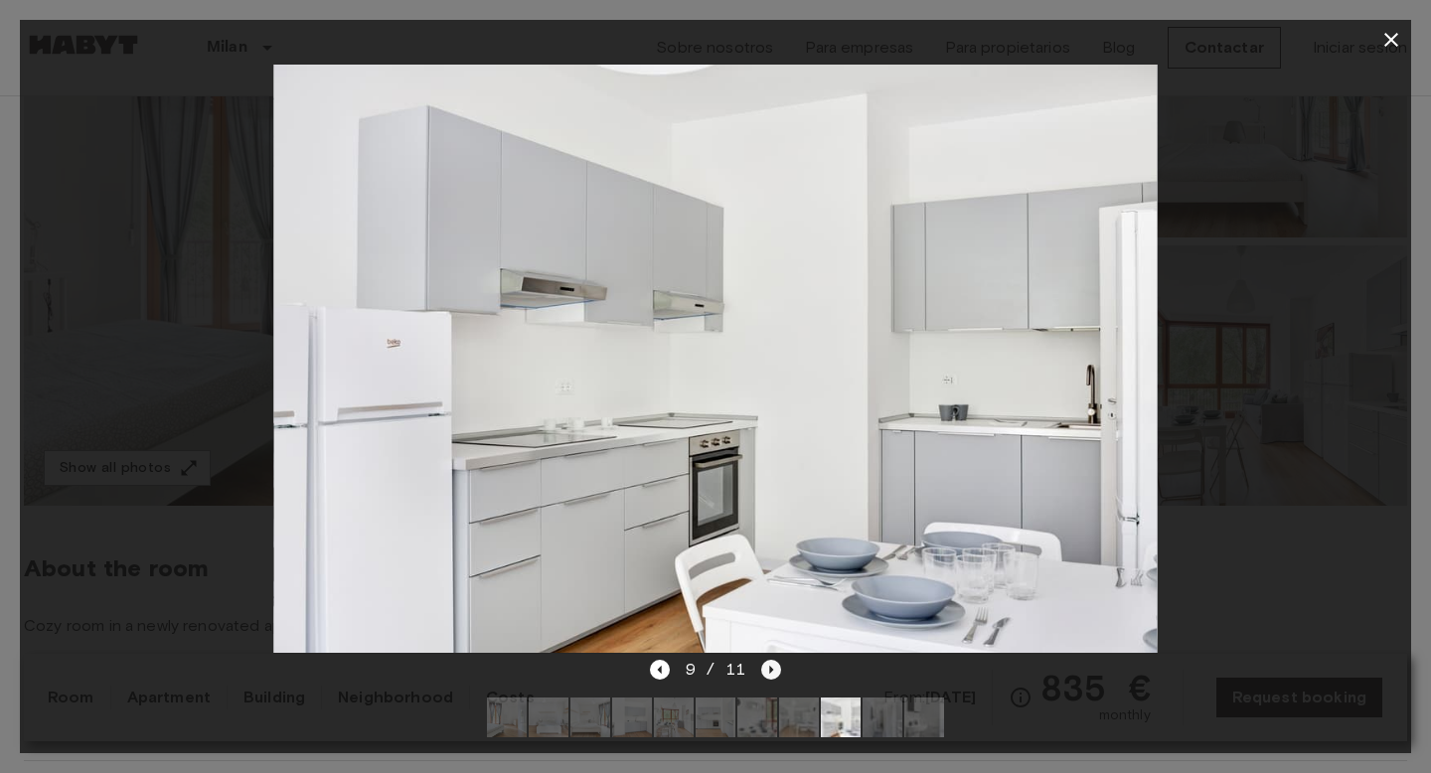
click at [776, 666] on icon "Next image" at bounding box center [771, 670] width 20 height 20
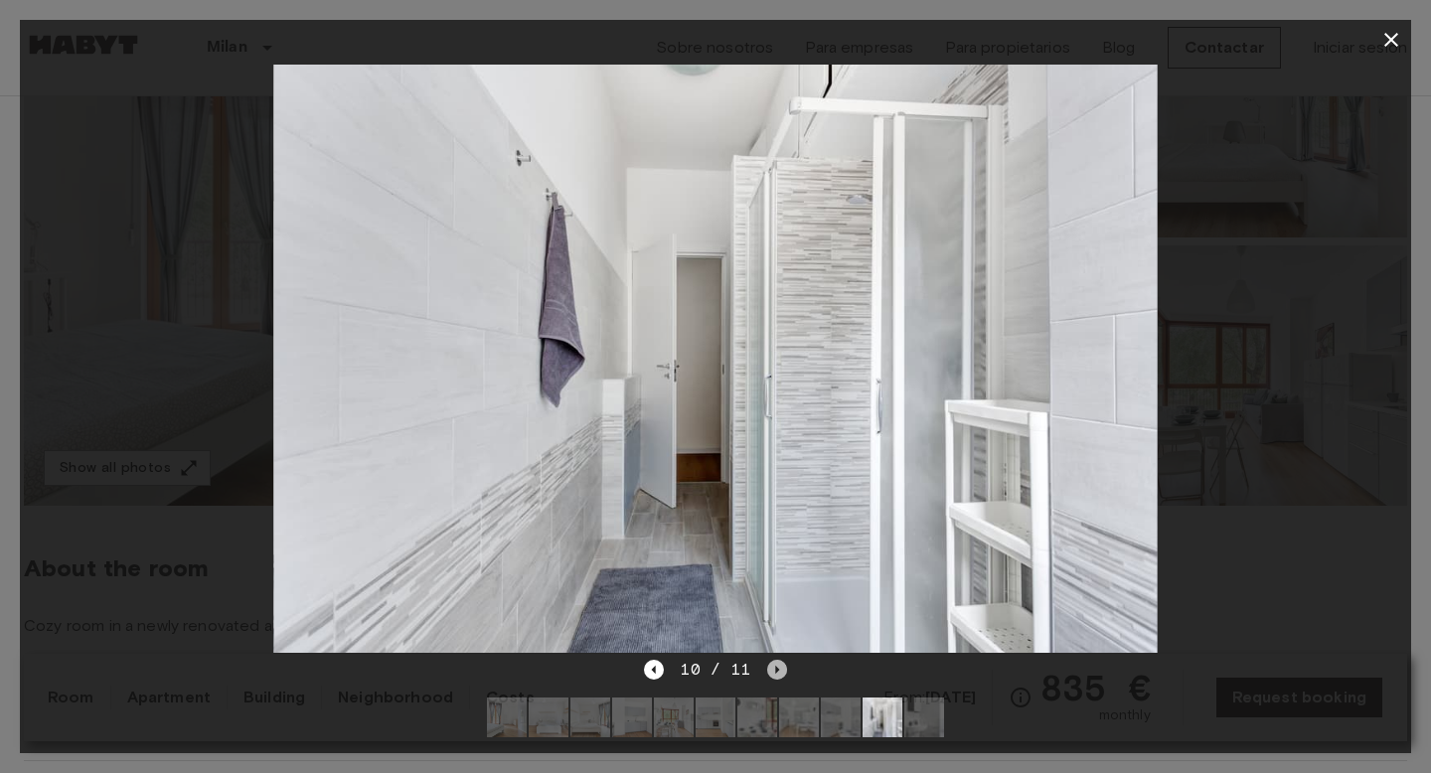
click at [776, 666] on icon "Next image" at bounding box center [777, 670] width 20 height 20
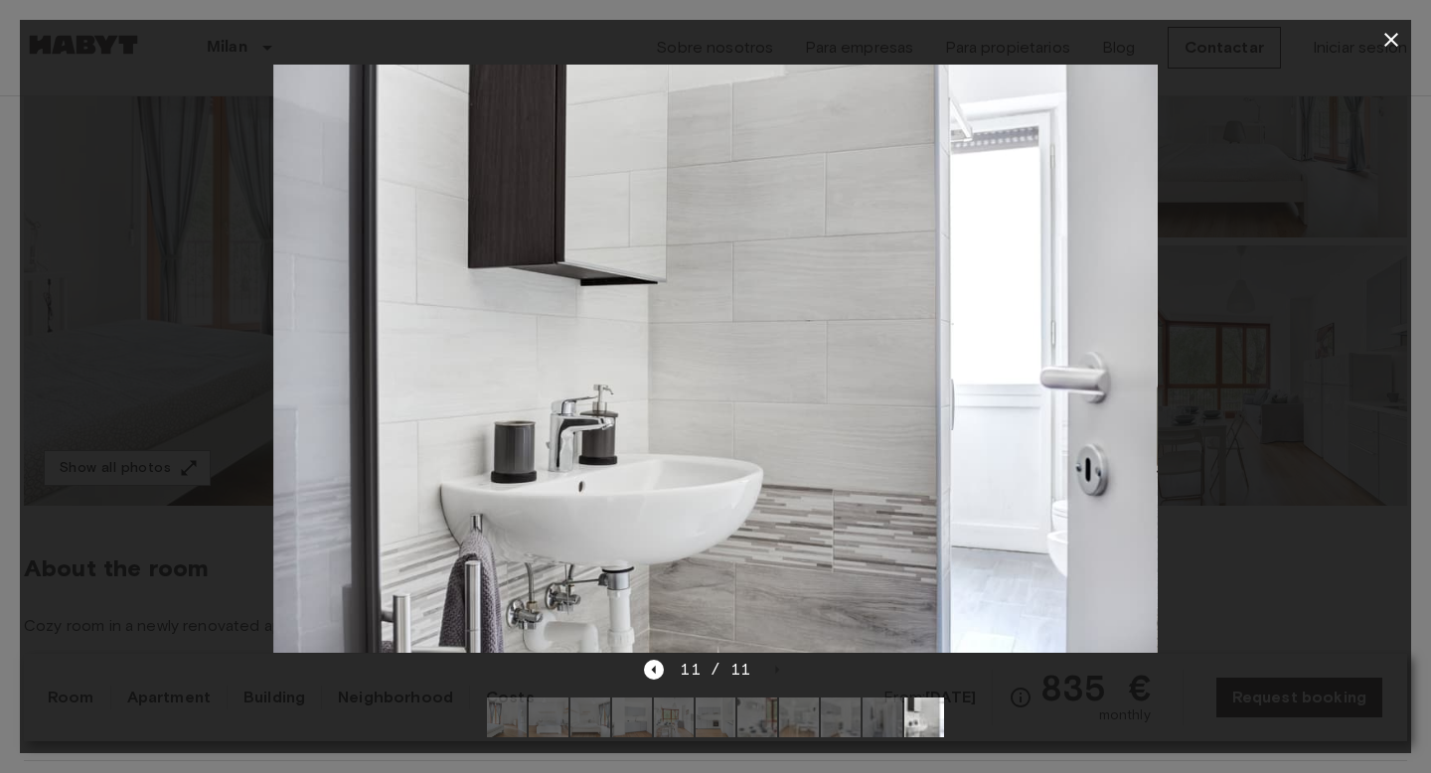
click at [1393, 42] on icon "button" at bounding box center [1391, 40] width 14 height 14
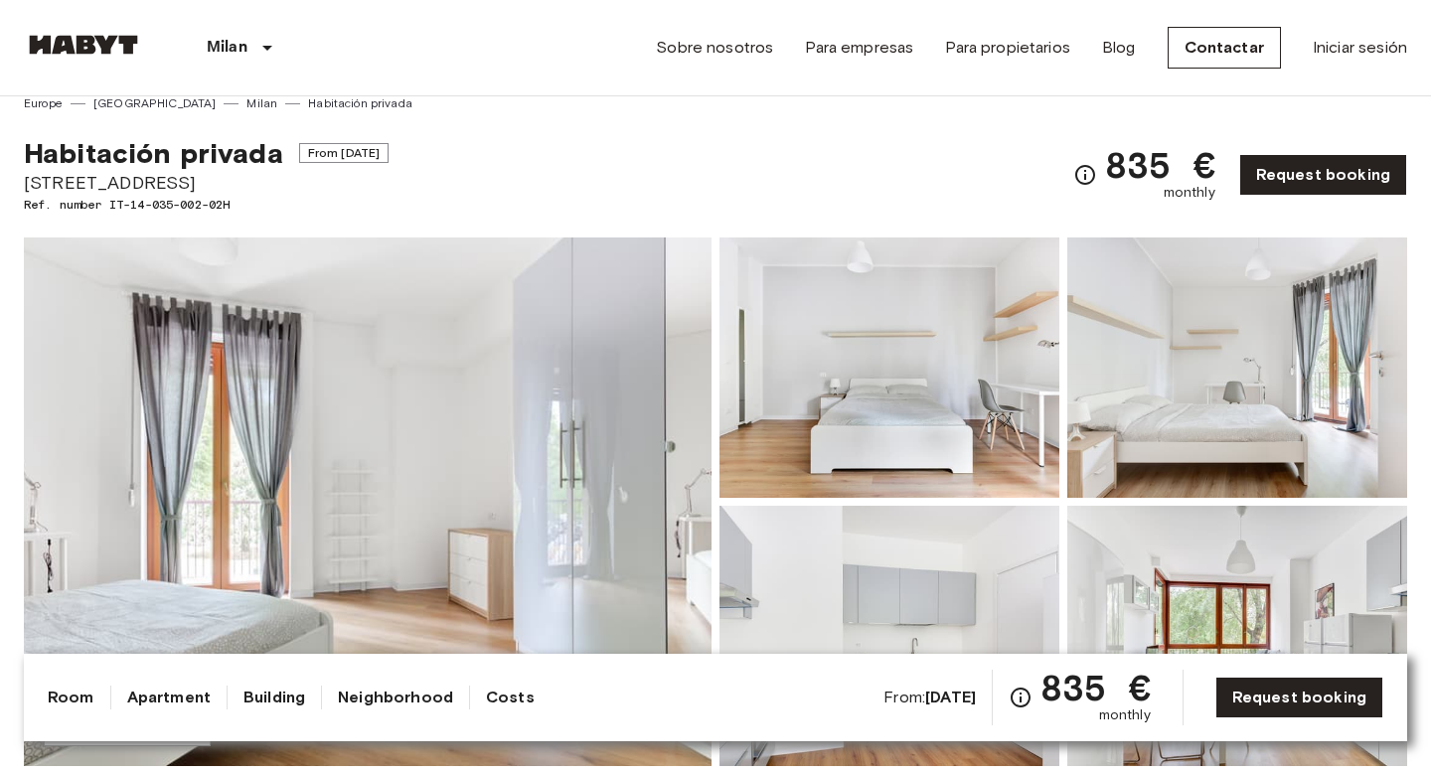
scroll to position [0, 0]
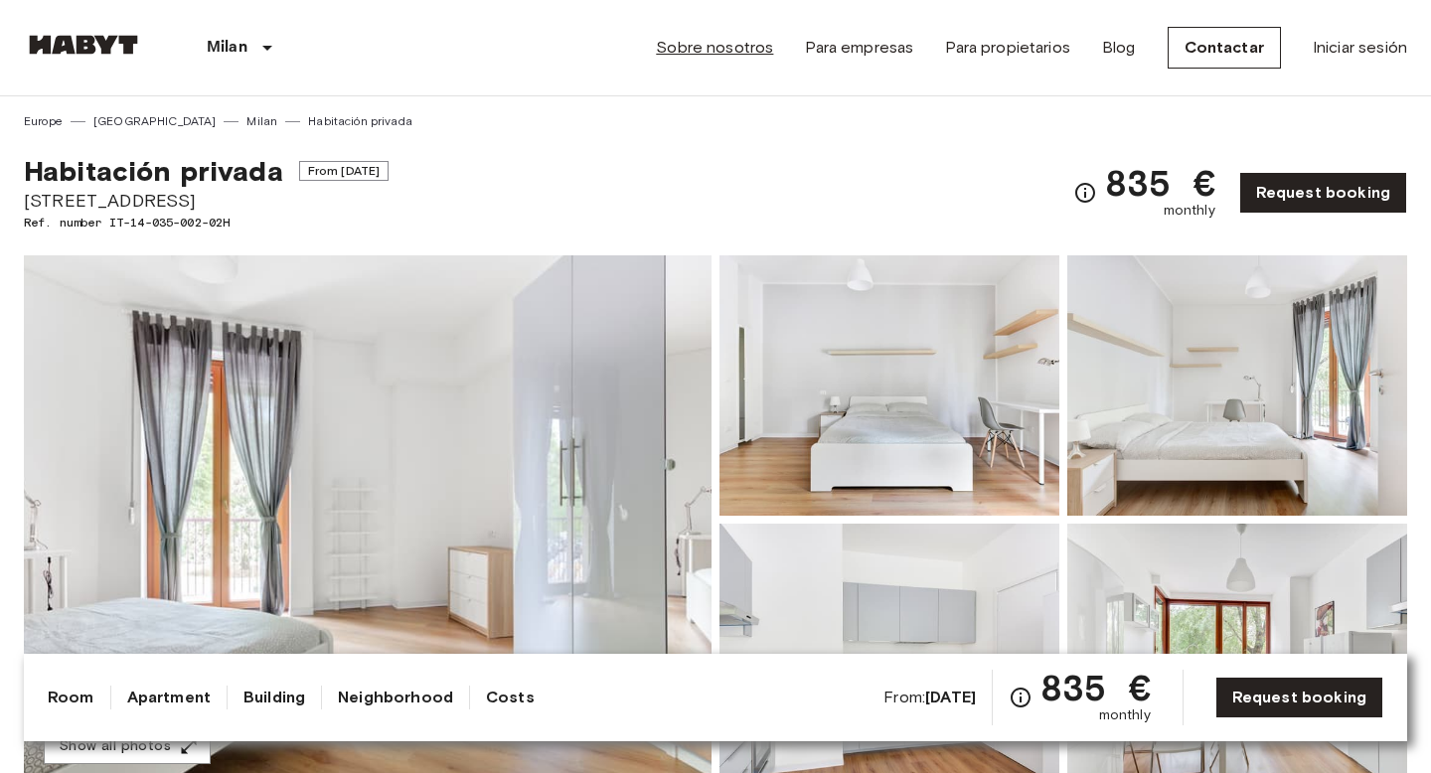
click at [740, 55] on link "Sobre nosotros" at bounding box center [714, 48] width 117 height 24
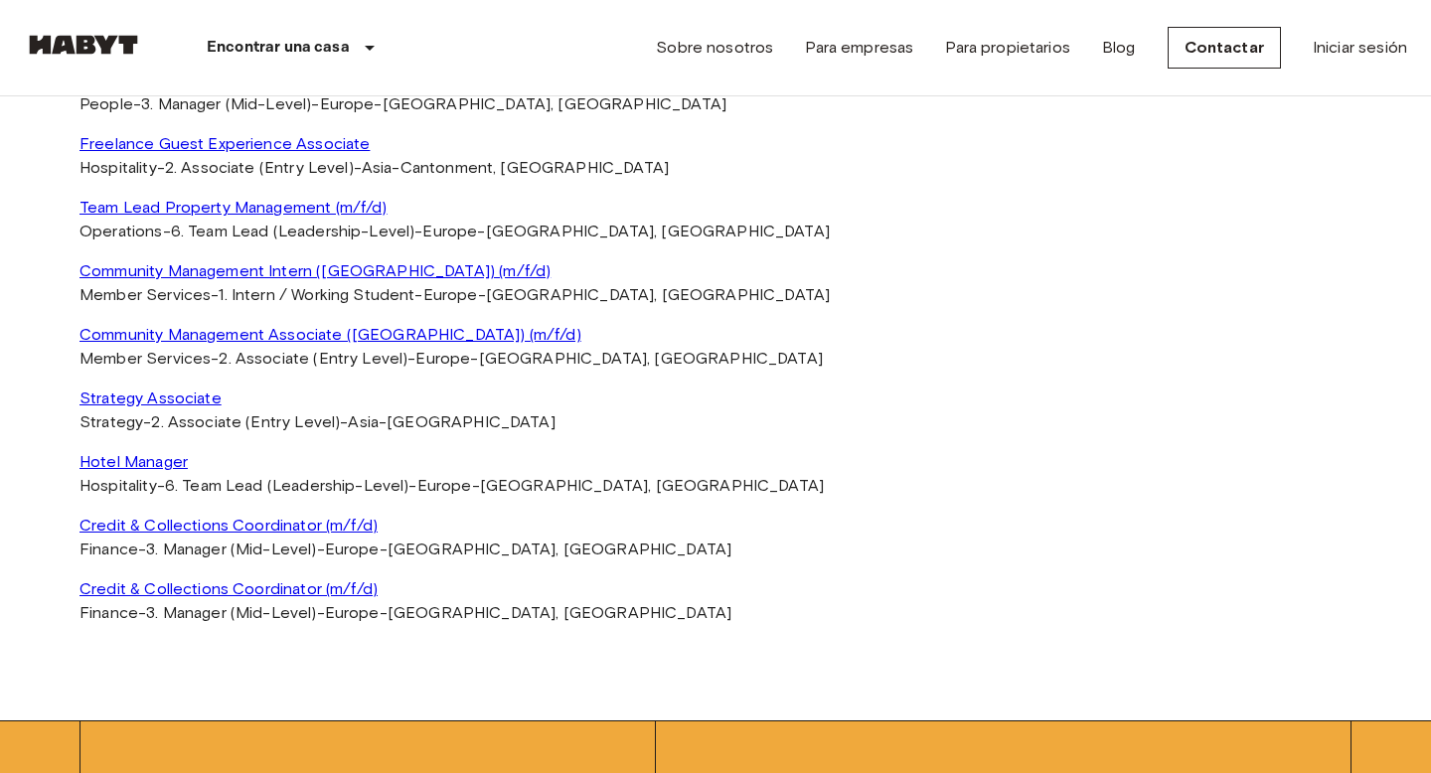
scroll to position [4514, 0]
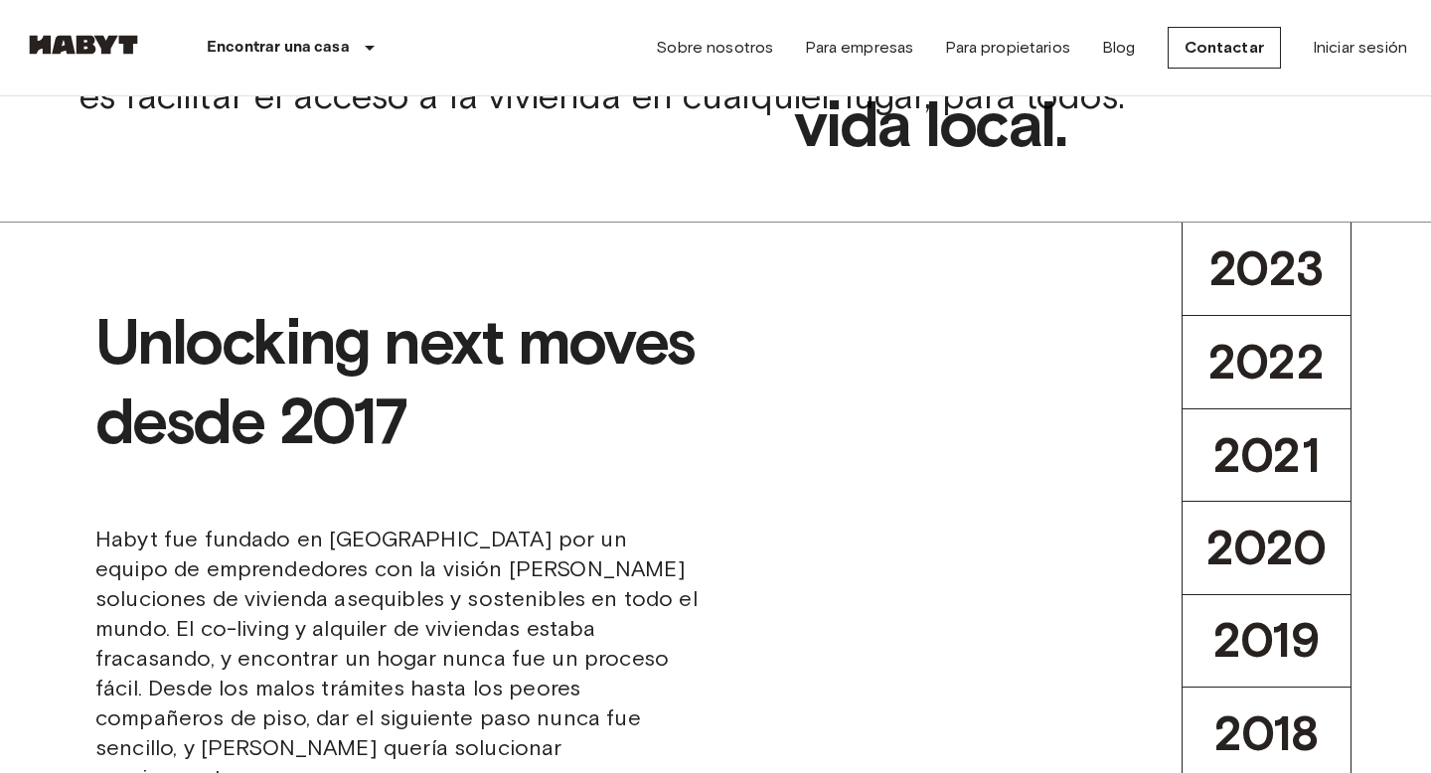
scroll to position [0, 0]
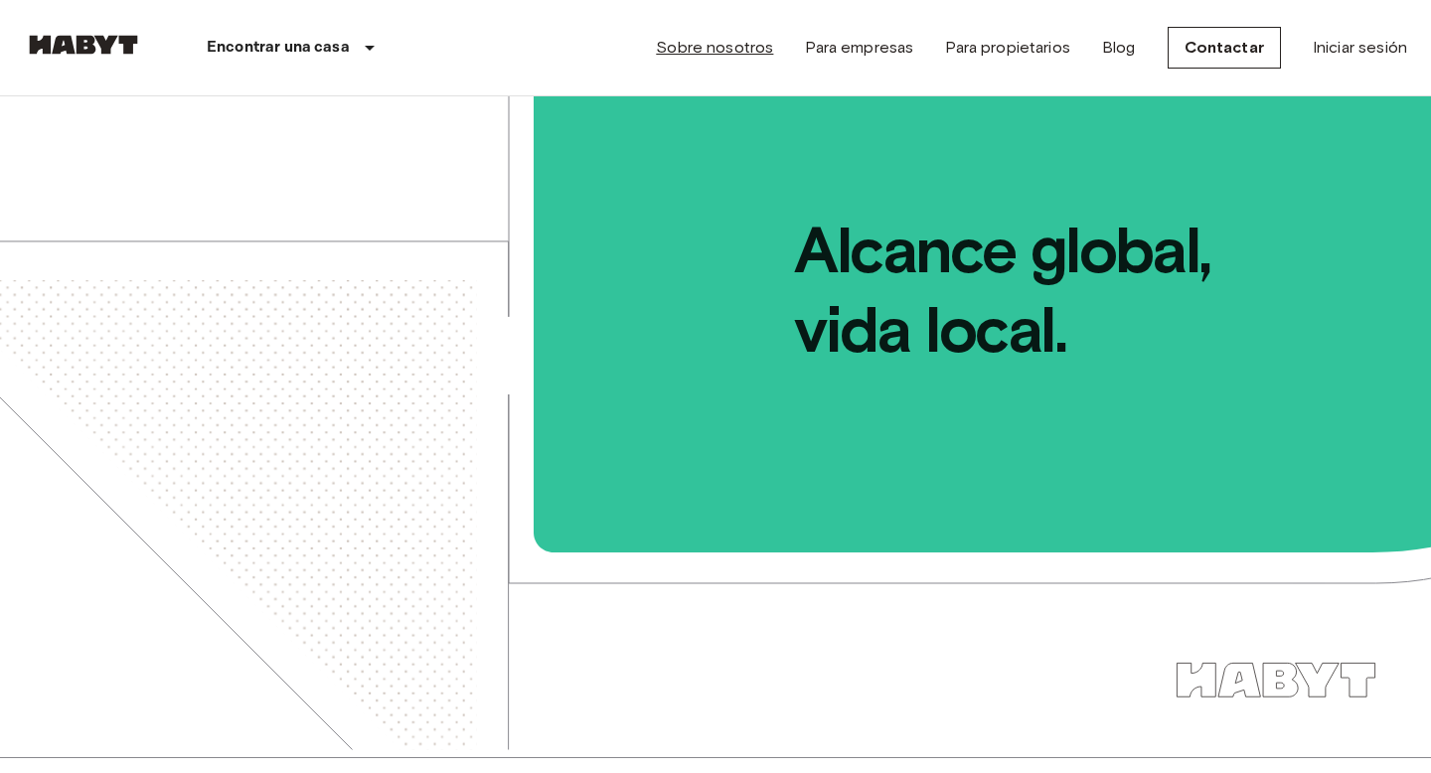
click at [741, 48] on link "Sobre nosotros" at bounding box center [714, 48] width 117 height 24
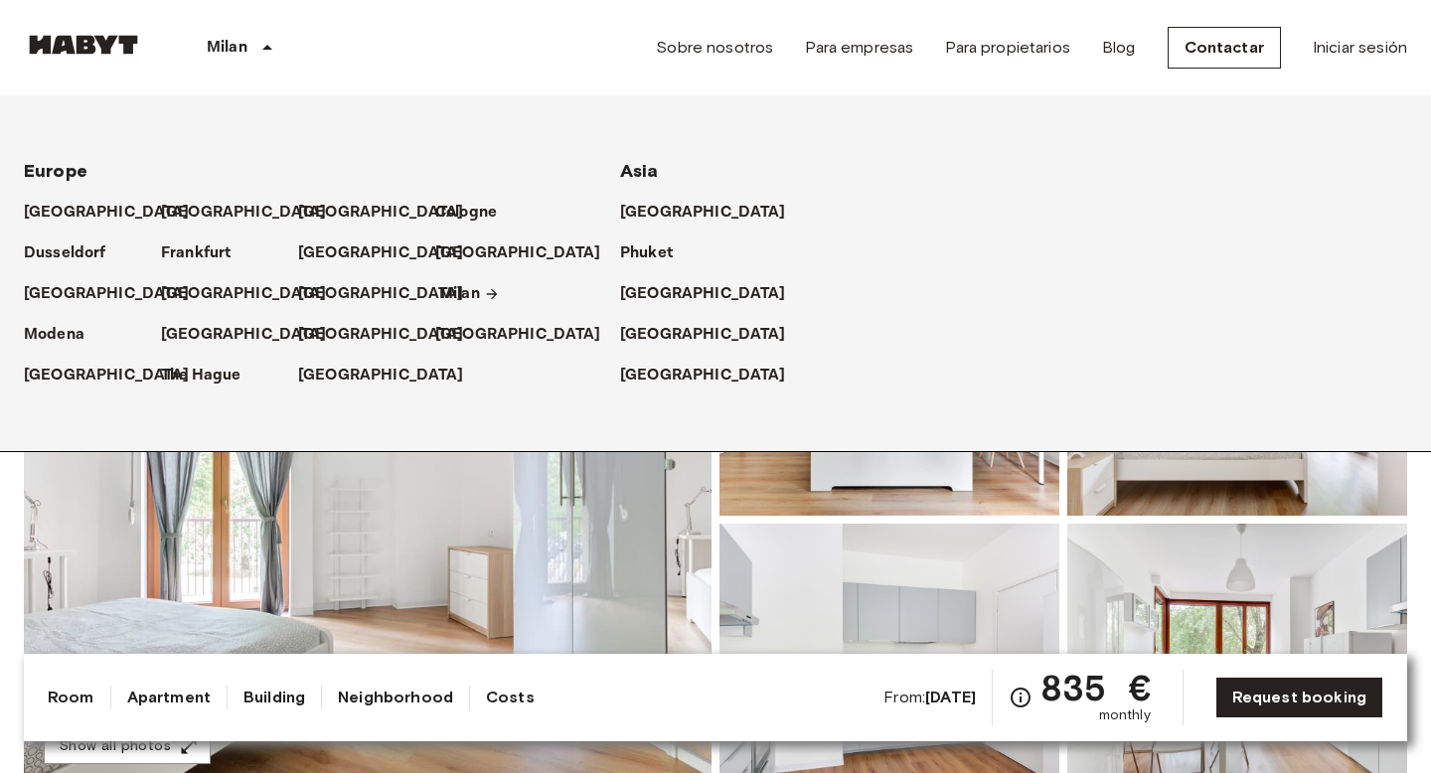
click at [447, 293] on p "Milan" at bounding box center [459, 294] width 41 height 24
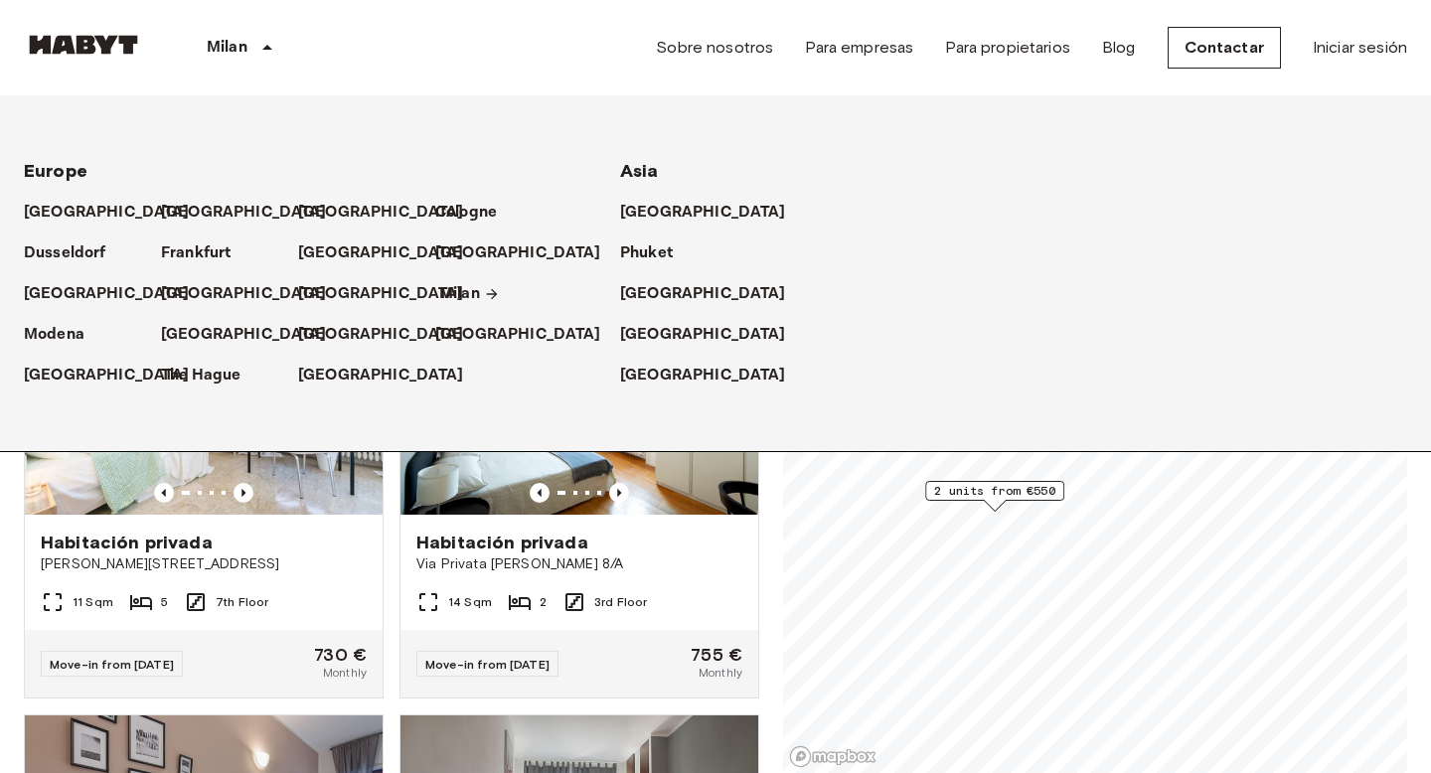
click at [444, 292] on p "Milan" at bounding box center [459, 294] width 41 height 24
click at [232, 46] on p "Milan" at bounding box center [227, 48] width 41 height 24
click at [463, 286] on p "Milan" at bounding box center [459, 294] width 41 height 24
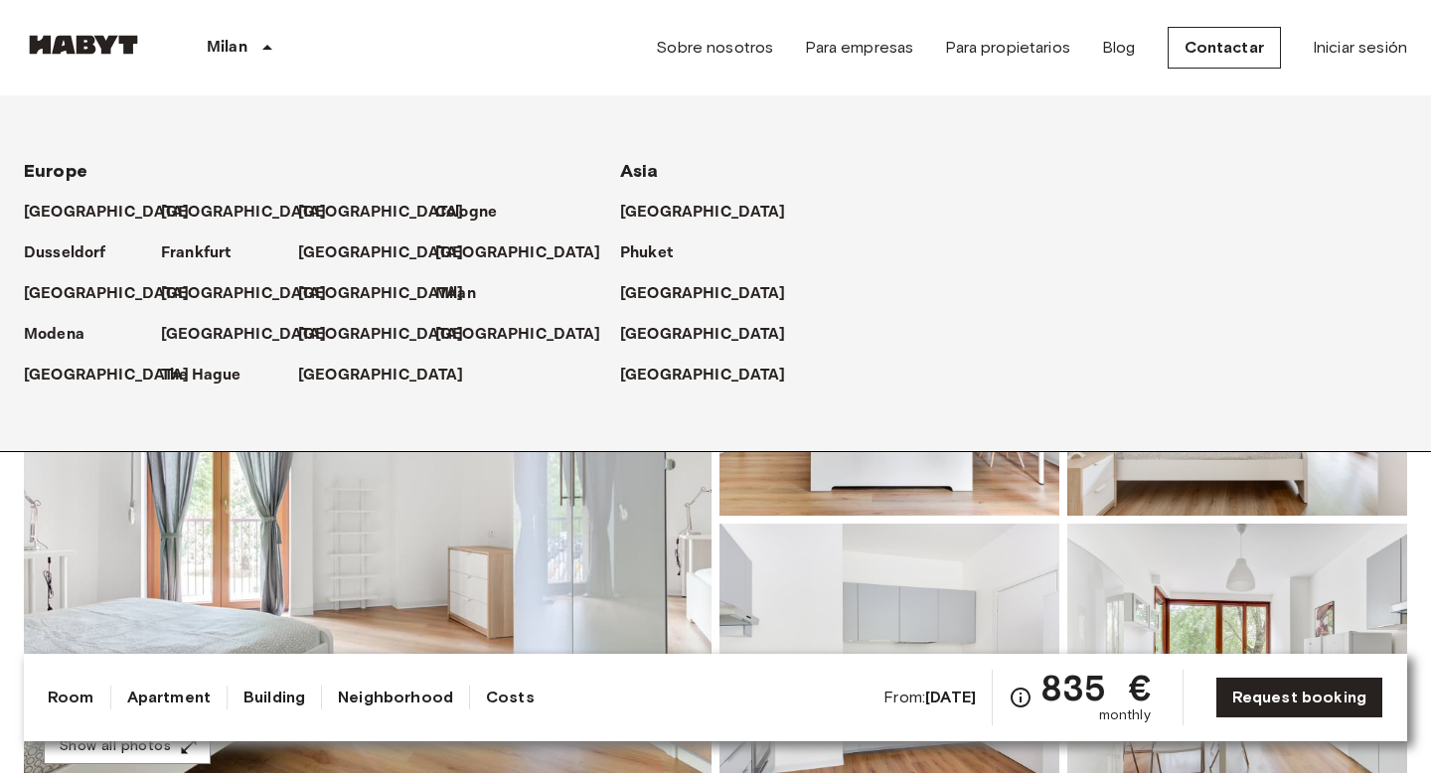
click at [809, 539] on img at bounding box center [889, 654] width 340 height 260
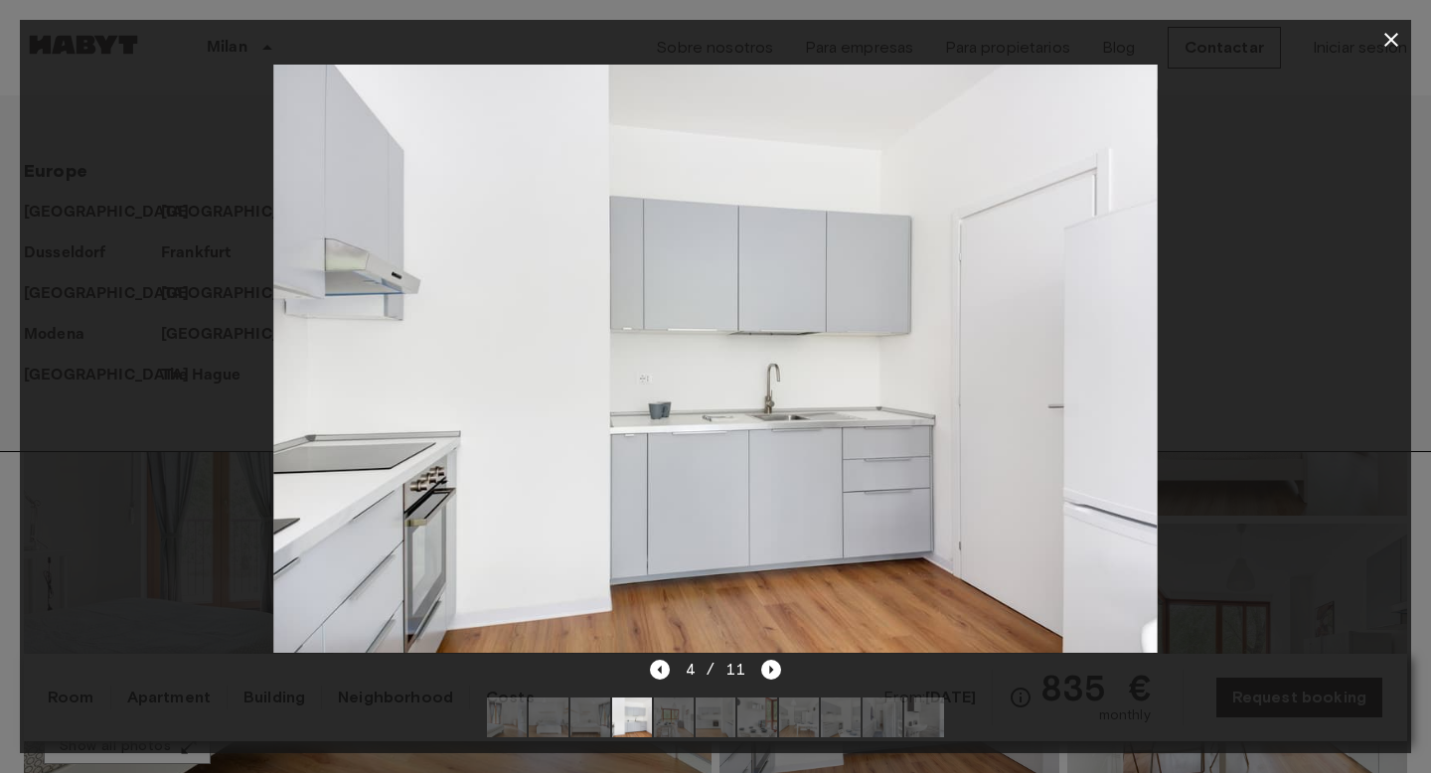
click at [1390, 41] on icon "button" at bounding box center [1391, 40] width 14 height 14
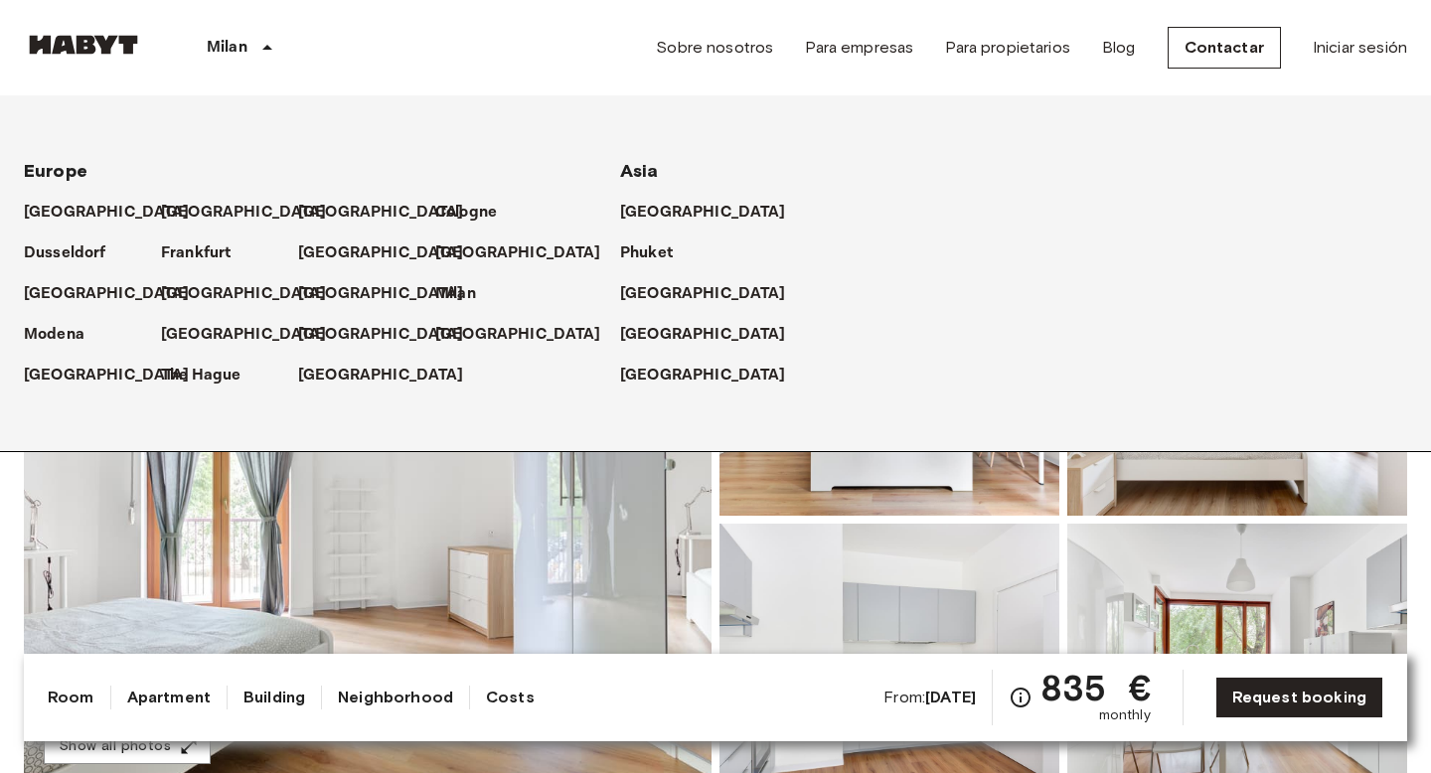
click at [479, 511] on img at bounding box center [368, 519] width 688 height 529
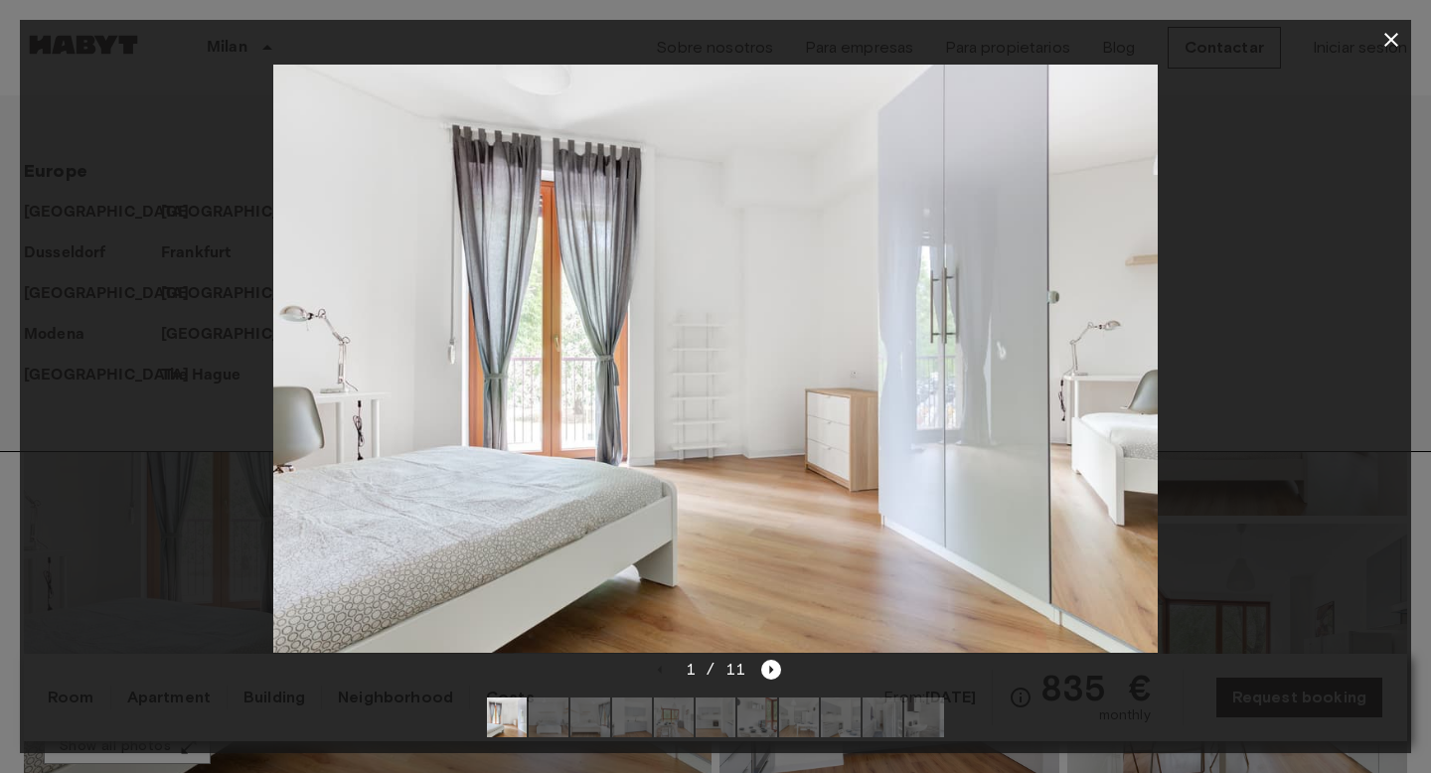
click at [1394, 39] on icon "button" at bounding box center [1391, 40] width 24 height 24
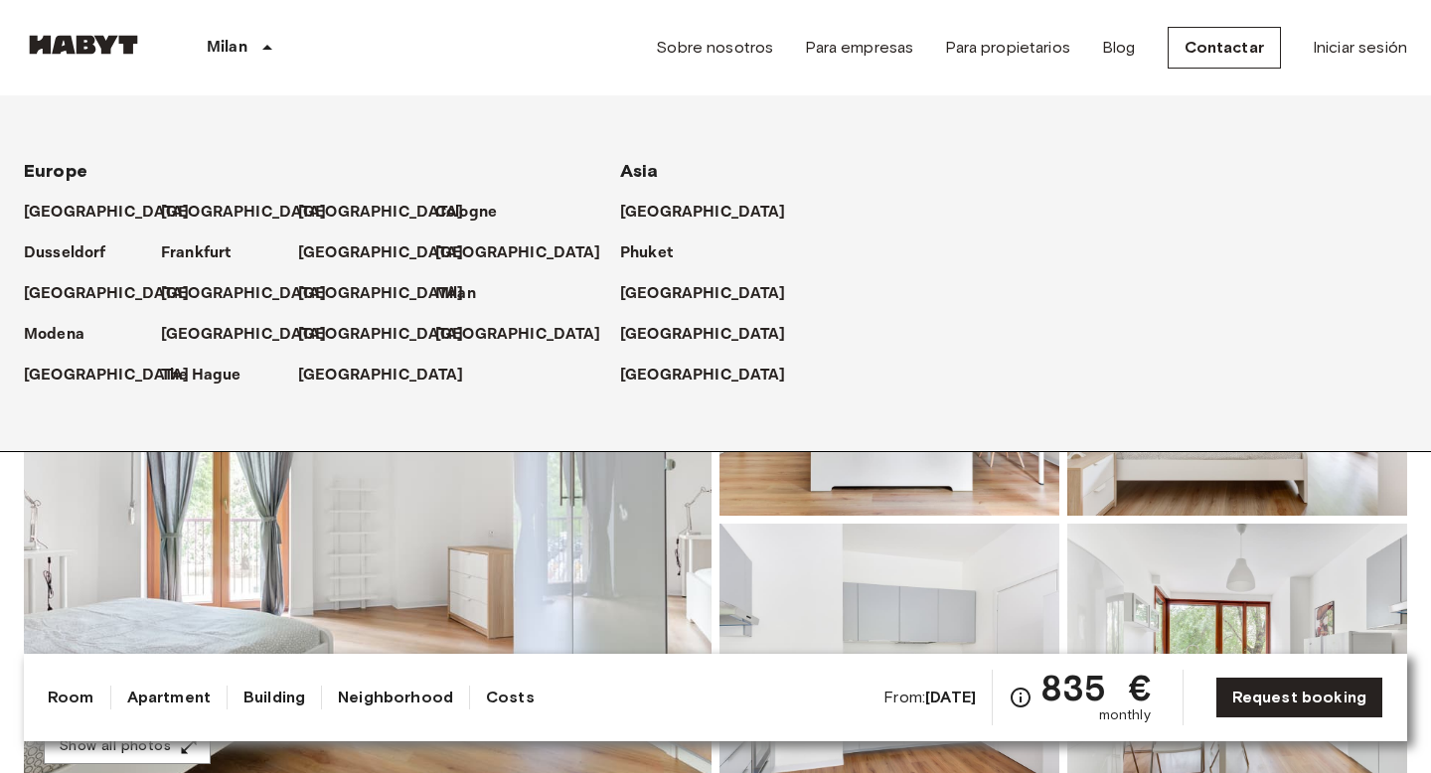
click at [411, 542] on img at bounding box center [368, 519] width 688 height 529
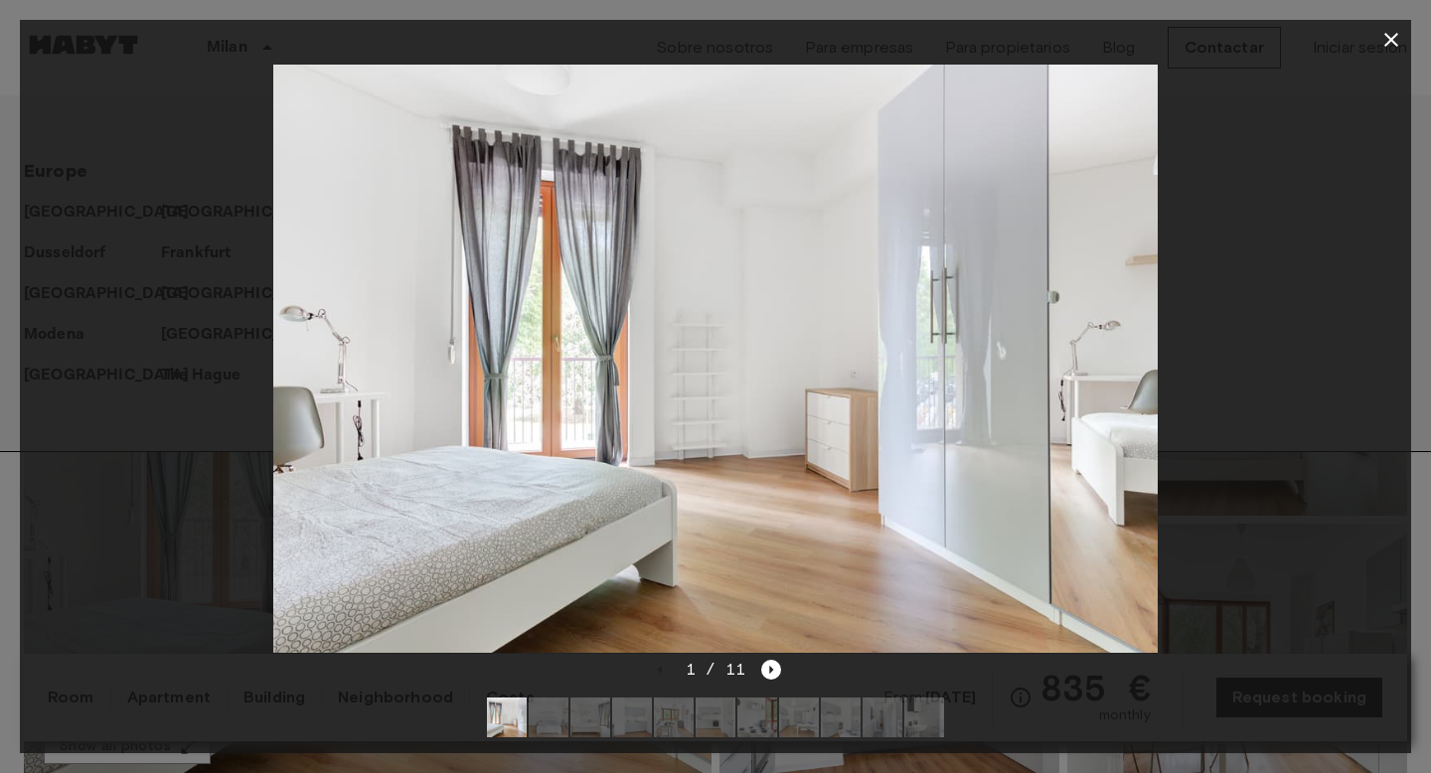
click at [1391, 49] on icon "button" at bounding box center [1391, 40] width 24 height 24
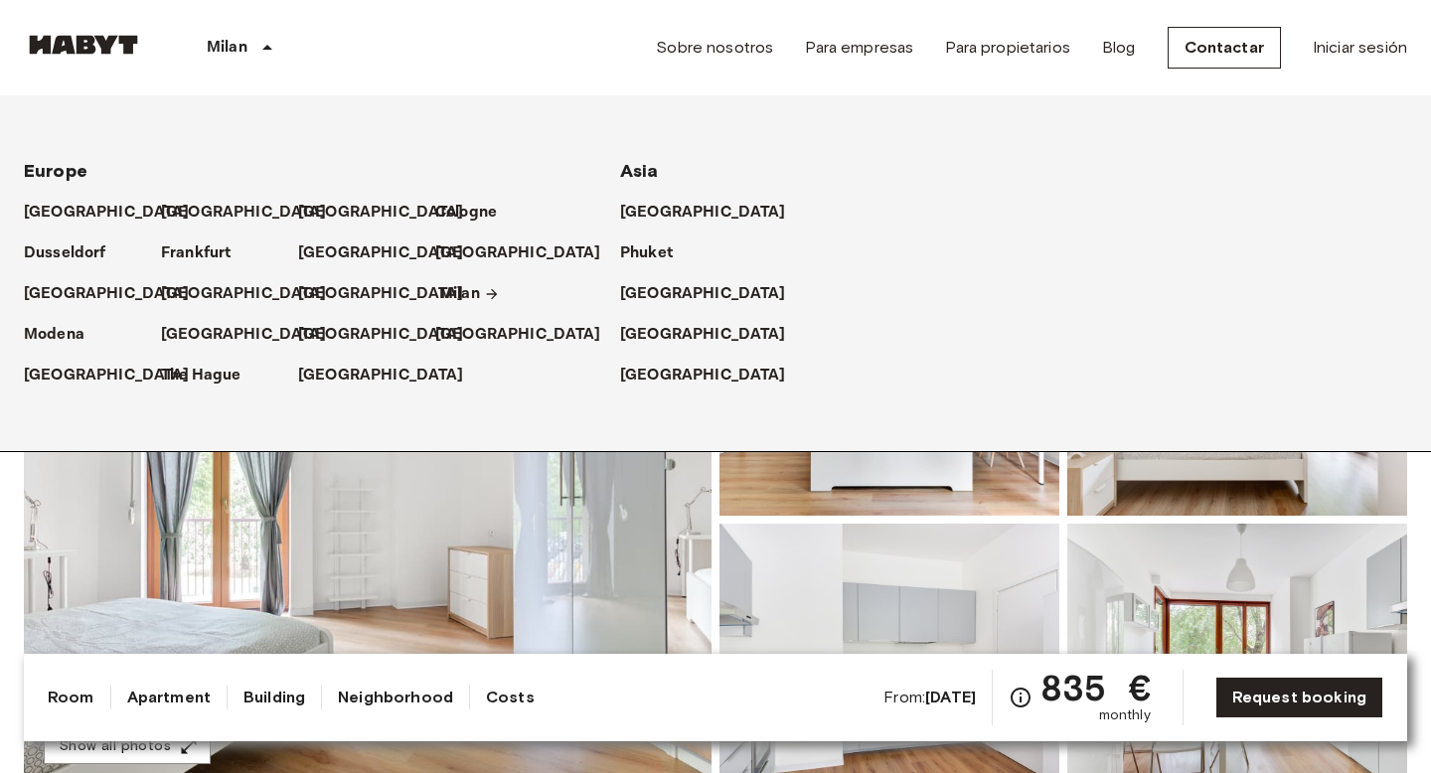
click at [452, 296] on p "Milan" at bounding box center [459, 294] width 41 height 24
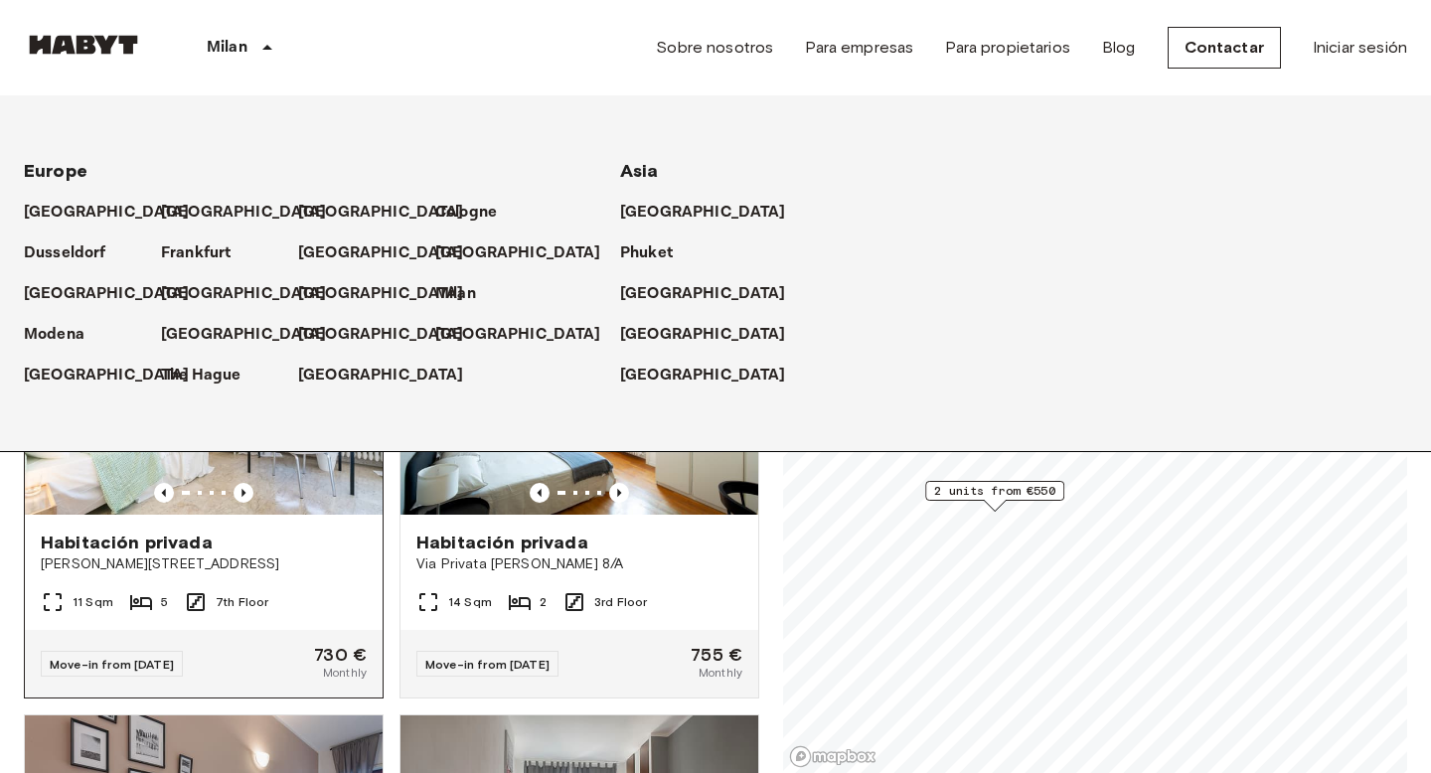
click at [196, 531] on span "Habitación privada" at bounding box center [127, 543] width 172 height 24
click at [456, 294] on p "Milan" at bounding box center [459, 294] width 41 height 24
click at [466, 290] on p "Milan" at bounding box center [459, 294] width 41 height 24
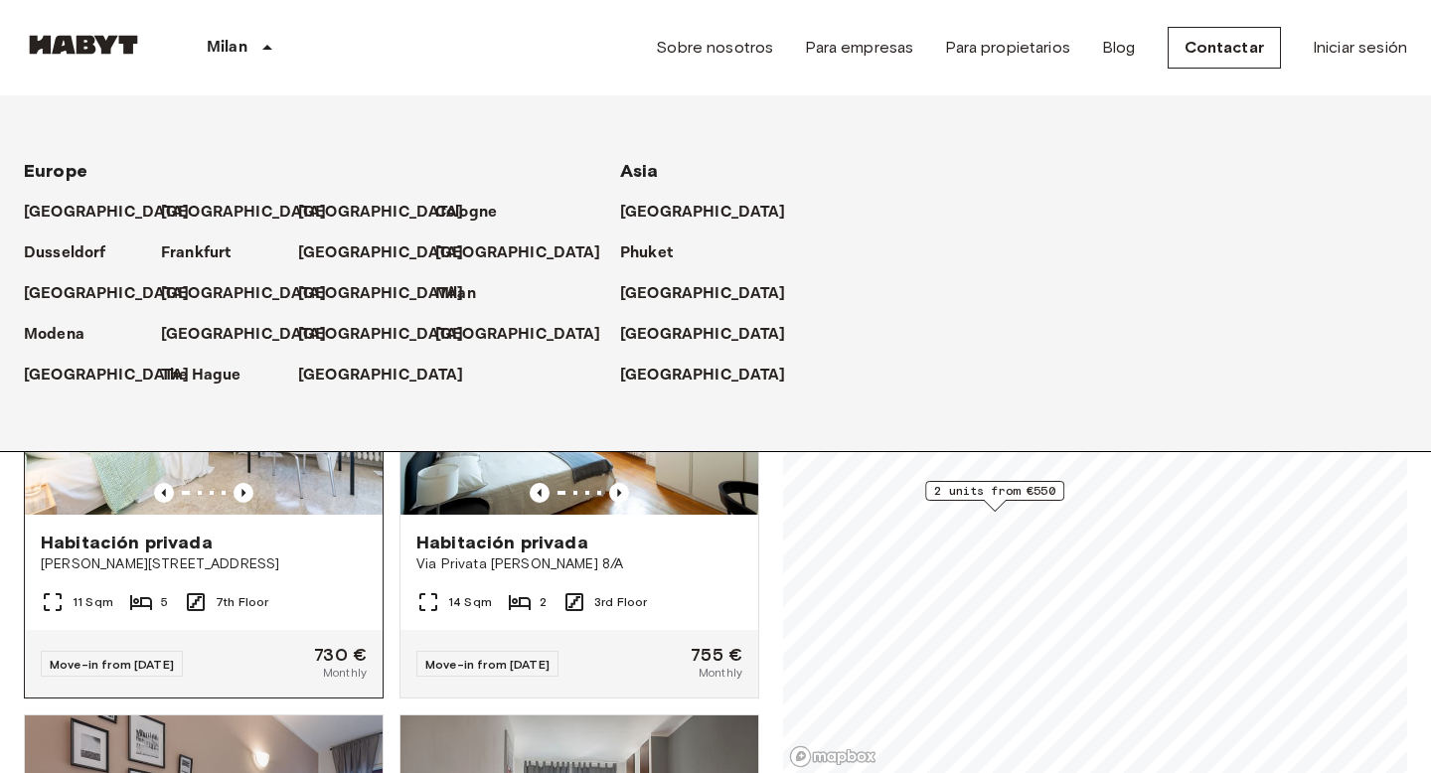
click at [341, 483] on div at bounding box center [204, 493] width 358 height 20
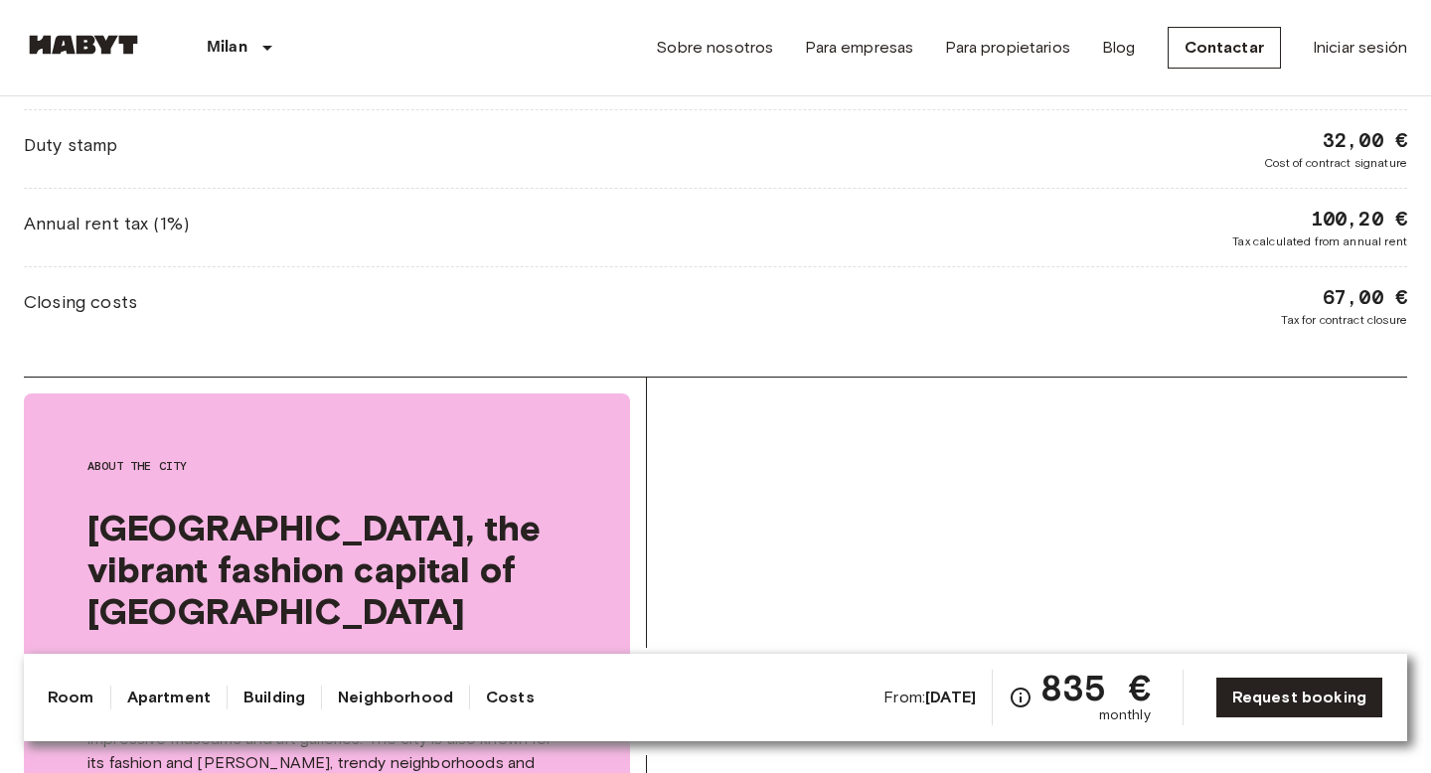
scroll to position [2359, 0]
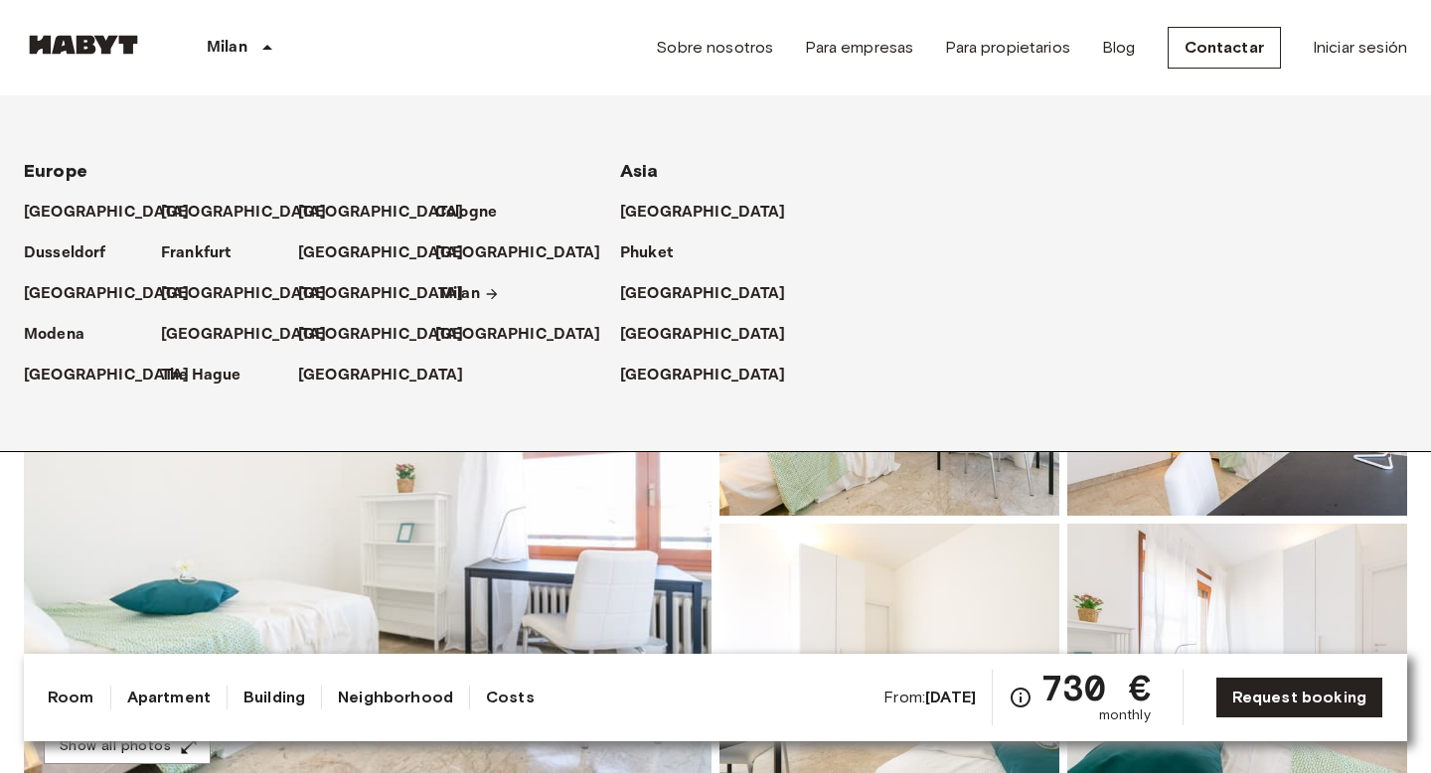
click at [451, 300] on p "Milan" at bounding box center [459, 294] width 41 height 24
click at [448, 293] on p "Milan" at bounding box center [459, 294] width 41 height 24
